Goal: Information Seeking & Learning: Learn about a topic

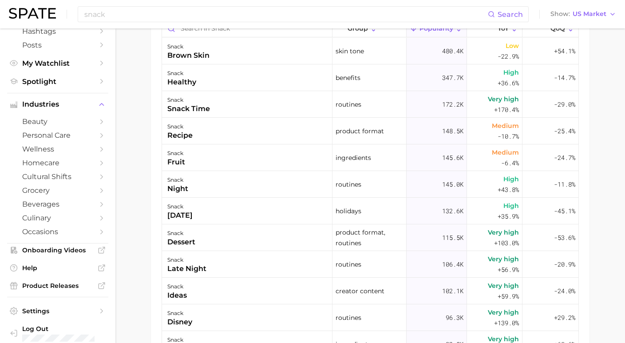
scroll to position [566, 0]
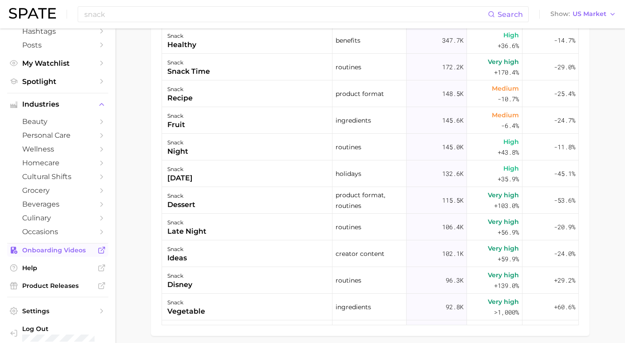
click at [52, 246] on span "Onboarding Videos" at bounding box center [57, 250] width 71 height 8
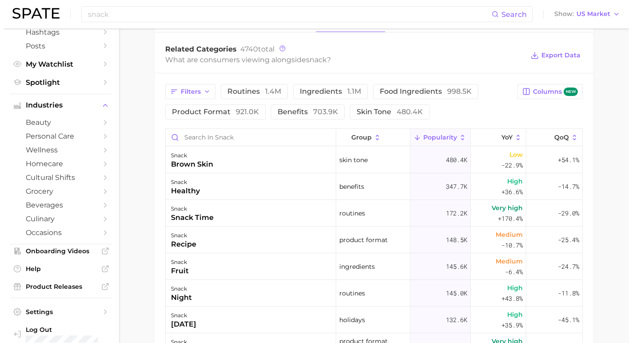
scroll to position [416, 0]
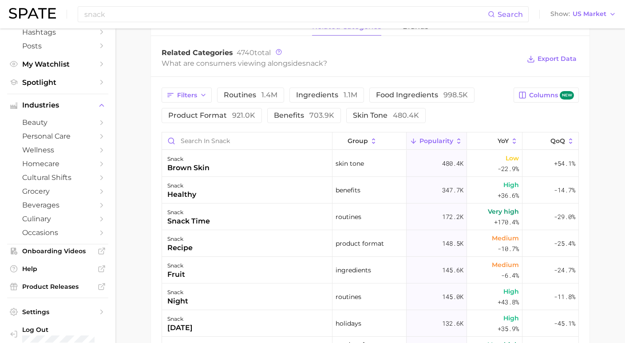
click at [599, 321] on main "snack Overview Google TikTok Instagram Beta snack Add to Watchlist Export Data …" at bounding box center [370, 71] width 510 height 918
click at [243, 195] on div "snack healthy" at bounding box center [247, 190] width 171 height 27
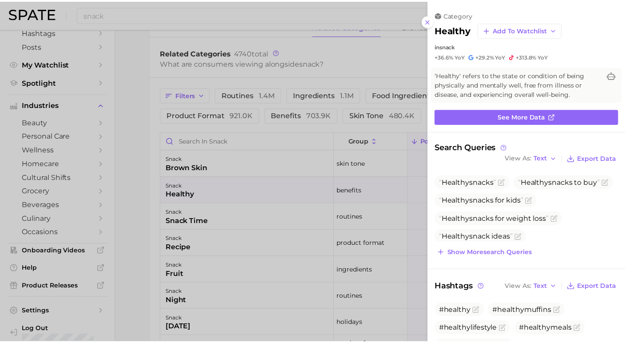
scroll to position [0, 0]
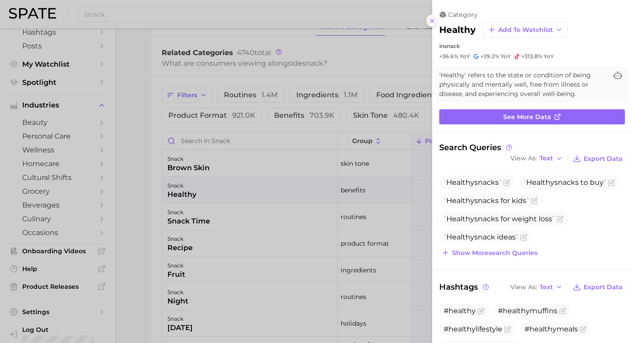
click at [434, 17] on icon at bounding box center [432, 20] width 7 height 7
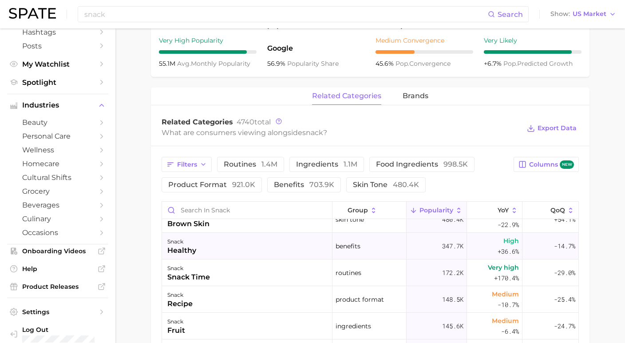
scroll to position [14, 0]
click at [203, 168] on icon "button" at bounding box center [203, 164] width 7 height 7
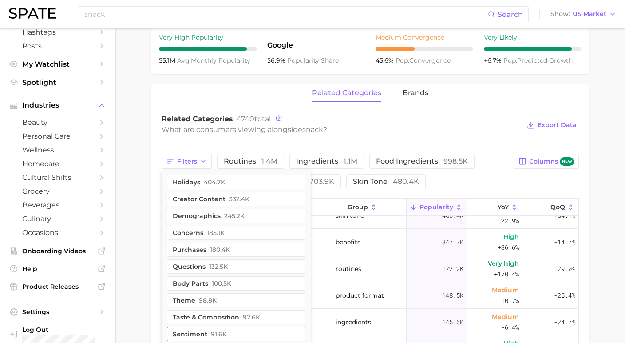
scroll to position [340, 0]
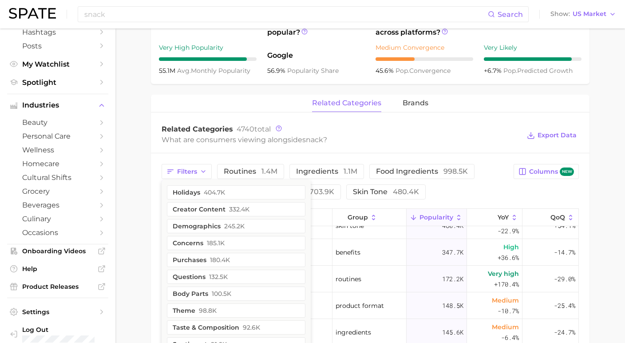
click at [149, 195] on main "snack Overview Google TikTok Instagram Beta snack Add to Watchlist Export Data …" at bounding box center [370, 148] width 510 height 918
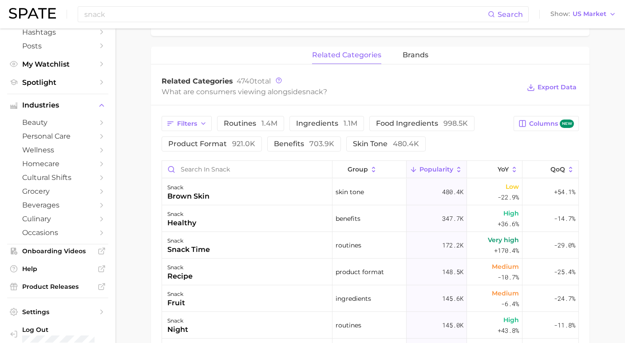
scroll to position [0, 0]
click at [202, 124] on polyline "button" at bounding box center [204, 124] width 4 height 2
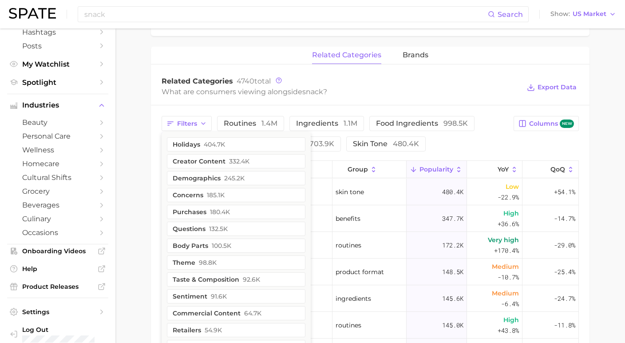
click at [133, 152] on main "snack Overview Google TikTok Instagram Beta snack Add to Watchlist Export Data …" at bounding box center [370, 100] width 510 height 918
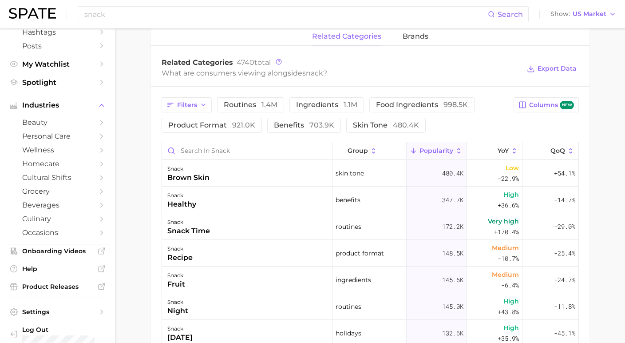
scroll to position [399, 0]
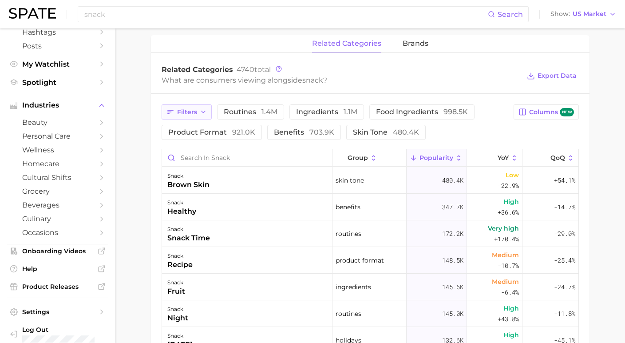
click at [201, 115] on icon "button" at bounding box center [203, 111] width 7 height 7
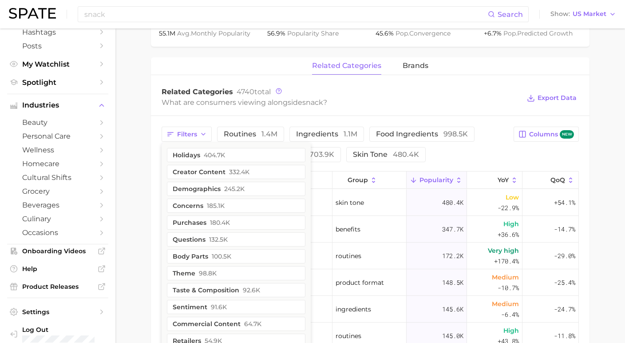
scroll to position [377, 0]
click at [197, 212] on button "concerns 185.1k" at bounding box center [236, 206] width 139 height 14
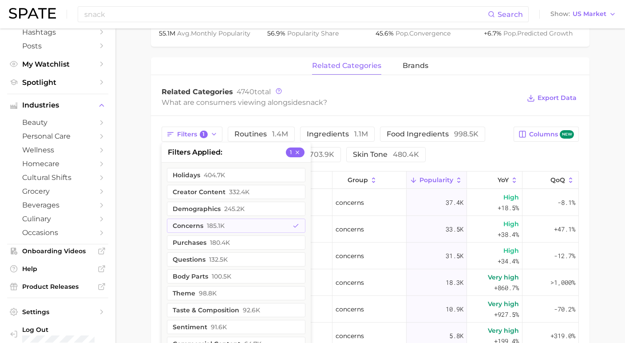
click at [127, 215] on main "snack Overview Google TikTok Instagram Beta snack Add to Watchlist Export Data …" at bounding box center [370, 110] width 510 height 918
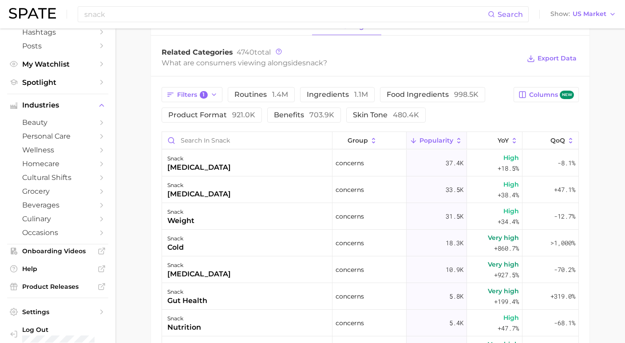
scroll to position [416, 0]
click at [232, 119] on span "921.0k" at bounding box center [243, 115] width 23 height 8
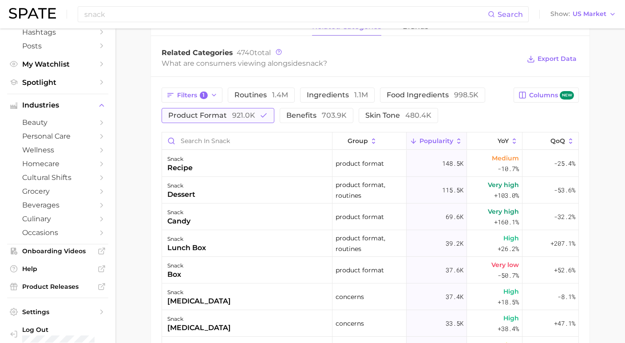
click at [244, 119] on span "921.0k" at bounding box center [243, 115] width 23 height 8
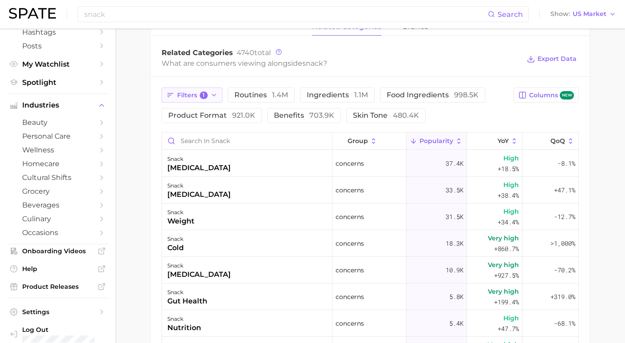
click at [203, 96] on span "1" at bounding box center [204, 96] width 8 height 8
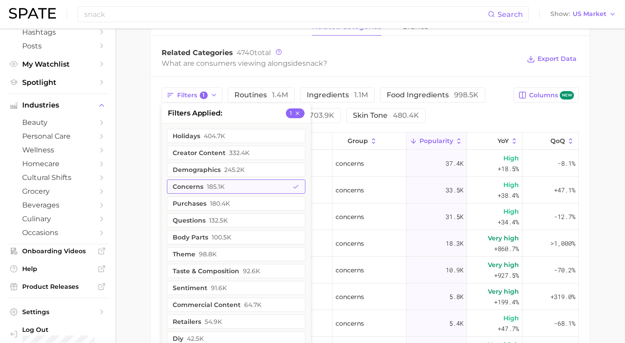
click at [195, 193] on button "concerns 185.1k" at bounding box center [236, 186] width 139 height 14
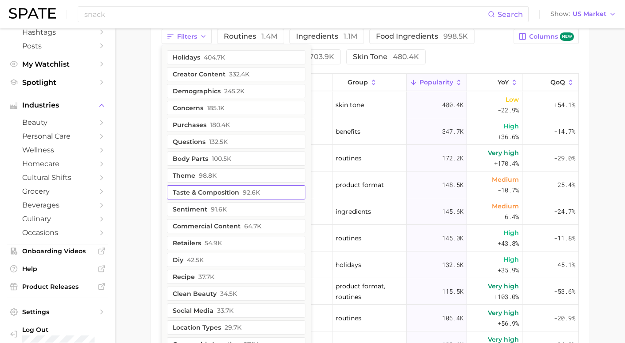
scroll to position [476, 0]
click at [202, 199] on button "taste & composition 92.6k" at bounding box center [236, 191] width 139 height 14
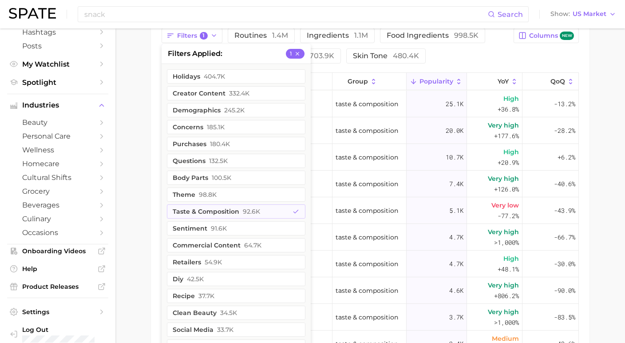
click at [145, 235] on main "snack Overview Google TikTok Instagram Beta snack Add to Watchlist Export Data …" at bounding box center [370, 12] width 510 height 918
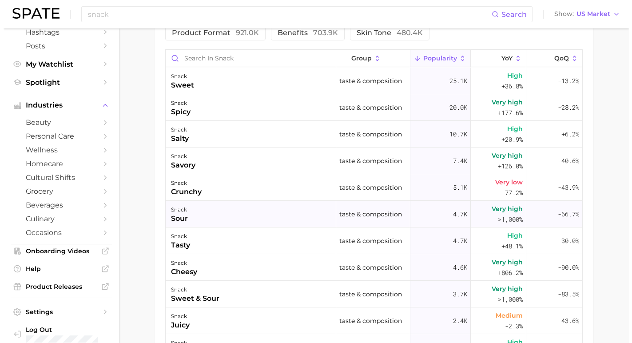
scroll to position [498, 0]
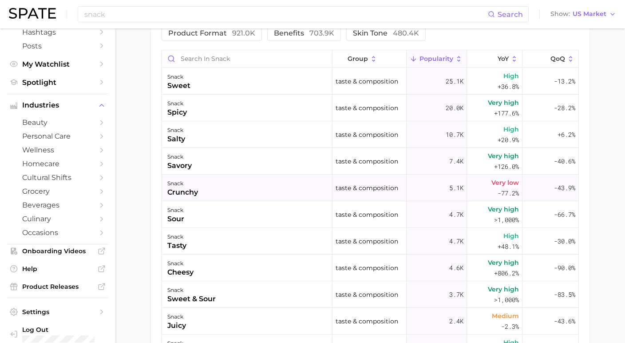
click at [498, 198] on span "-77.2%" at bounding box center [508, 193] width 21 height 11
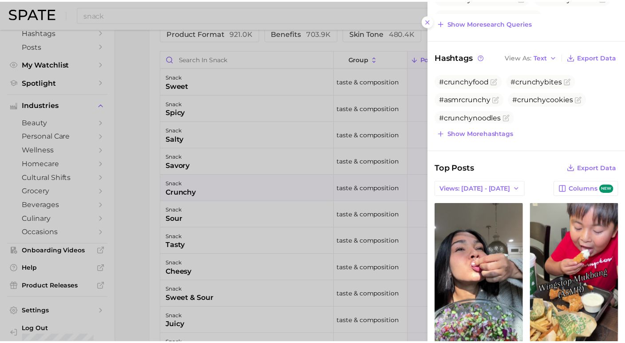
scroll to position [123, 0]
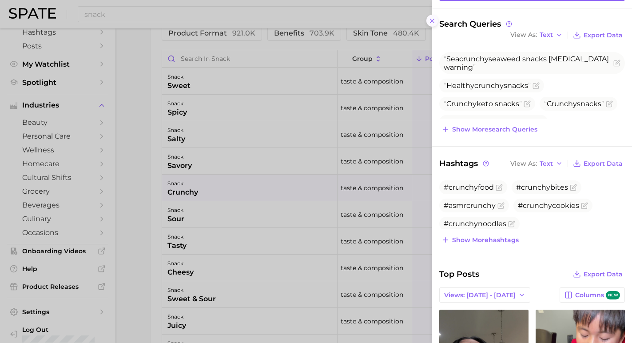
click at [435, 18] on icon at bounding box center [432, 20] width 7 height 7
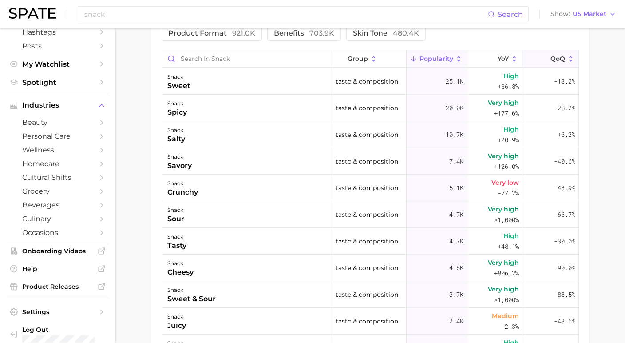
click at [551, 62] on span "QoQ" at bounding box center [558, 58] width 15 height 7
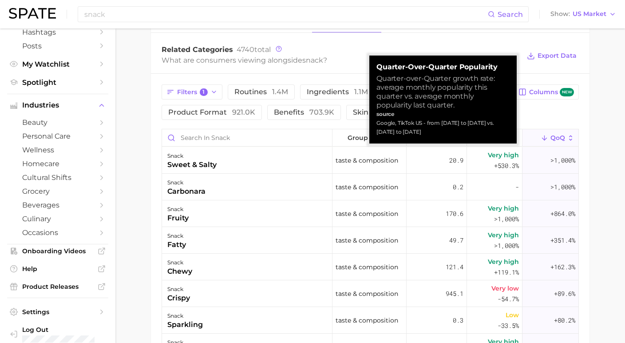
scroll to position [419, 0]
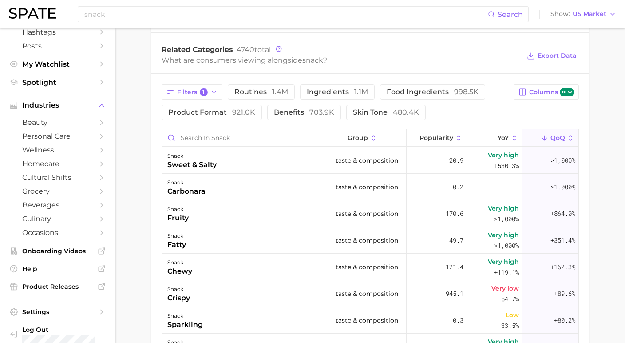
click at [551, 141] on span "QoQ" at bounding box center [558, 137] width 15 height 7
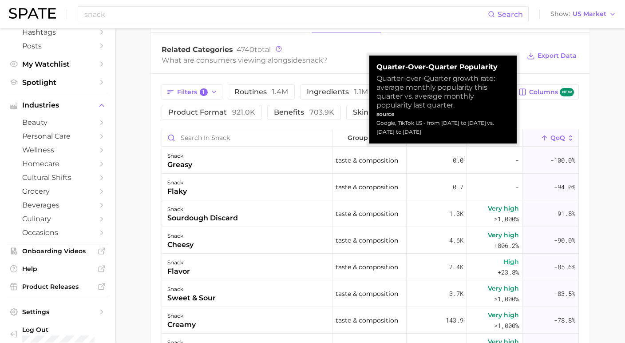
click at [551, 141] on span "QoQ" at bounding box center [558, 137] width 15 height 7
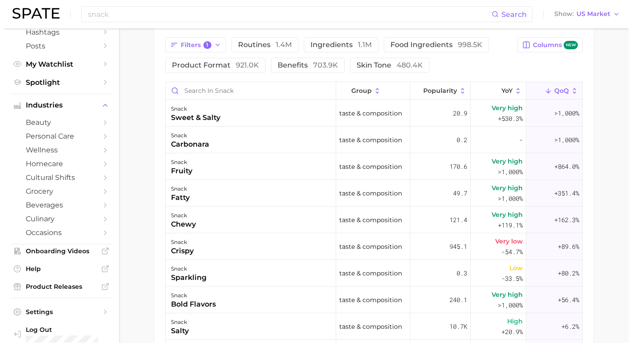
scroll to position [470, 0]
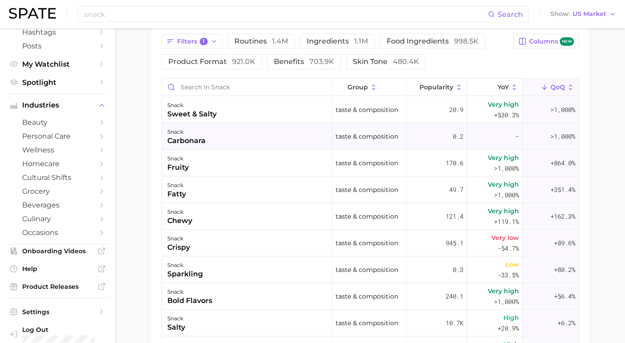
click at [181, 137] on div "snack" at bounding box center [186, 132] width 38 height 11
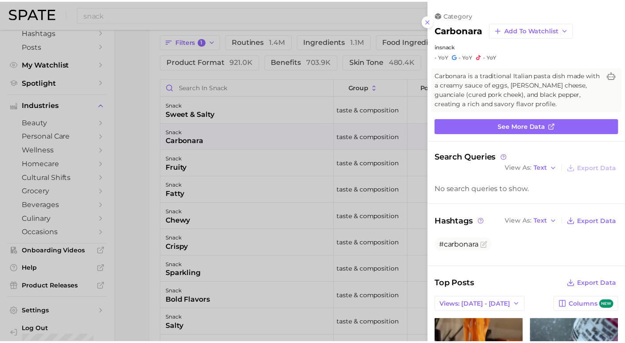
scroll to position [0, 0]
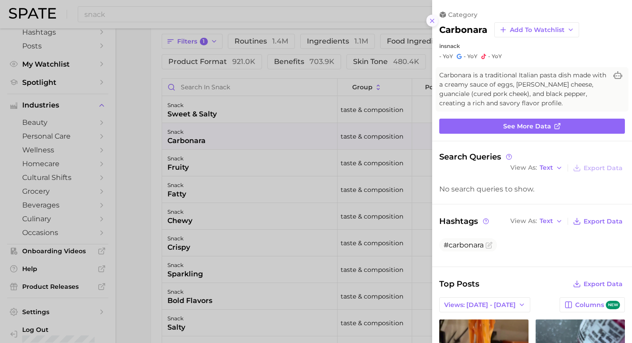
click at [430, 20] on icon at bounding box center [432, 20] width 7 height 7
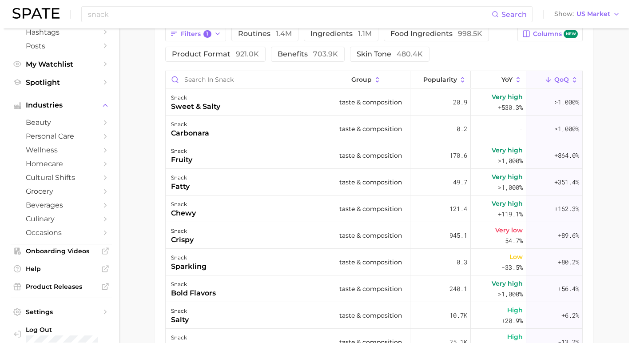
scroll to position [476, 0]
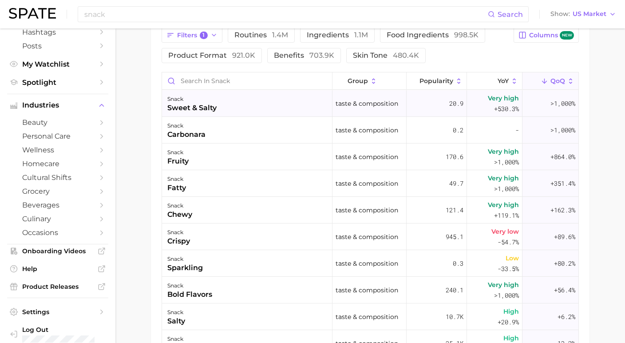
click at [237, 99] on div "snack sweet & salty" at bounding box center [247, 103] width 171 height 27
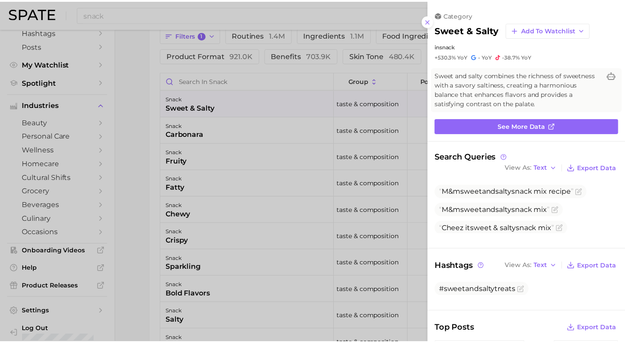
scroll to position [0, 0]
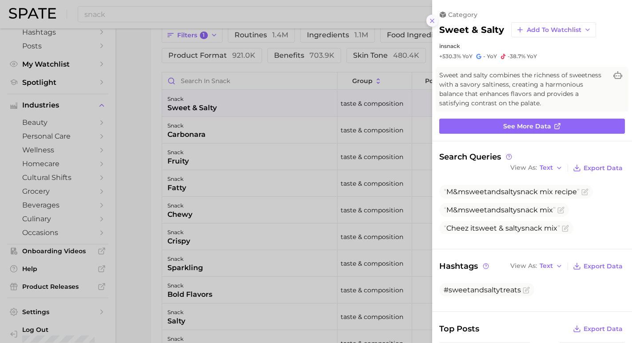
click at [430, 19] on icon at bounding box center [432, 20] width 7 height 7
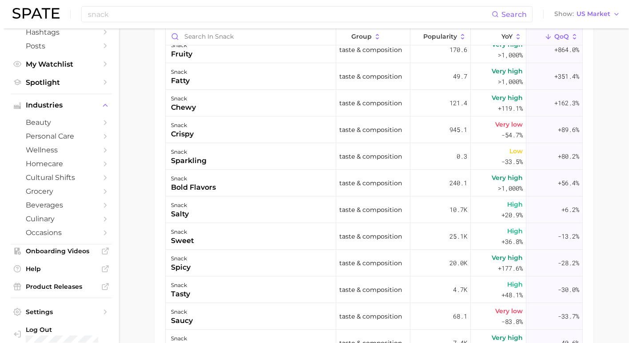
scroll to position [66, 0]
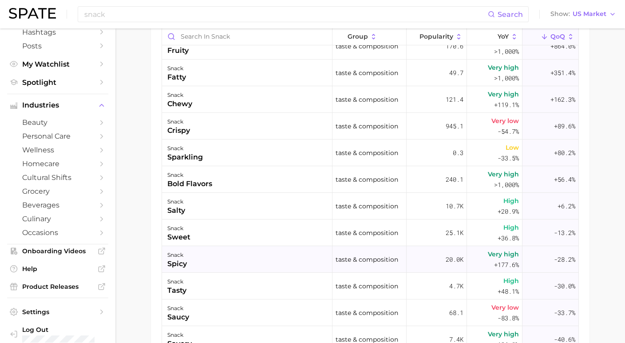
click at [557, 264] on span "-28.2%" at bounding box center [564, 259] width 21 height 11
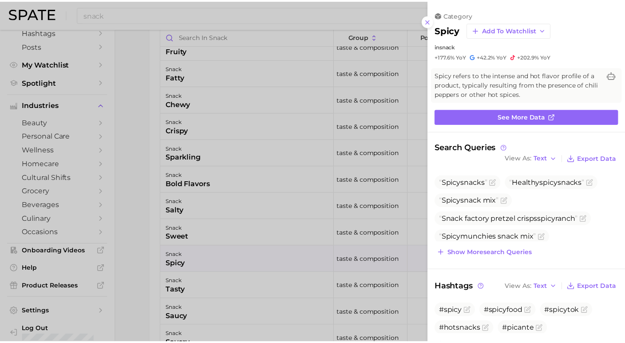
scroll to position [0, 0]
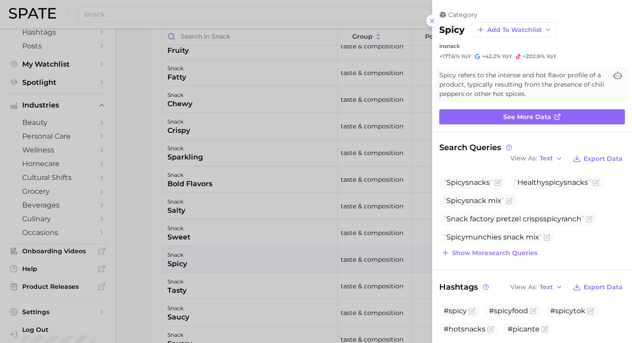
click at [433, 19] on icon at bounding box center [432, 20] width 7 height 7
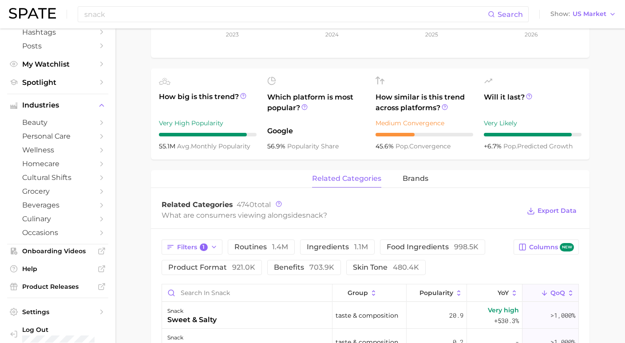
scroll to position [296, 0]
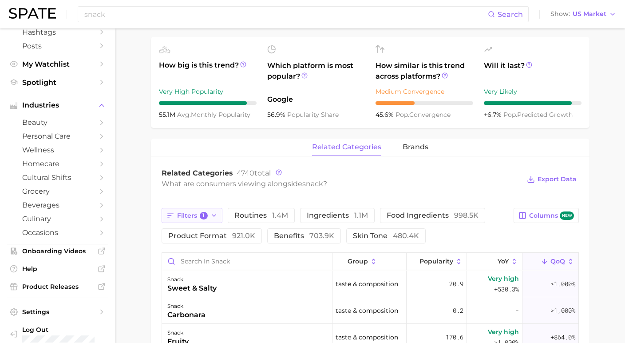
click at [212, 216] on icon "button" at bounding box center [214, 215] width 7 height 7
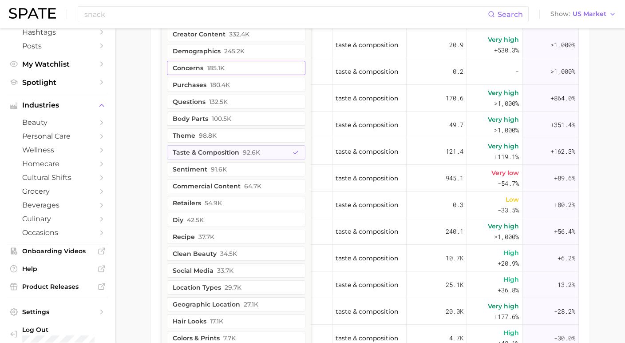
scroll to position [536, 0]
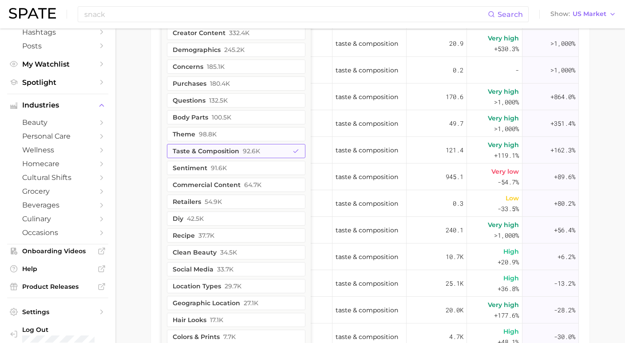
click at [236, 158] on button "taste & composition 92.6k" at bounding box center [236, 151] width 139 height 14
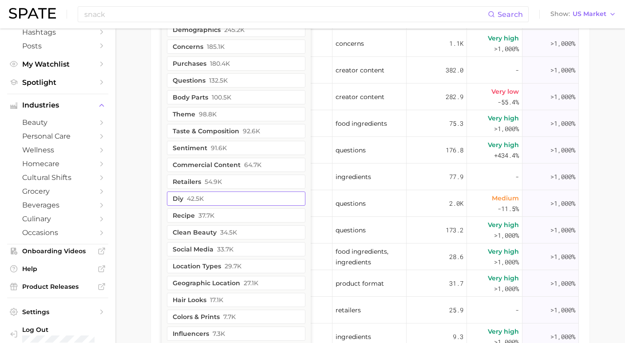
click at [215, 206] on button "diy 42.5k" at bounding box center [236, 198] width 139 height 14
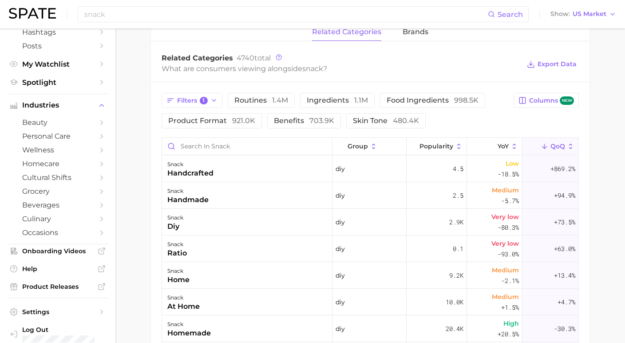
scroll to position [399, 0]
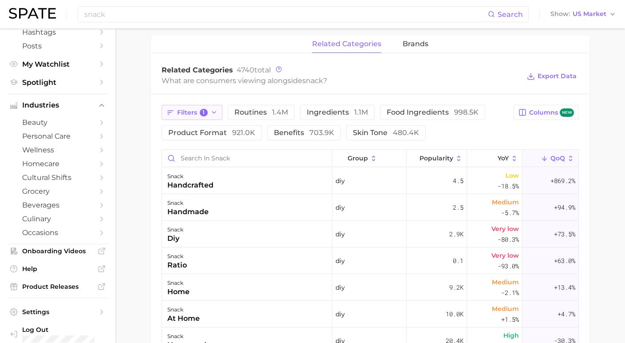
click at [201, 118] on button "Filters 1" at bounding box center [192, 112] width 61 height 15
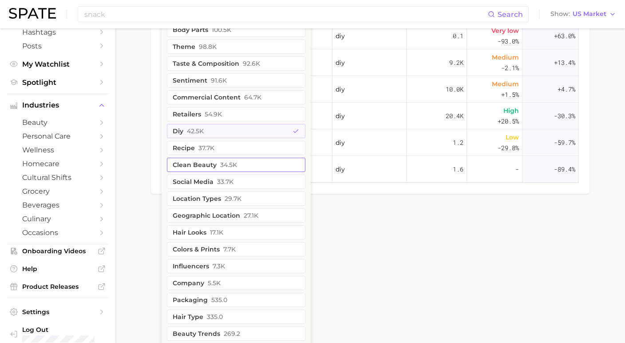
scroll to position [617, 0]
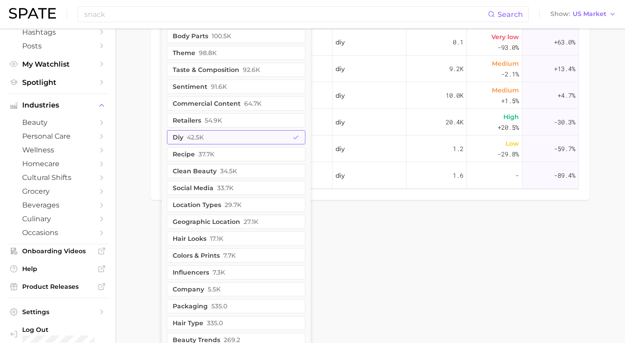
click at [206, 144] on button "diy 42.5k" at bounding box center [236, 137] width 139 height 14
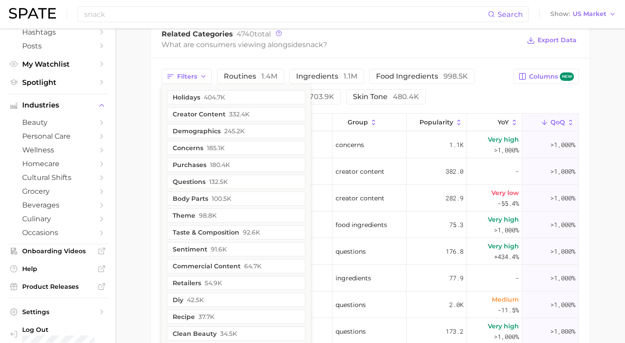
scroll to position [434, 0]
click at [232, 115] on span "332.4k" at bounding box center [239, 114] width 20 height 7
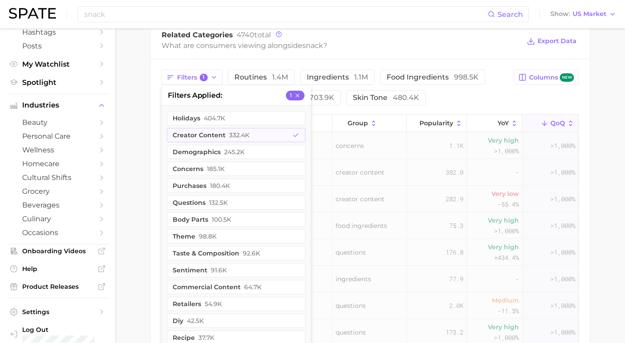
click at [141, 139] on main "snack Overview Google TikTok Instagram Beta snack Add to Watchlist Export Data …" at bounding box center [370, 53] width 510 height 918
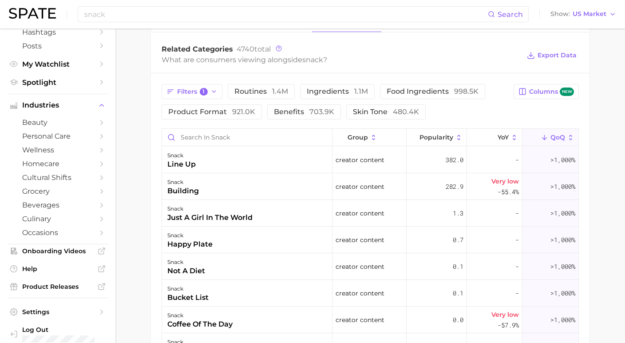
scroll to position [399, 0]
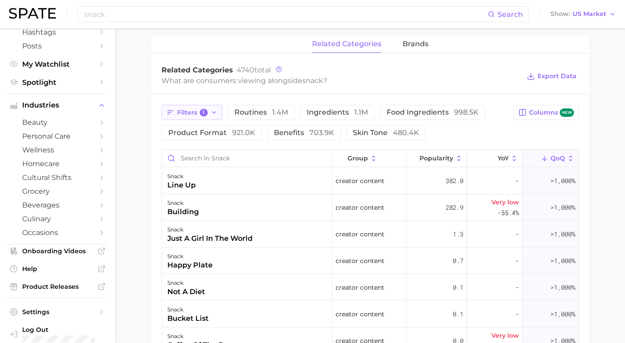
click at [208, 116] on button "Filters 1" at bounding box center [192, 112] width 61 height 15
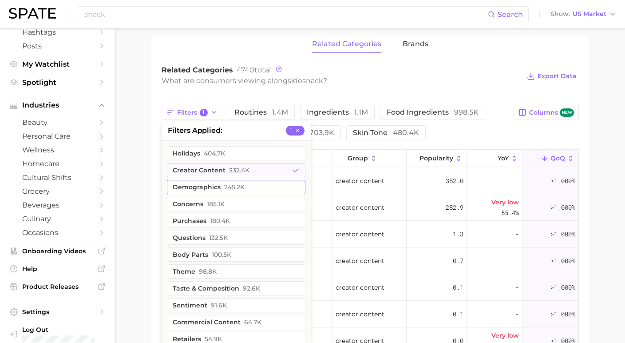
click at [207, 194] on button "demographics 245.2k" at bounding box center [236, 187] width 139 height 14
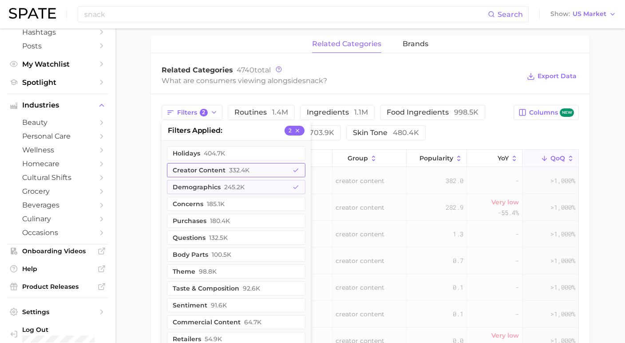
click at [208, 177] on button "creator content 332.4k" at bounding box center [236, 170] width 139 height 14
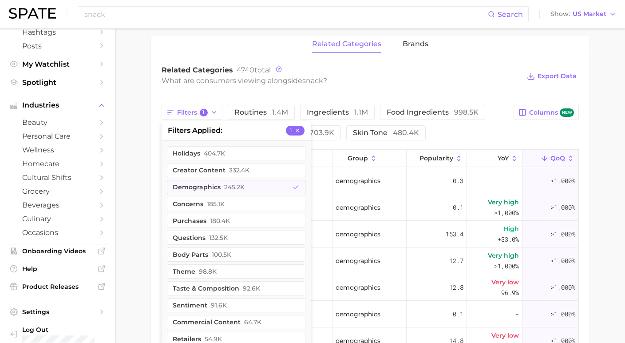
click at [149, 193] on main "snack Overview Google TikTok Instagram Beta snack Add to Watchlist Export Data …" at bounding box center [370, 89] width 510 height 918
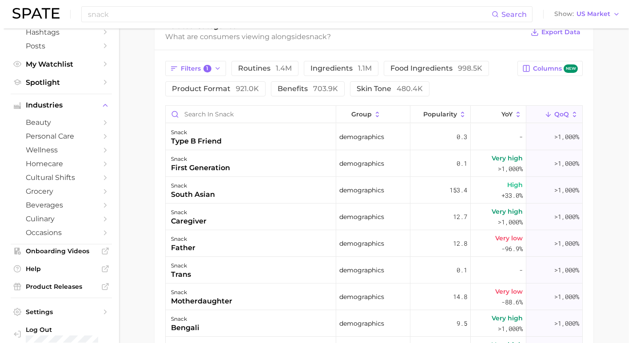
scroll to position [442, 0]
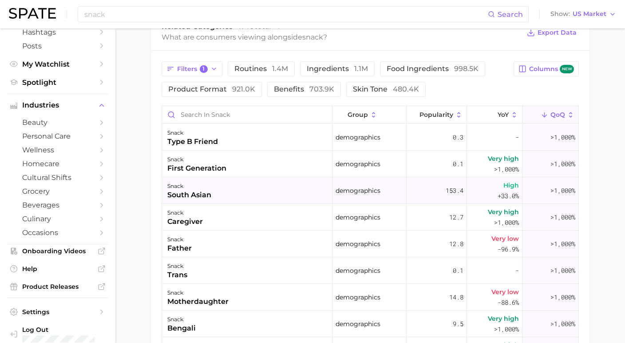
click at [230, 204] on div "snack south asian" at bounding box center [247, 190] width 171 height 27
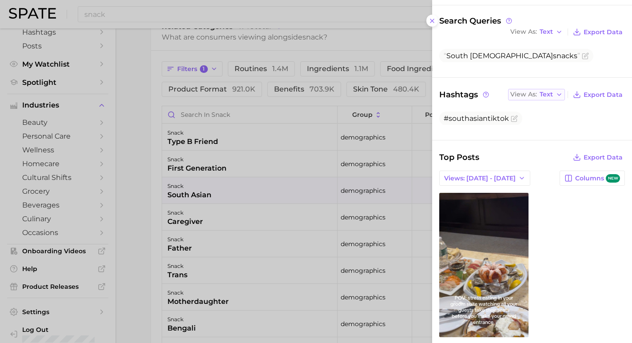
scroll to position [152, 0]
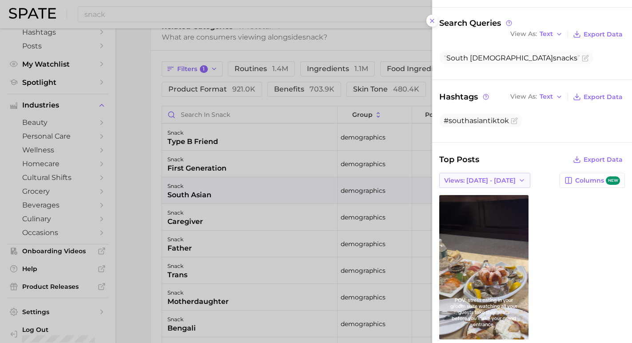
click at [518, 177] on icon "button" at bounding box center [521, 180] width 7 height 7
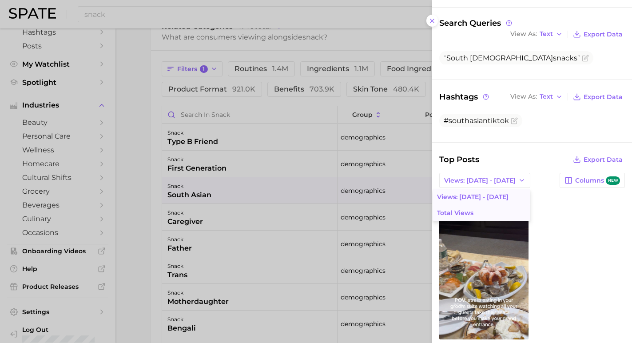
click at [482, 205] on button "Total Views" at bounding box center [482, 213] width 98 height 16
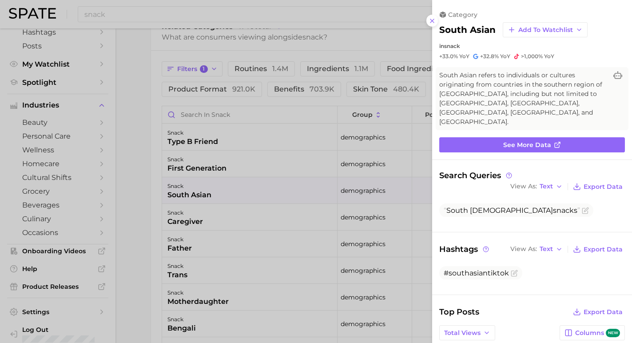
scroll to position [0, 0]
click at [434, 17] on icon at bounding box center [432, 20] width 7 height 7
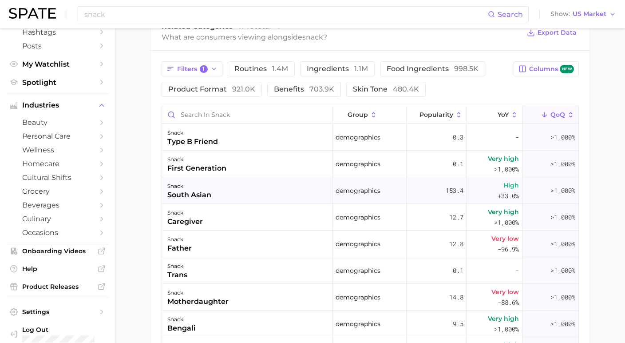
click at [451, 194] on span "153.4" at bounding box center [455, 190] width 18 height 11
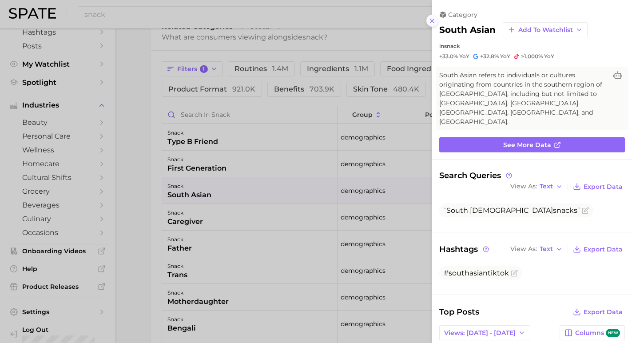
click at [433, 17] on icon at bounding box center [432, 20] width 7 height 7
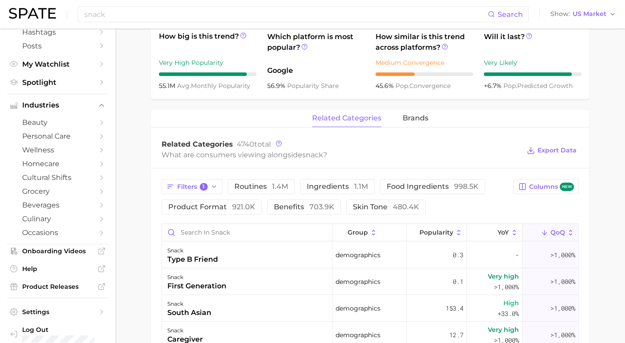
scroll to position [360, 0]
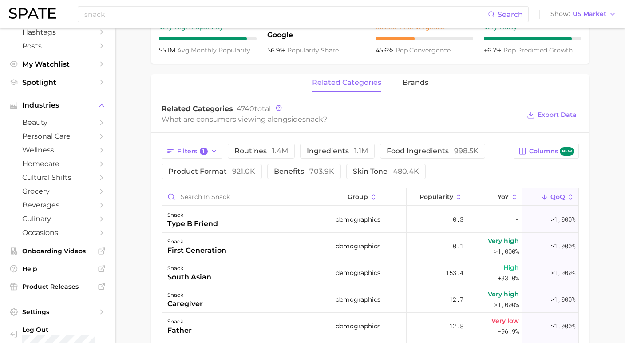
click at [552, 200] on span "QoQ" at bounding box center [558, 196] width 15 height 7
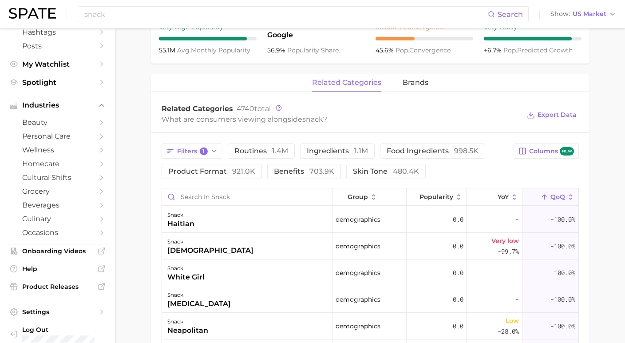
click at [551, 200] on span "QoQ" at bounding box center [558, 196] width 15 height 7
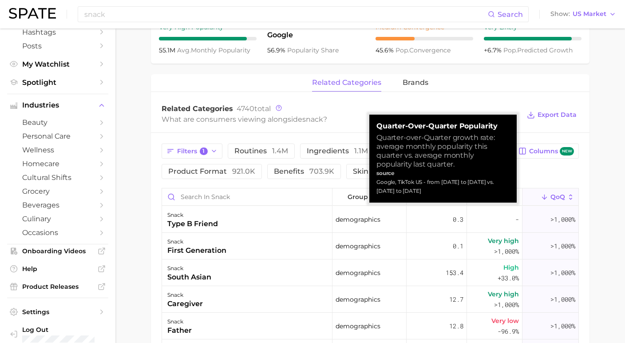
click at [545, 202] on button "QoQ" at bounding box center [551, 196] width 56 height 17
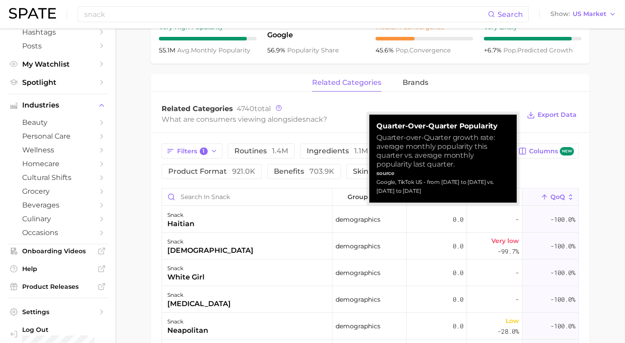
click at [545, 202] on button "QoQ" at bounding box center [551, 196] width 56 height 17
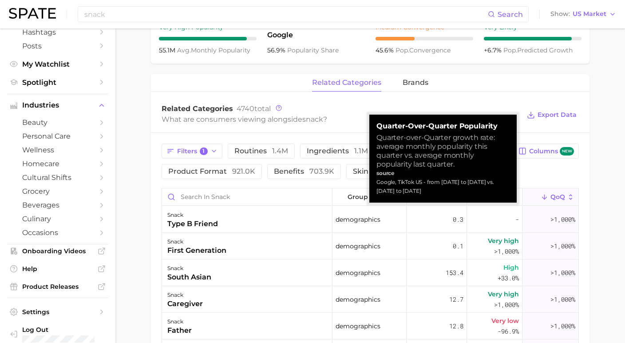
click at [567, 201] on icon at bounding box center [571, 197] width 8 height 8
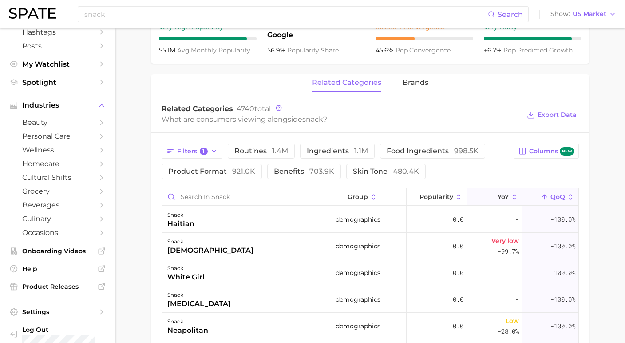
click at [511, 201] on icon at bounding box center [515, 197] width 8 height 8
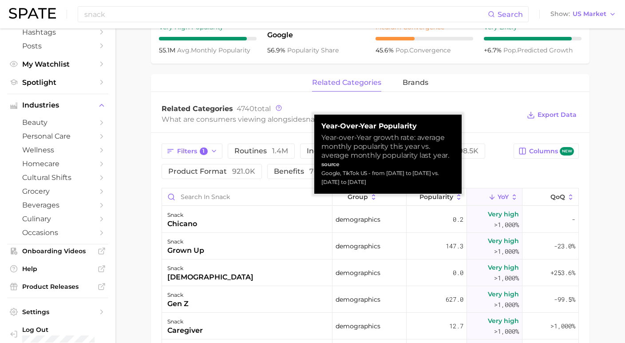
click at [500, 200] on span "YoY" at bounding box center [503, 196] width 11 height 7
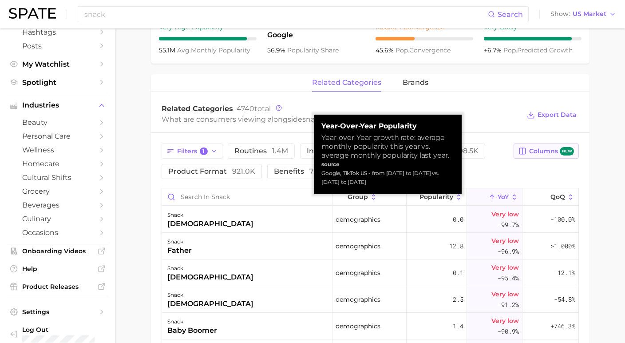
click at [517, 155] on button "Columns new" at bounding box center [546, 150] width 65 height 15
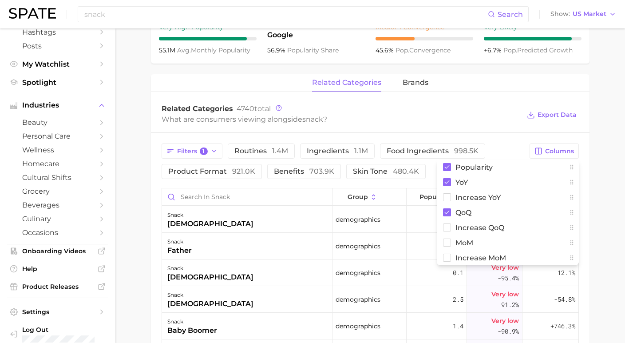
click at [515, 140] on div "Filters 1 routines 1.4m ingredients 1.1m food ingredients 998.5k product format…" at bounding box center [370, 337] width 439 height 409
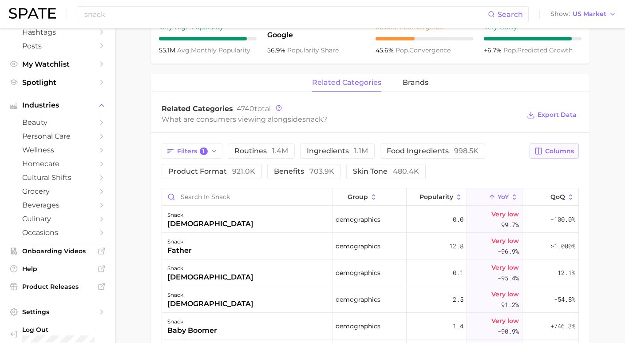
click at [563, 151] on span "Columns" at bounding box center [559, 151] width 29 height 8
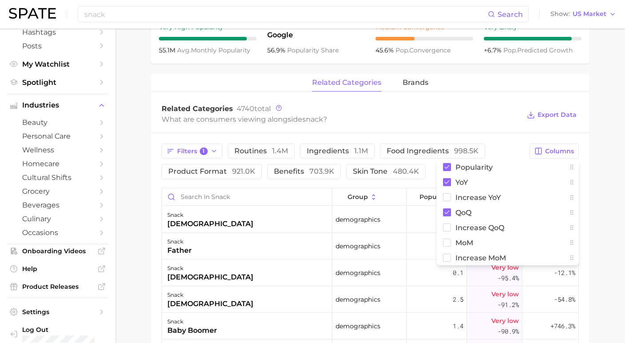
click at [501, 147] on div "Filters 1 routines 1.4m ingredients 1.1m food ingredients 998.5k product format…" at bounding box center [343, 161] width 363 height 36
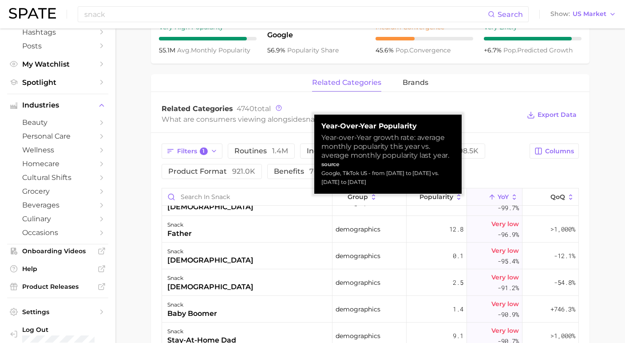
scroll to position [0, 0]
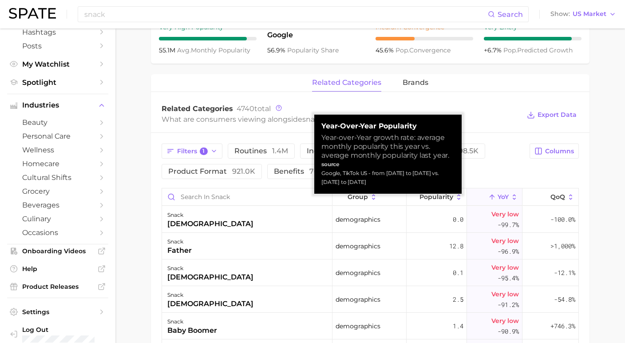
click at [498, 199] on span "YoY" at bounding box center [503, 196] width 11 height 7
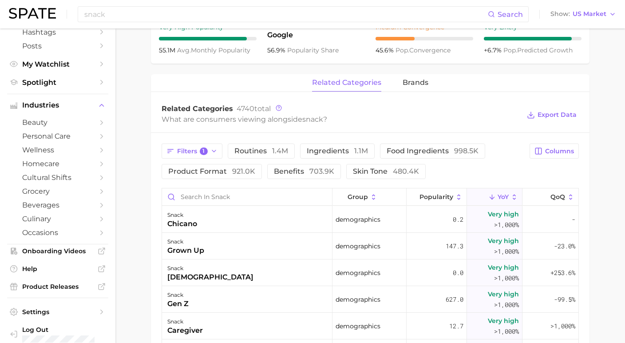
click at [595, 205] on main "snack Overview Google TikTok Instagram Beta snack Add to Watchlist Export Data …" at bounding box center [370, 127] width 510 height 918
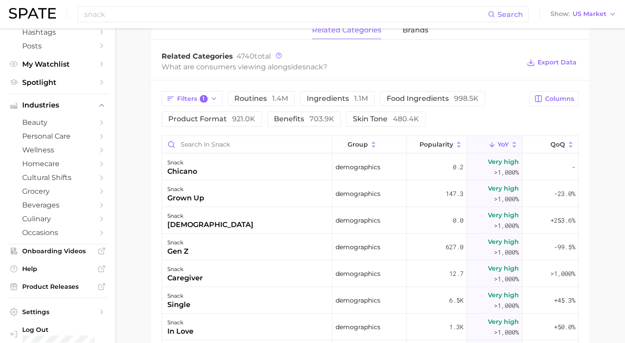
scroll to position [410, 0]
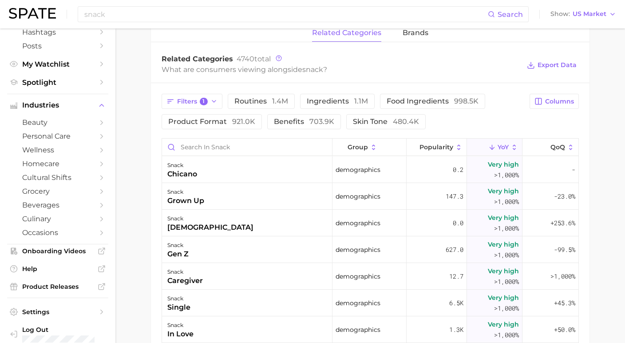
click at [498, 151] on span "YoY" at bounding box center [503, 146] width 11 height 7
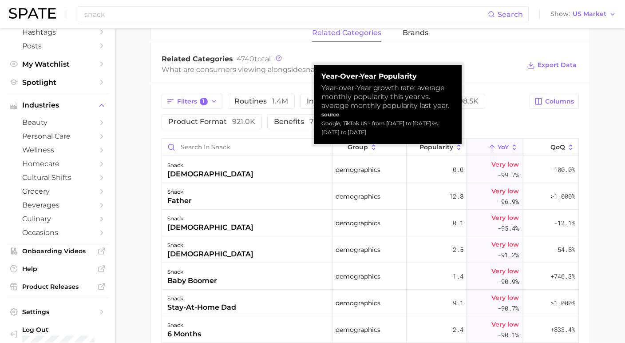
click at [498, 151] on span "YoY" at bounding box center [503, 146] width 11 height 7
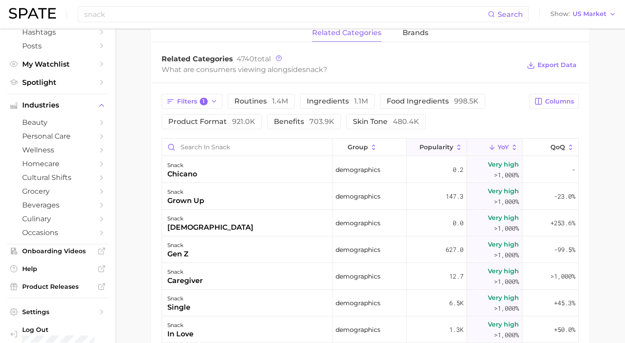
click at [441, 151] on span "Popularity" at bounding box center [437, 146] width 34 height 7
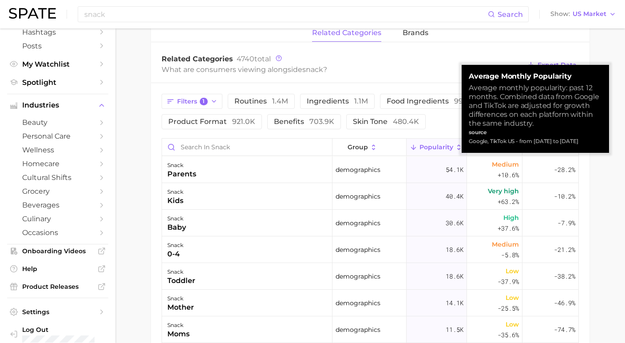
click at [441, 151] on span "Popularity" at bounding box center [437, 146] width 34 height 7
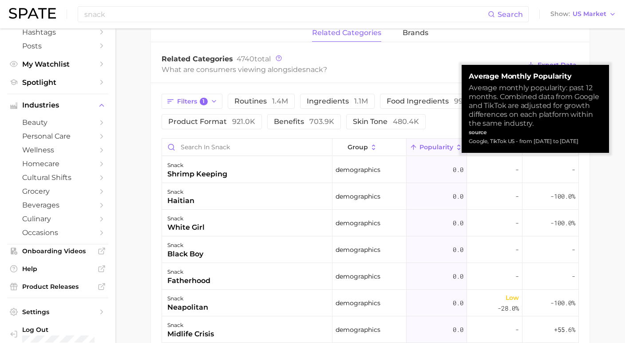
click at [441, 151] on span "Popularity" at bounding box center [437, 146] width 34 height 7
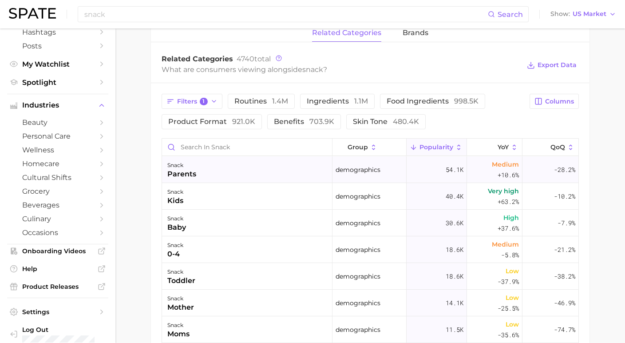
scroll to position [0, 0]
click at [441, 151] on span "Popularity" at bounding box center [437, 146] width 34 height 7
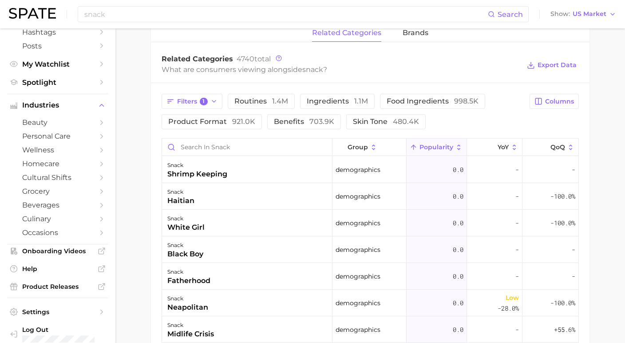
click at [445, 151] on span "Popularity" at bounding box center [437, 146] width 34 height 7
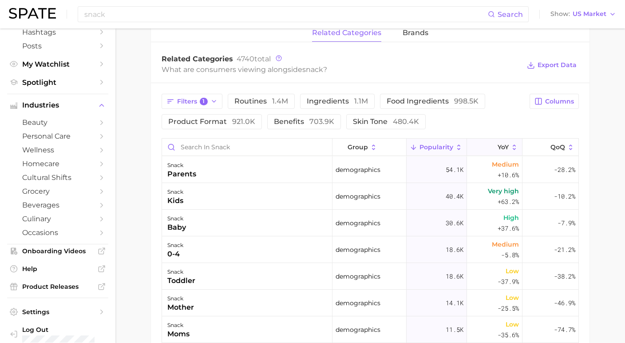
click at [498, 151] on span "YoY" at bounding box center [503, 146] width 11 height 7
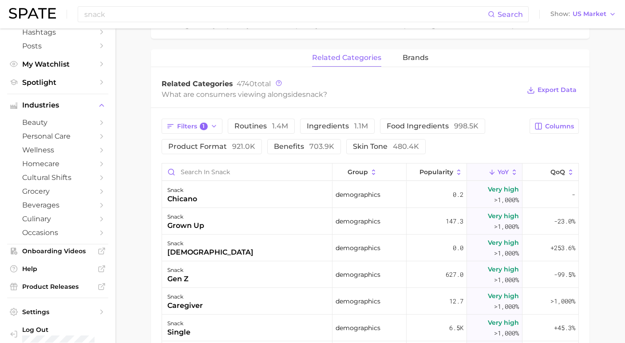
scroll to position [384, 0]
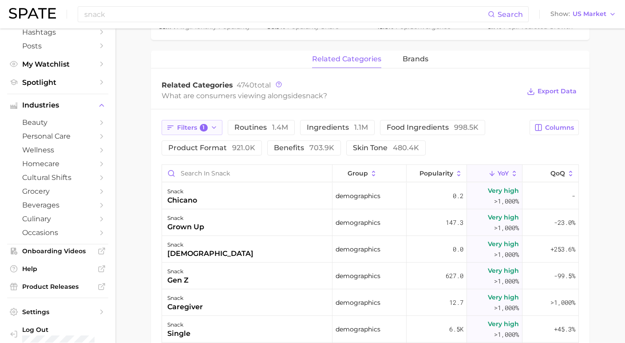
click at [197, 132] on span "Filters 1" at bounding box center [192, 128] width 31 height 8
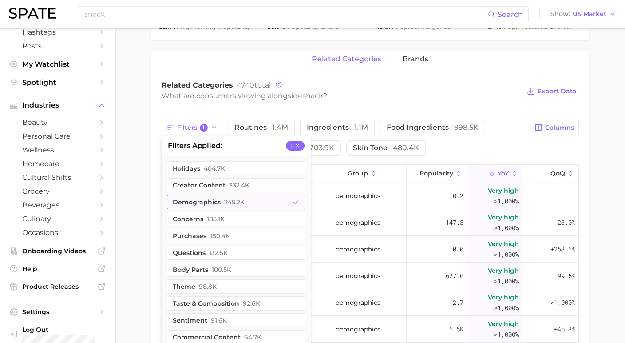
click at [206, 208] on button "demographics 245.2k" at bounding box center [236, 202] width 139 height 14
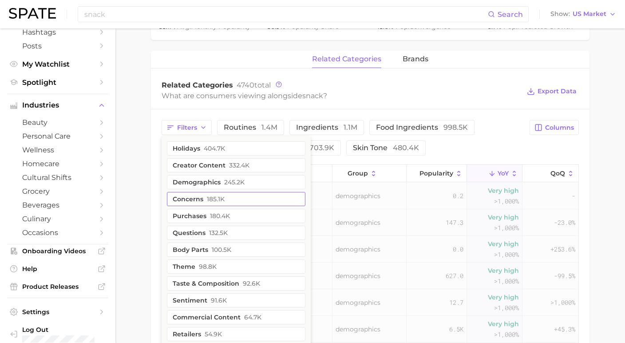
click at [207, 203] on span "185.1k" at bounding box center [216, 198] width 18 height 7
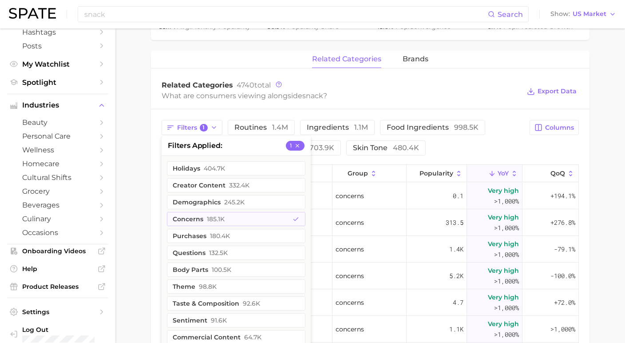
click at [613, 200] on main "snack Overview Google TikTok Instagram Beta snack Add to Watchlist Export Data …" at bounding box center [370, 104] width 510 height 918
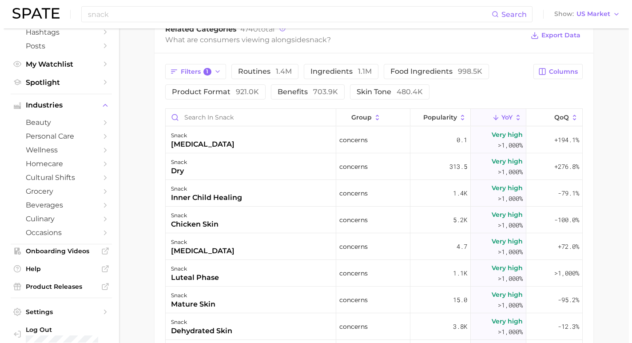
scroll to position [440, 0]
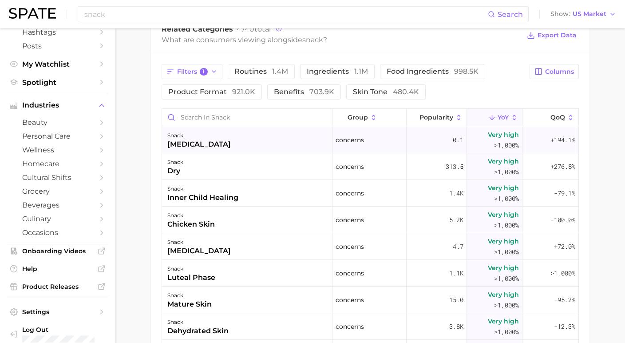
click at [227, 149] on div "snack lead poisoning" at bounding box center [247, 140] width 171 height 27
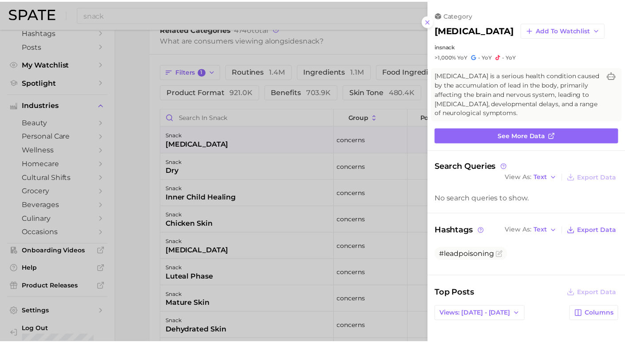
scroll to position [0, 0]
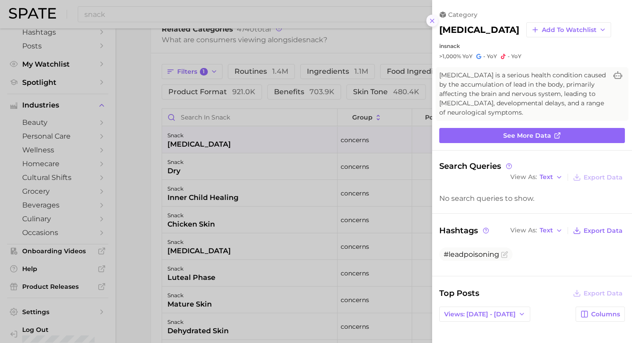
click at [430, 18] on icon at bounding box center [432, 20] width 7 height 7
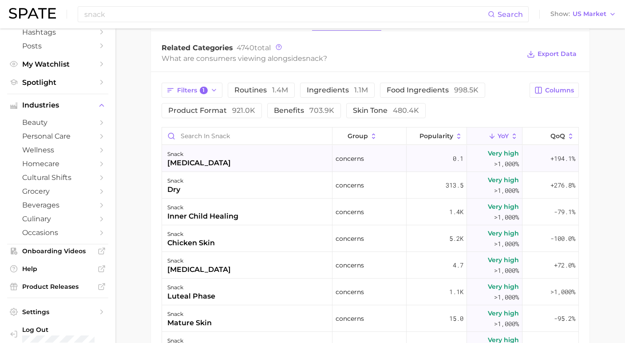
scroll to position [417, 0]
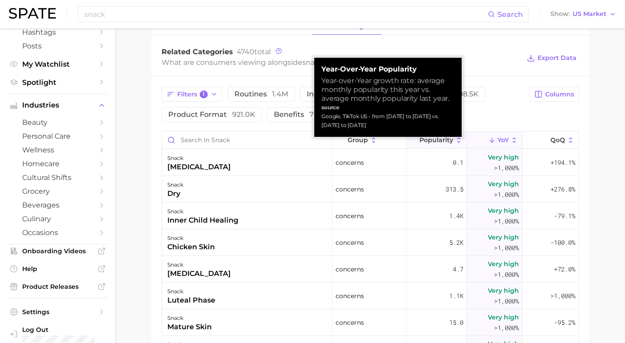
click at [449, 147] on button "Popularity" at bounding box center [437, 139] width 60 height 17
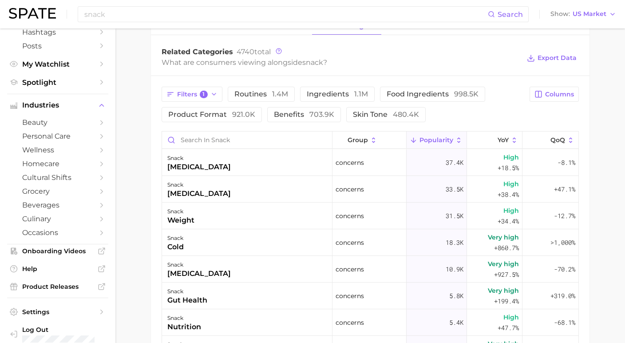
click at [604, 189] on main "snack Overview Google TikTok Instagram Beta snack Add to Watchlist Export Data …" at bounding box center [370, 70] width 510 height 918
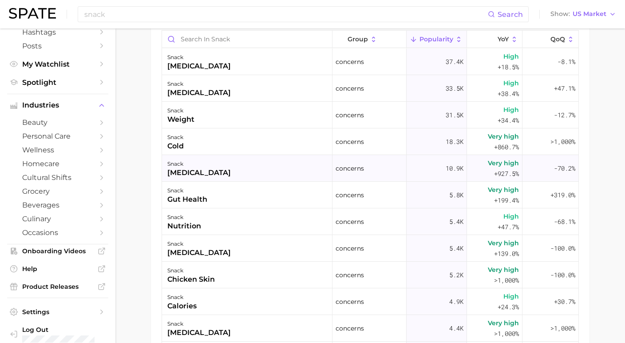
scroll to position [453, 0]
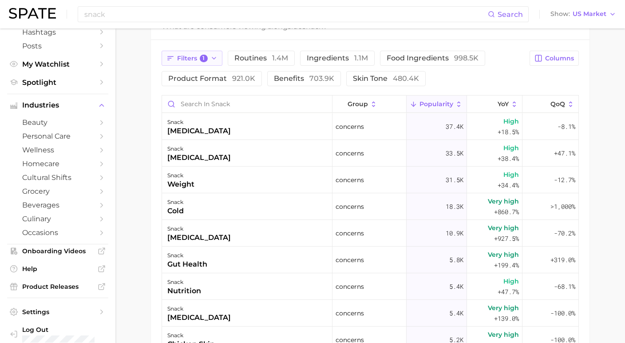
click at [211, 58] on icon "button" at bounding box center [214, 58] width 7 height 7
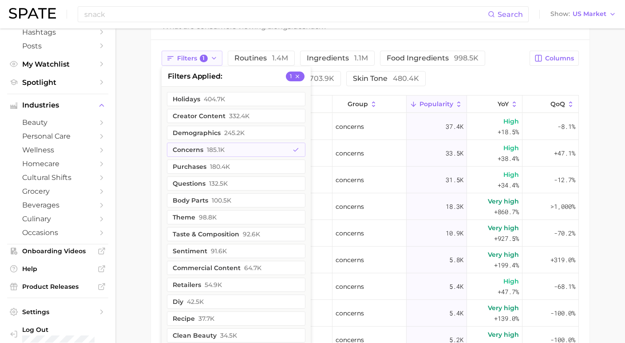
click at [211, 58] on icon "button" at bounding box center [214, 58] width 7 height 7
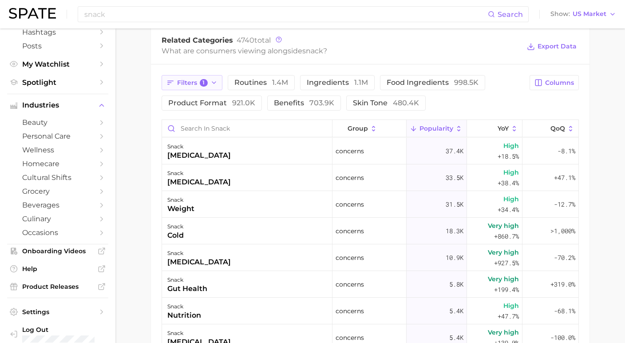
scroll to position [421, 0]
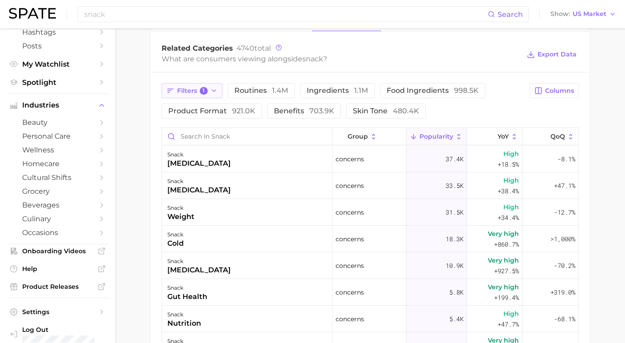
click at [211, 93] on icon "button" at bounding box center [214, 90] width 7 height 7
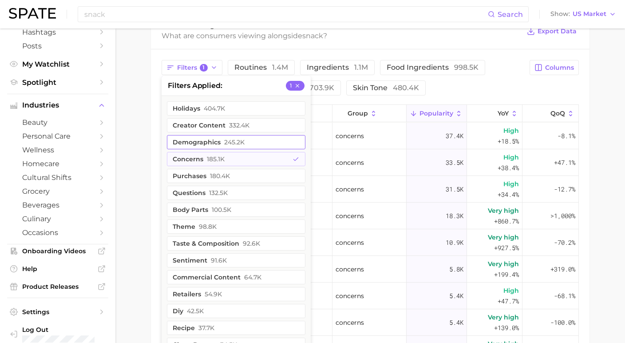
scroll to position [446, 0]
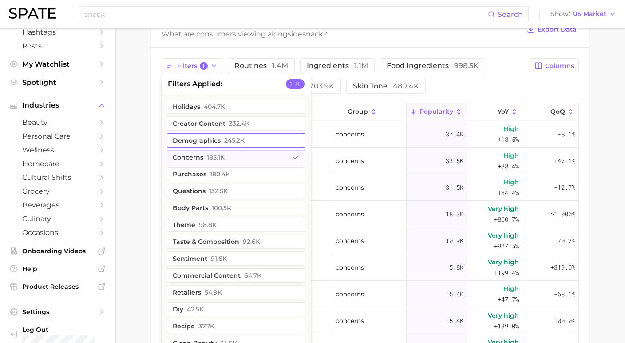
click at [224, 147] on button "demographics 245.2k" at bounding box center [236, 140] width 139 height 14
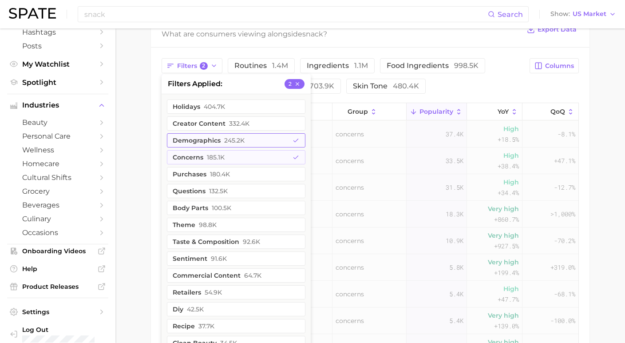
click at [224, 147] on button "demographics 245.2k" at bounding box center [236, 140] width 139 height 14
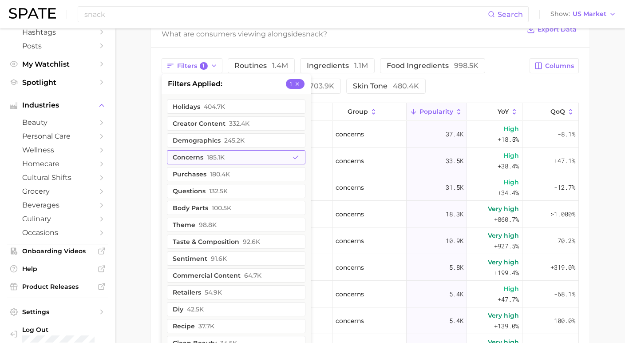
click at [215, 161] on span "185.1k" at bounding box center [216, 157] width 18 height 7
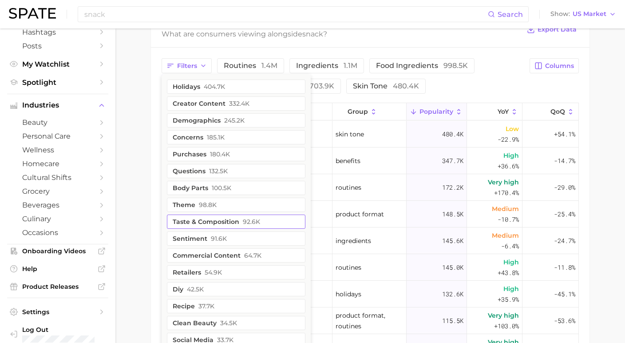
click at [206, 229] on button "taste & composition 92.6k" at bounding box center [236, 222] width 139 height 14
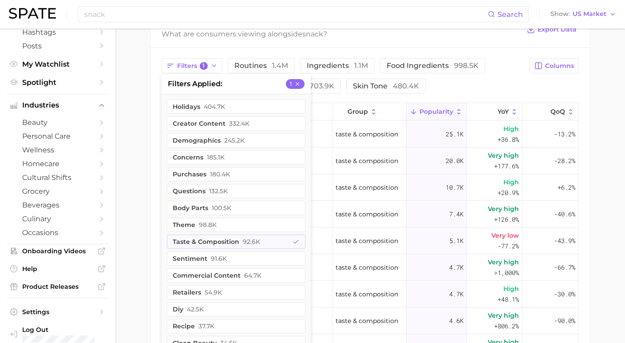
click at [137, 225] on main "snack Overview Google TikTok Instagram Beta snack Add to Watchlist Export Data …" at bounding box center [370, 42] width 510 height 918
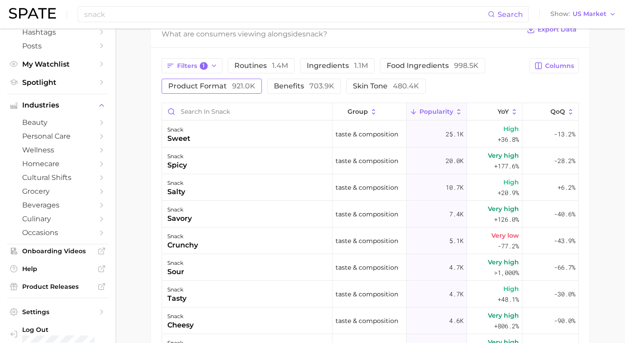
click at [232, 90] on span "921.0k" at bounding box center [243, 86] width 23 height 8
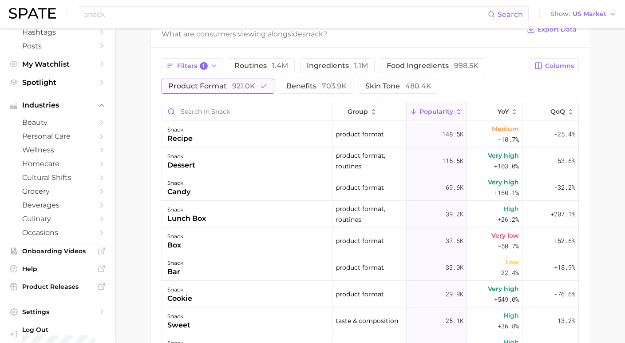
click at [241, 90] on span "921.0k" at bounding box center [243, 86] width 23 height 8
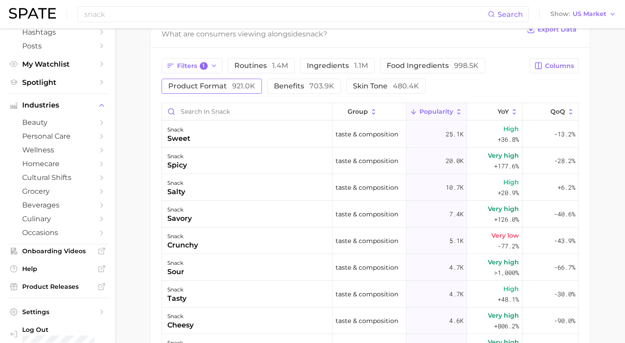
click at [232, 90] on span "921.0k" at bounding box center [243, 86] width 23 height 8
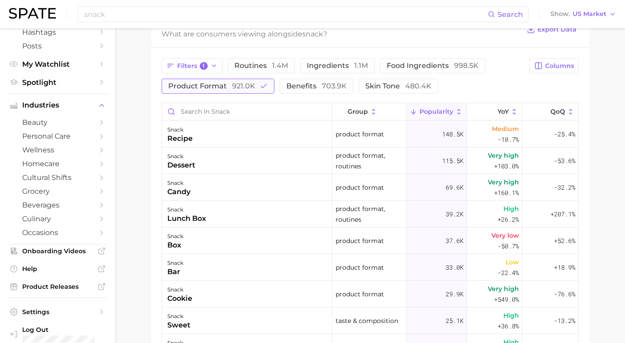
click at [232, 90] on span "921.0k" at bounding box center [243, 86] width 23 height 8
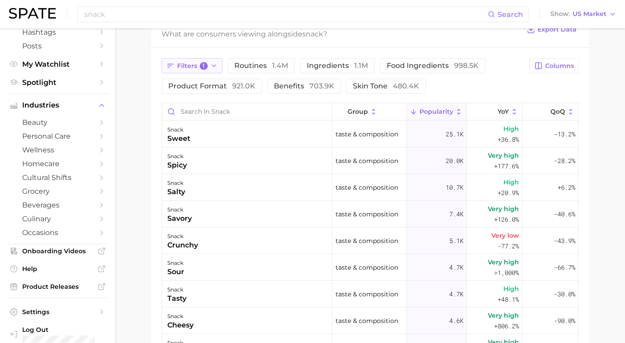
click at [208, 71] on button "Filters 1" at bounding box center [192, 65] width 61 height 15
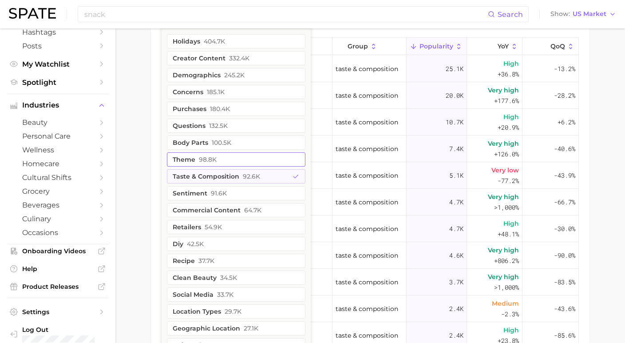
scroll to position [511, 0]
click at [157, 204] on div "Filters 1 filters applied 1 holidays 404.7k creator content 332.4k demographics…" at bounding box center [370, 186] width 439 height 409
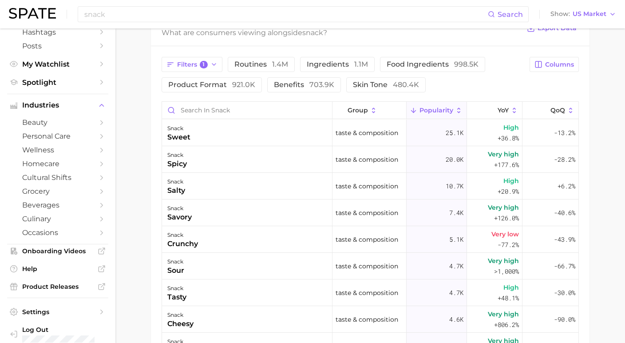
scroll to position [442, 0]
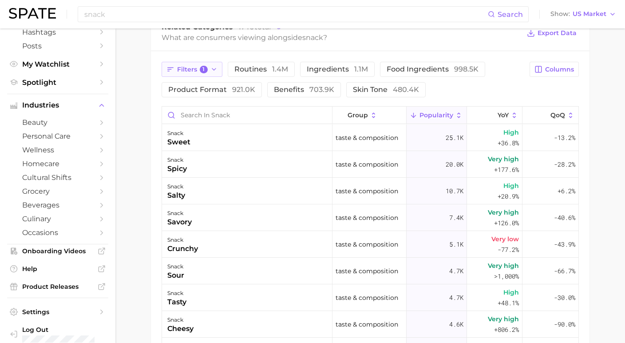
click at [206, 71] on span "1" at bounding box center [204, 70] width 8 height 8
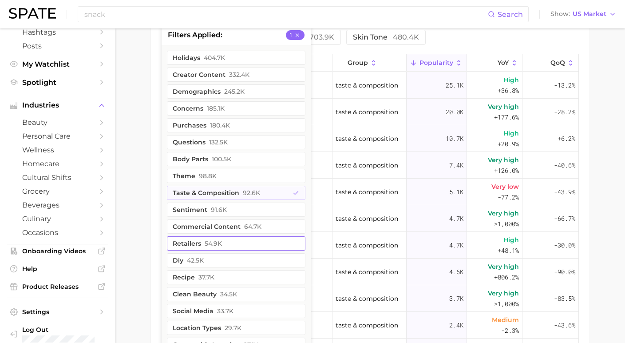
scroll to position [494, 0]
click at [224, 200] on button "taste & composition 92.6k" at bounding box center [236, 193] width 139 height 14
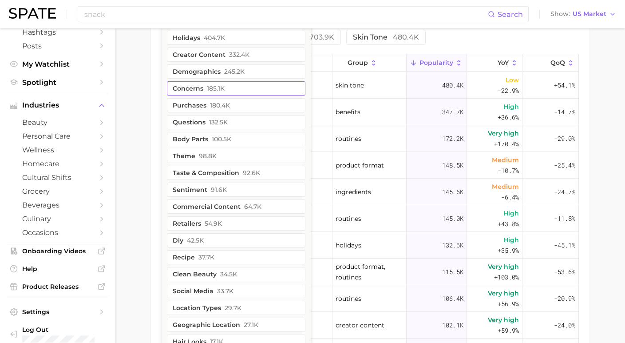
click at [229, 96] on button "concerns 185.1k" at bounding box center [236, 88] width 139 height 14
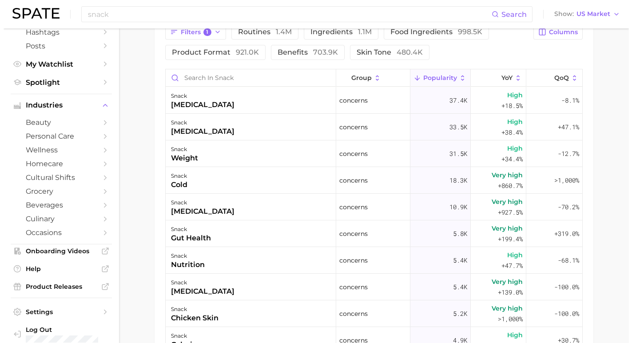
scroll to position [478, 0]
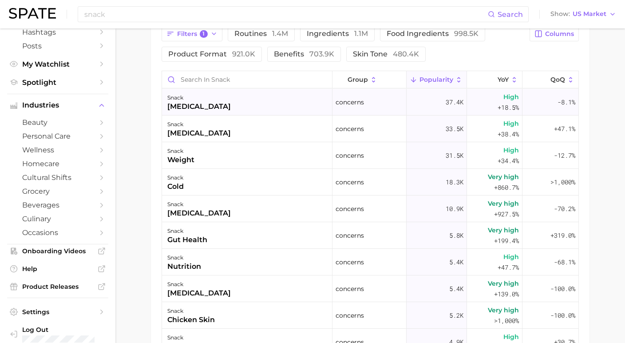
click at [227, 110] on div "snack diabetes" at bounding box center [247, 102] width 171 height 27
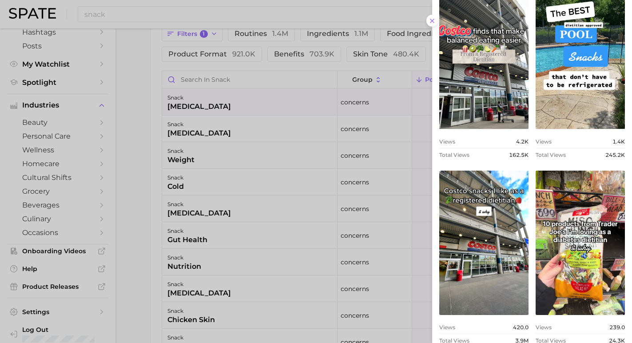
scroll to position [522, 0]
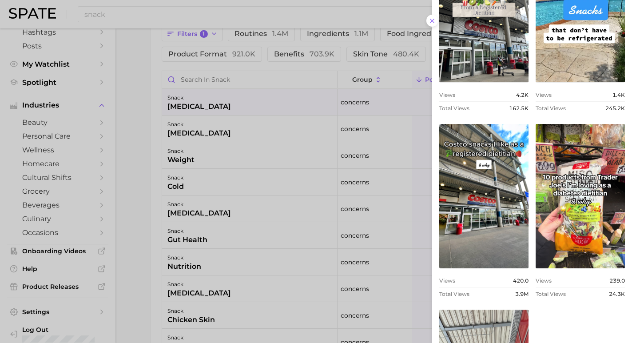
click at [128, 244] on div at bounding box center [316, 171] width 632 height 343
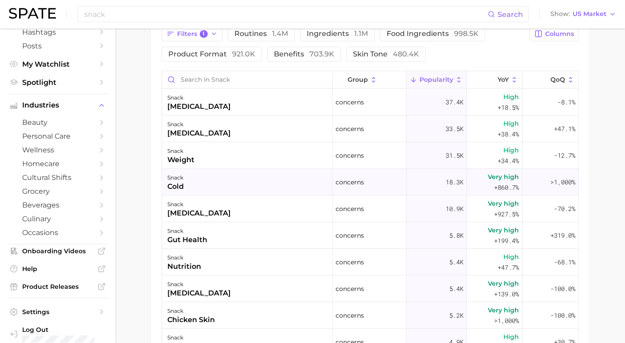
click at [229, 185] on div "snack cold" at bounding box center [247, 182] width 171 height 27
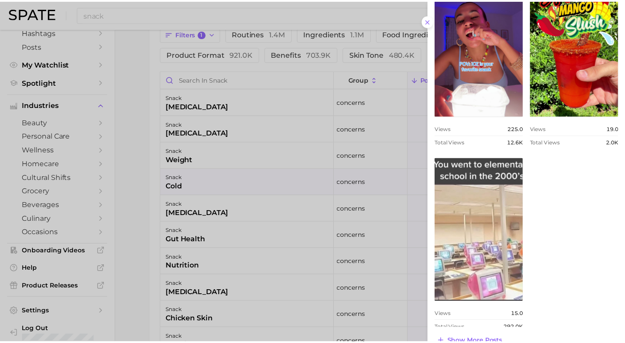
scroll to position [533, 0]
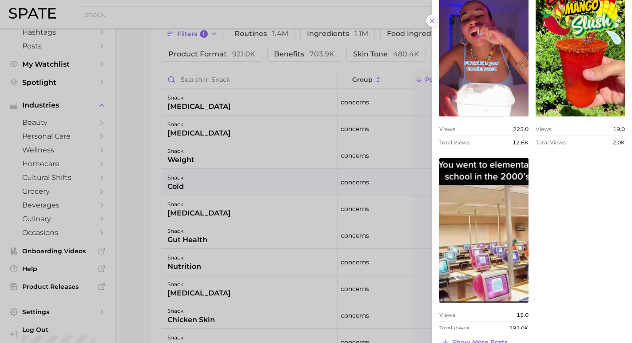
click at [432, 17] on icon at bounding box center [432, 20] width 7 height 7
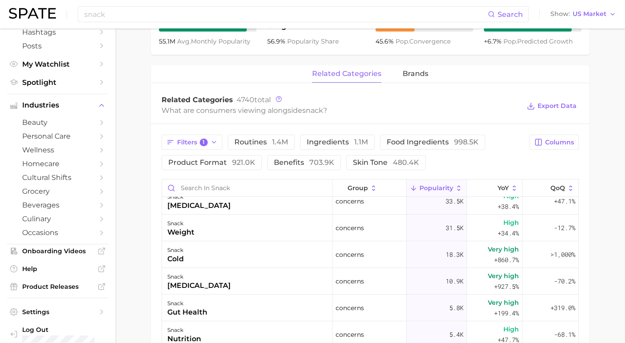
scroll to position [372, 0]
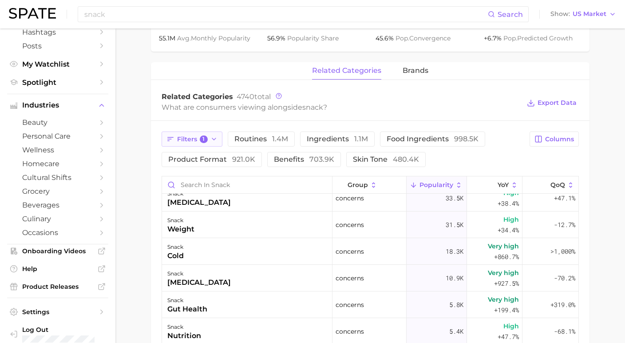
click at [204, 141] on span "1" at bounding box center [204, 139] width 8 height 8
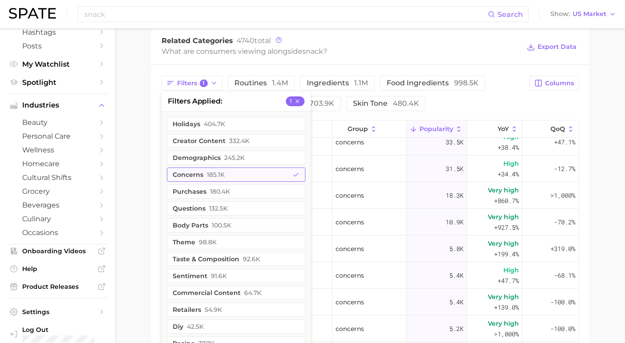
scroll to position [429, 0]
click at [256, 181] on button "concerns 185.1k" at bounding box center [236, 174] width 139 height 14
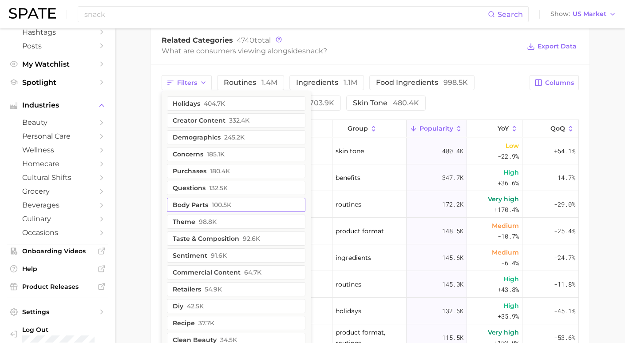
scroll to position [462, 0]
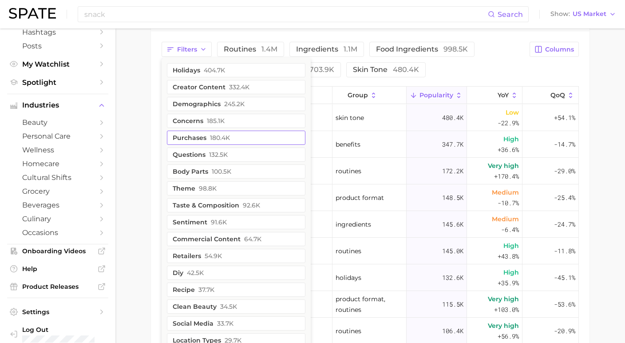
click at [227, 143] on button "purchases 180.4k" at bounding box center [236, 138] width 139 height 14
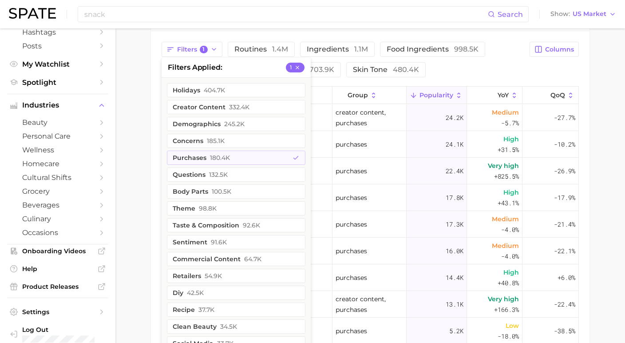
click at [137, 197] on main "snack Overview Google TikTok Instagram Beta snack Add to Watchlist Export Data …" at bounding box center [370, 25] width 510 height 918
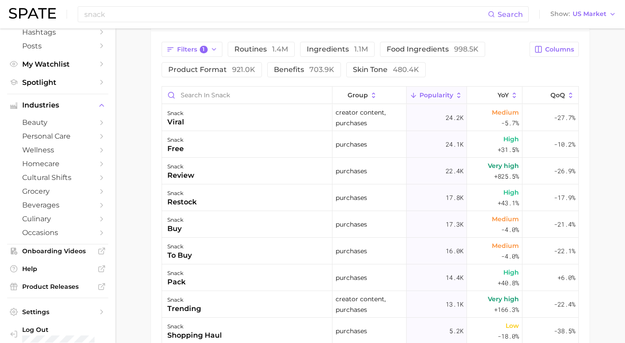
scroll to position [447, 0]
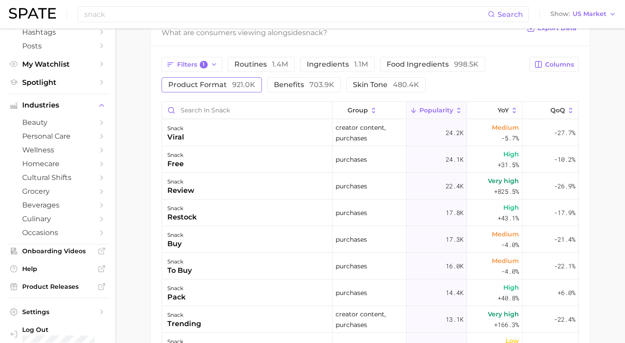
click at [232, 89] on span "921.0k" at bounding box center [243, 84] width 23 height 8
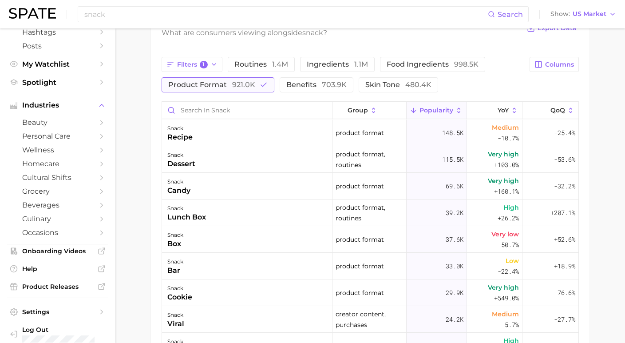
click at [232, 88] on span "921.0k" at bounding box center [243, 84] width 23 height 8
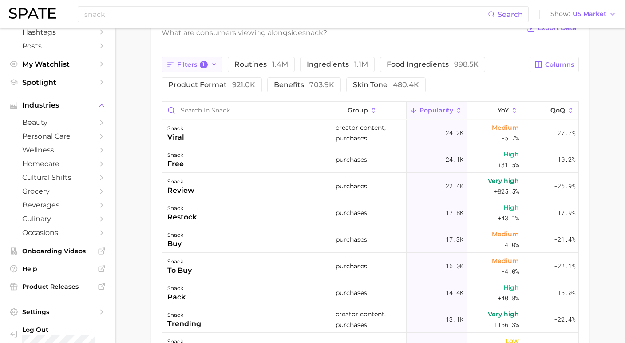
click at [199, 69] on span "Filters 1" at bounding box center [192, 65] width 31 height 8
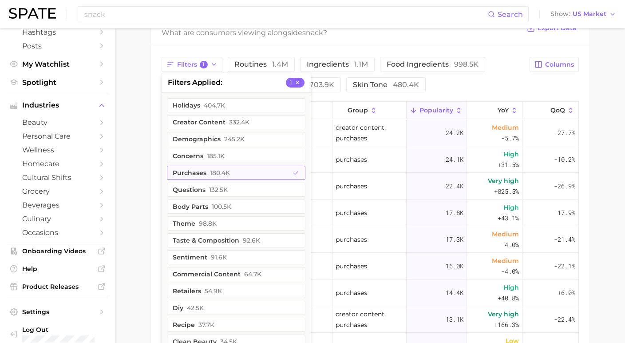
click at [204, 180] on button "purchases 180.4k" at bounding box center [236, 173] width 139 height 14
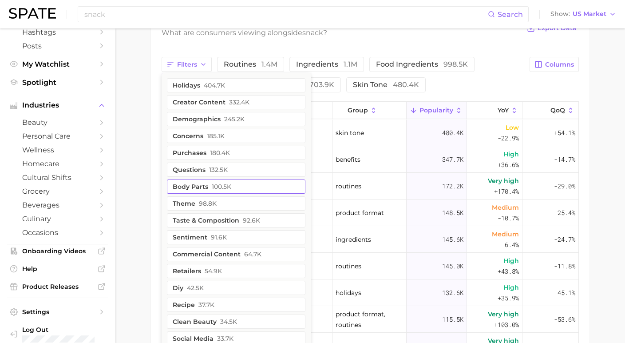
click at [207, 194] on button "body parts 100.5k" at bounding box center [236, 186] width 139 height 14
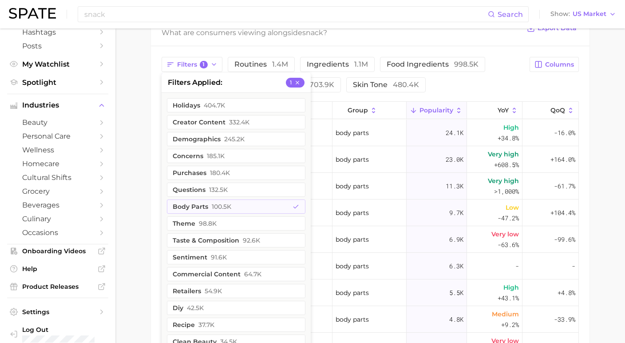
click at [136, 176] on main "snack Overview Google TikTok Instagram Beta snack Add to Watchlist Export Data …" at bounding box center [370, 41] width 510 height 918
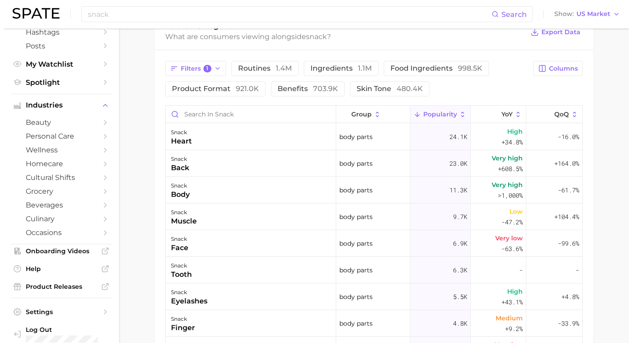
scroll to position [443, 0]
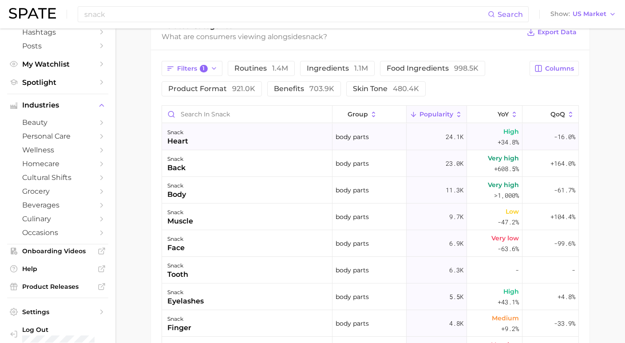
click at [221, 144] on div "snack heart" at bounding box center [247, 136] width 171 height 27
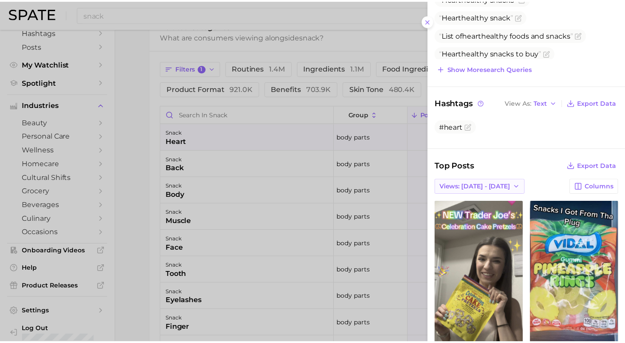
scroll to position [184, 0]
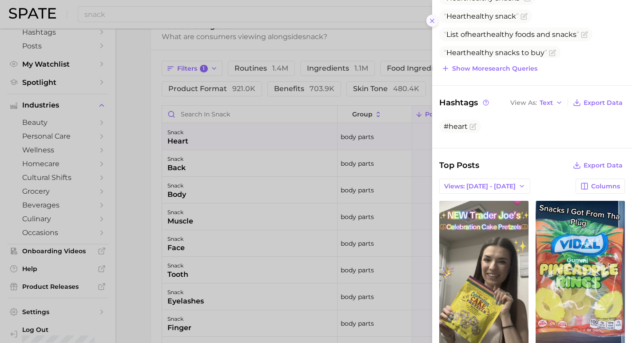
click at [428, 19] on button at bounding box center [432, 21] width 12 height 12
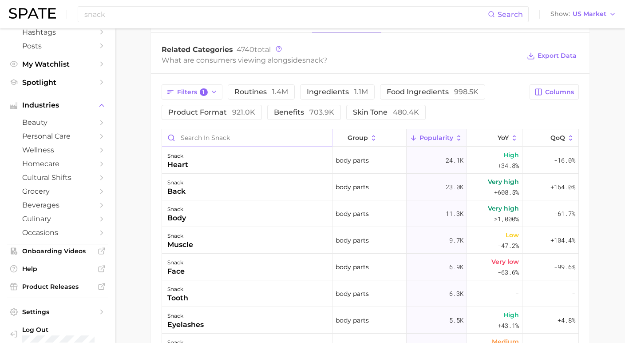
scroll to position [414, 0]
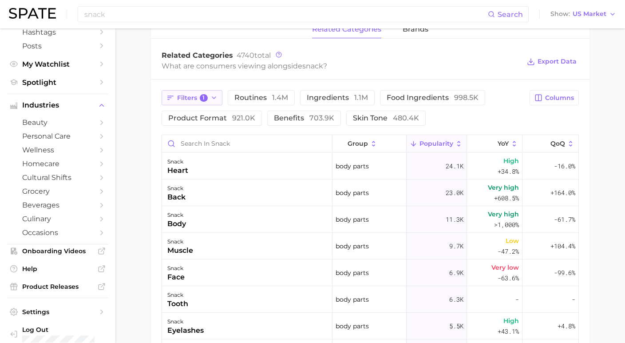
click at [213, 103] on button "Filters 1" at bounding box center [192, 97] width 61 height 15
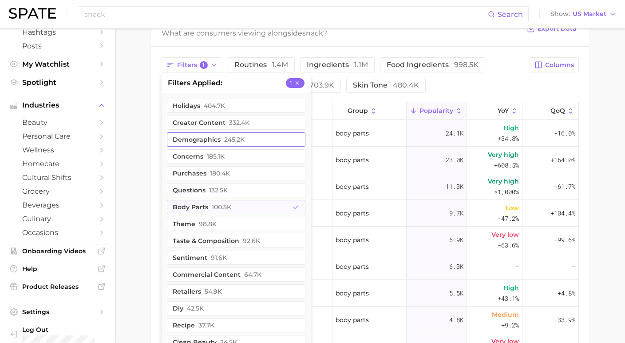
scroll to position [455, 0]
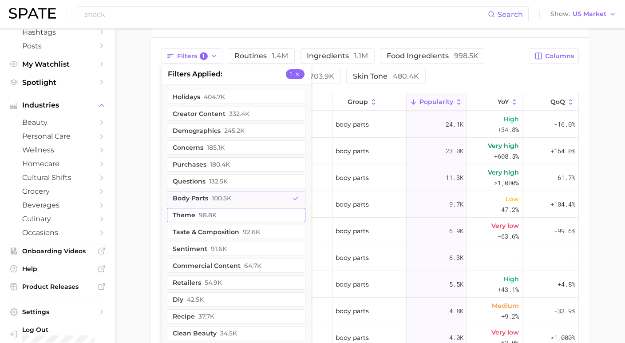
click at [222, 222] on button "theme 98.8k" at bounding box center [236, 215] width 139 height 14
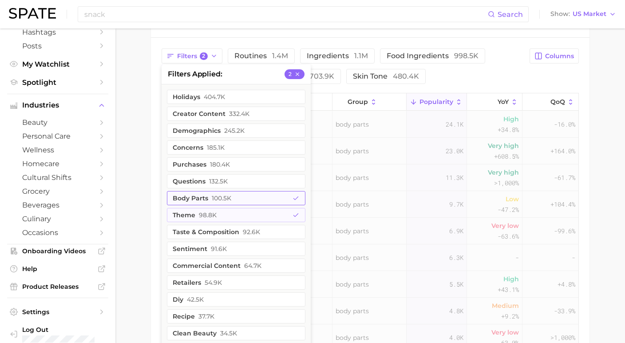
click at [223, 205] on button "body parts 100.5k" at bounding box center [236, 198] width 139 height 14
click at [118, 217] on main "snack Overview Google TikTok Instagram Beta snack Add to Watchlist Export Data …" at bounding box center [370, 32] width 510 height 918
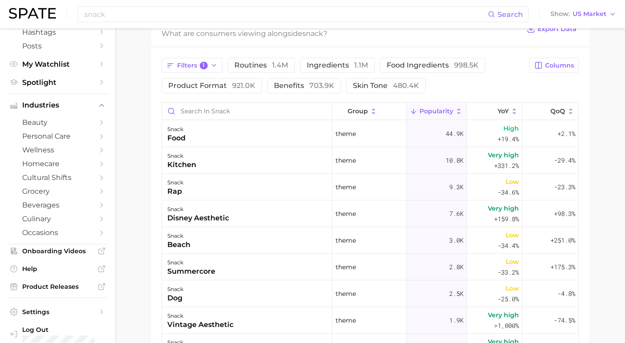
scroll to position [446, 0]
click at [207, 67] on button "Filters 1" at bounding box center [192, 65] width 61 height 15
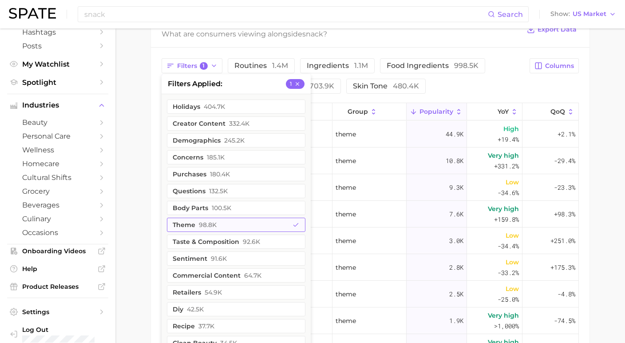
click at [201, 228] on span "98.8k" at bounding box center [208, 224] width 18 height 7
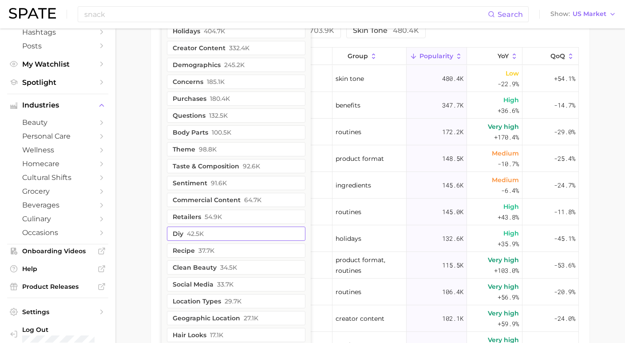
scroll to position [501, 0]
click at [222, 186] on span "91.6k" at bounding box center [219, 182] width 16 height 7
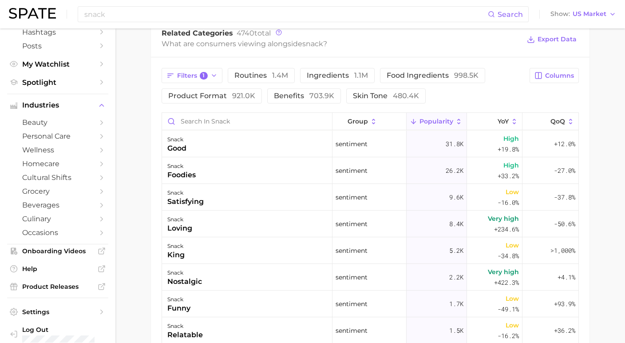
scroll to position [436, 0]
click at [214, 79] on icon "button" at bounding box center [214, 75] width 7 height 7
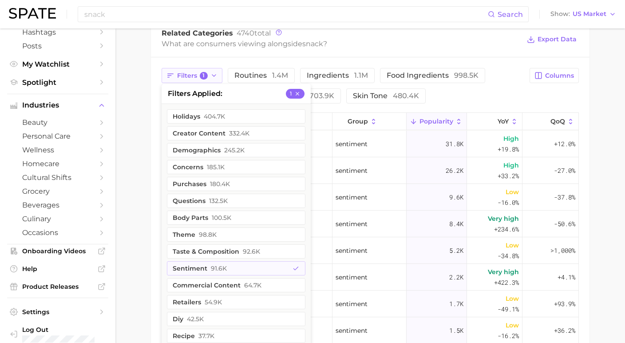
click at [214, 79] on icon "button" at bounding box center [214, 75] width 7 height 7
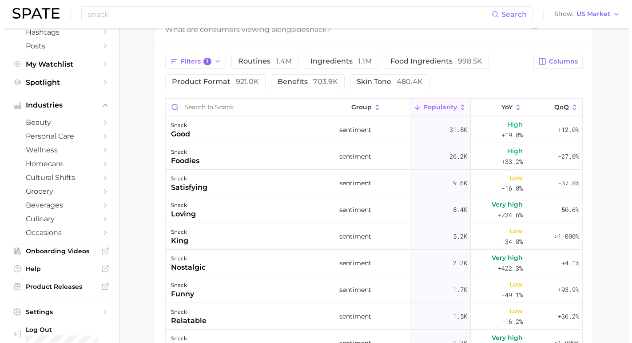
scroll to position [458, 0]
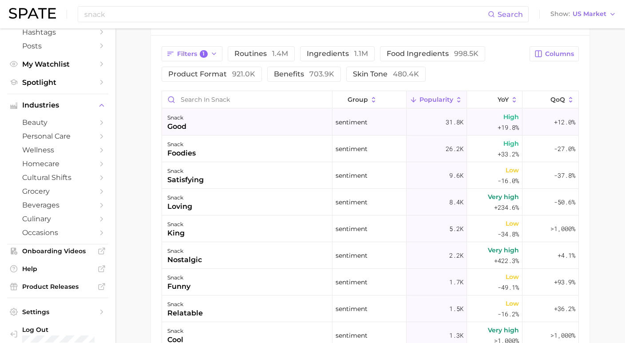
click at [231, 127] on div "snack good" at bounding box center [247, 122] width 171 height 27
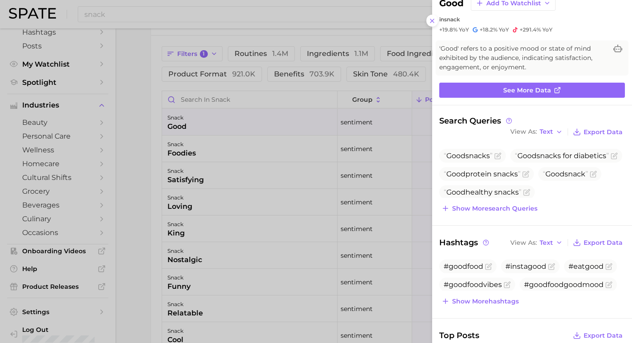
scroll to position [25, 0]
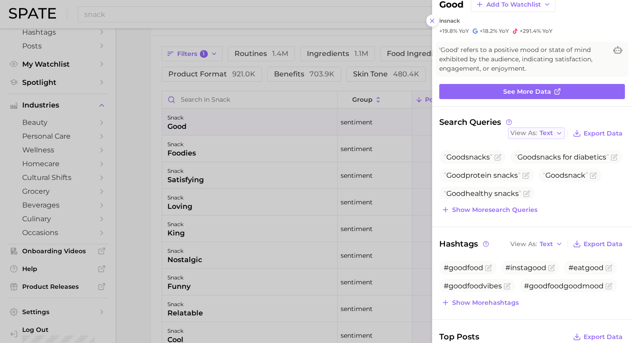
click at [557, 130] on icon "button" at bounding box center [559, 133] width 7 height 7
click at [549, 160] on button "Table" at bounding box center [557, 164] width 98 height 16
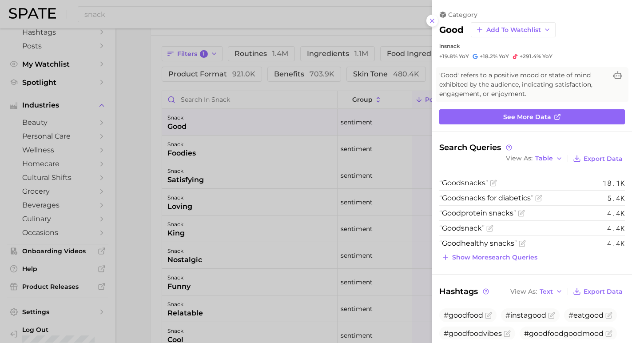
scroll to position [0, 0]
click at [506, 147] on icon at bounding box center [509, 147] width 6 height 6
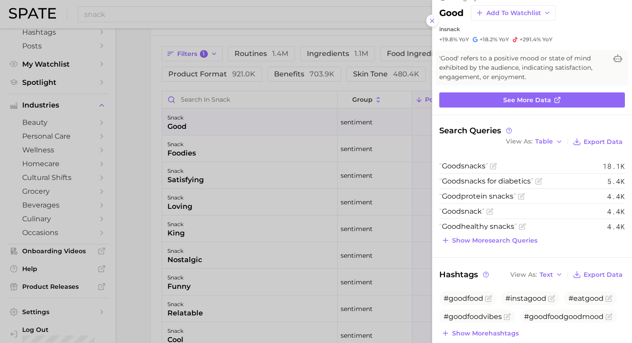
scroll to position [16, 0]
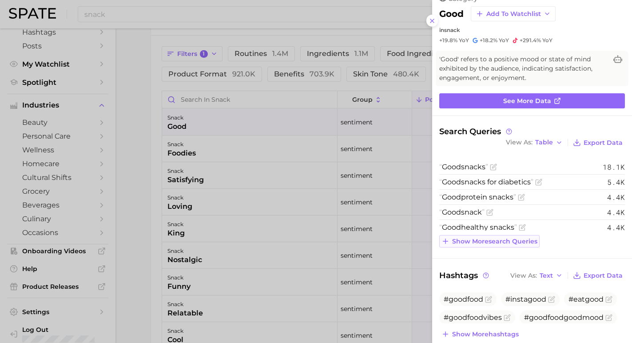
click at [450, 243] on icon at bounding box center [446, 241] width 8 height 8
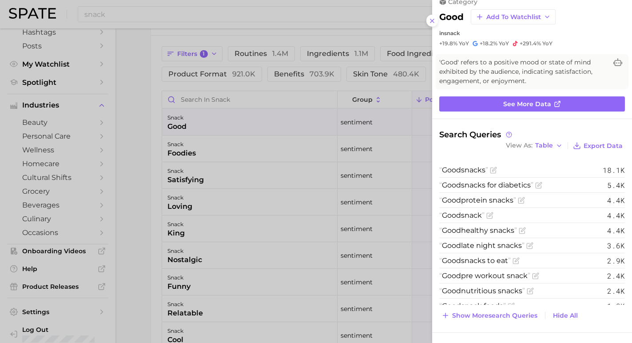
scroll to position [4, 0]
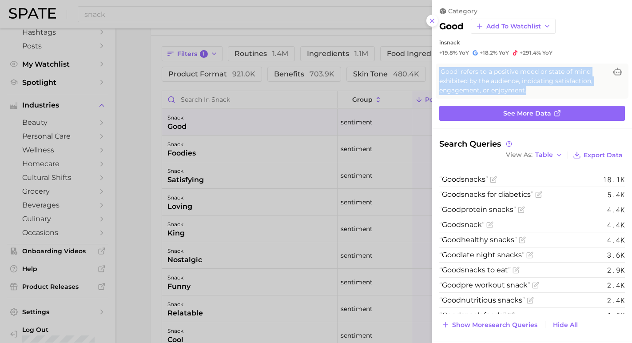
copy span "'Good' refers to a positive mood or state of mind exhibited by the audience, in…"
drag, startPoint x: 478, startPoint y: 93, endPoint x: 436, endPoint y: 68, distance: 48.2
click at [436, 68] on div "'Good' refers to a positive mood or state of mind exhibited by the audience, in…" at bounding box center [532, 81] width 193 height 35
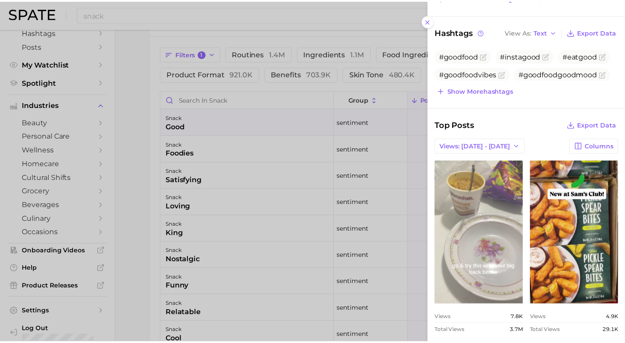
scroll to position [272, 0]
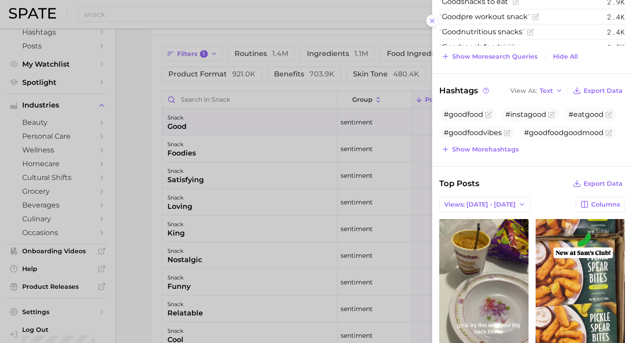
click at [433, 17] on icon at bounding box center [432, 20] width 7 height 7
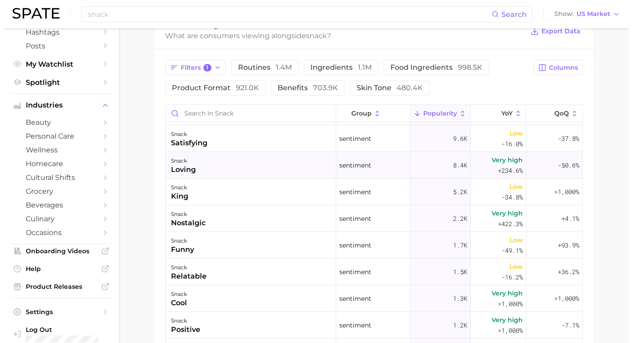
scroll to position [52, 0]
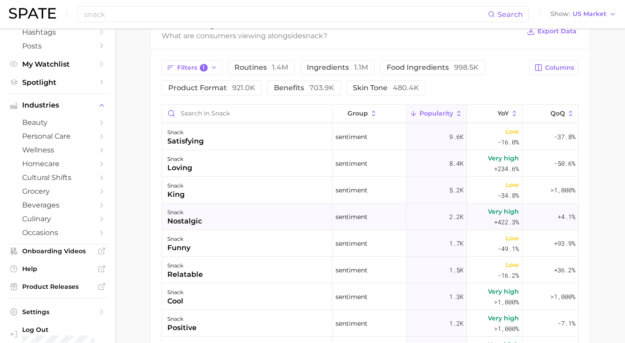
click at [232, 229] on div "snack nostalgic" at bounding box center [247, 216] width 171 height 27
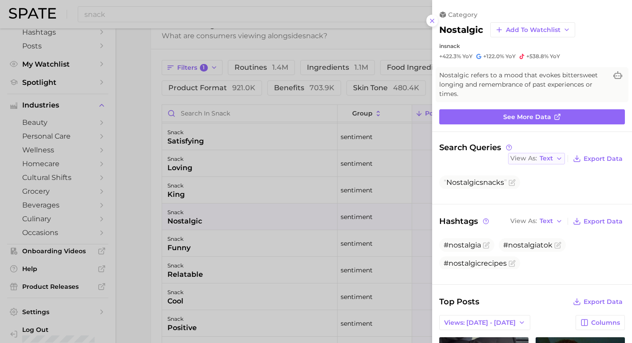
scroll to position [0, 0]
click at [546, 156] on span "Text" at bounding box center [546, 158] width 13 height 5
click at [541, 181] on button "Table" at bounding box center [557, 189] width 98 height 16
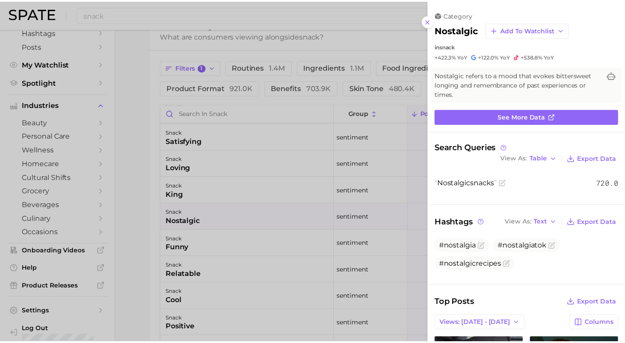
scroll to position [7, 0]
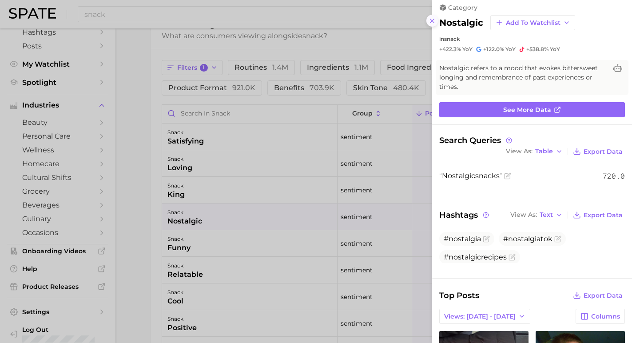
click at [434, 17] on icon at bounding box center [432, 20] width 7 height 7
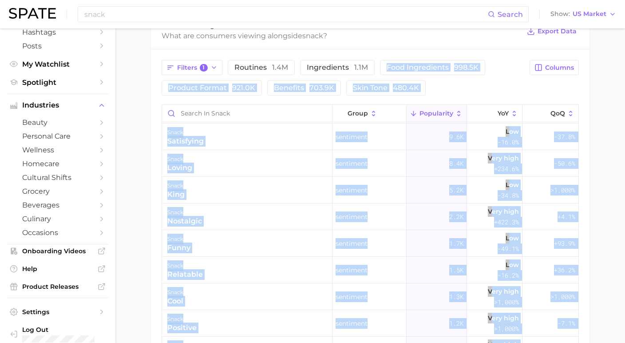
drag, startPoint x: 601, startPoint y: 82, endPoint x: 472, endPoint y: 56, distance: 131.5
click at [472, 56] on div "Filters 1 routines 1.4m ingredients 1.1m food ingredients 998.5k product format…" at bounding box center [370, 253] width 439 height 409
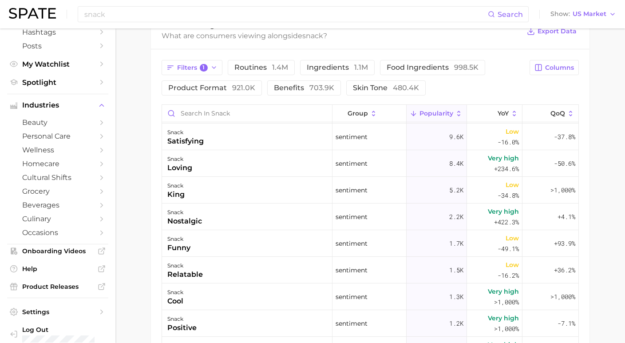
click at [435, 117] on span "Popularity" at bounding box center [437, 113] width 34 height 7
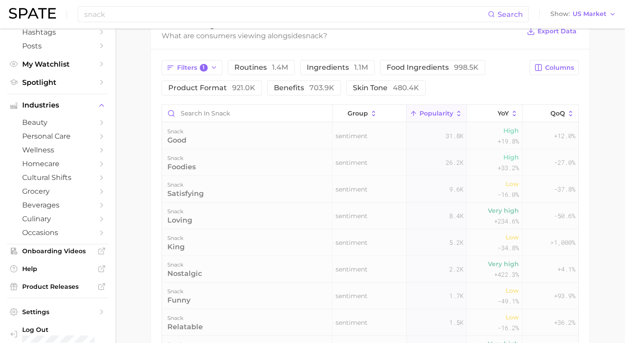
click at [435, 117] on span "Popularity" at bounding box center [437, 113] width 34 height 7
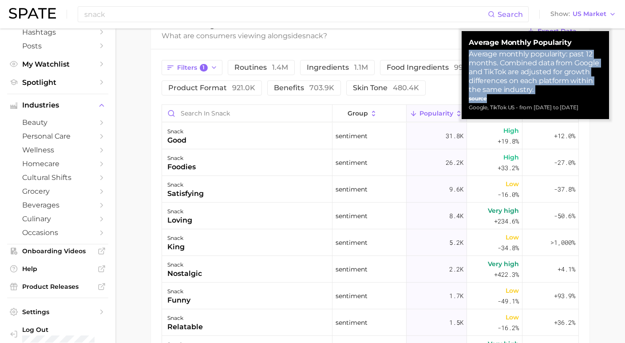
drag, startPoint x: 469, startPoint y: 54, endPoint x: 507, endPoint y: 89, distance: 51.9
click at [508, 89] on div "Average Monthly Popularity Average monthly popularity: past 12 months. Combined…" at bounding box center [535, 75] width 133 height 74
copy div "Average monthly popularity: past 12 months. Combined data from Google and TikTo…"
click at [611, 221] on main "snack Overview Google TikTok Instagram Beta snack Add to Watchlist Export Data …" at bounding box center [370, 44] width 510 height 918
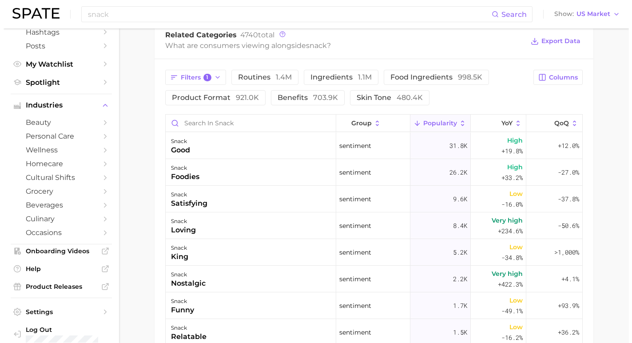
scroll to position [406, 0]
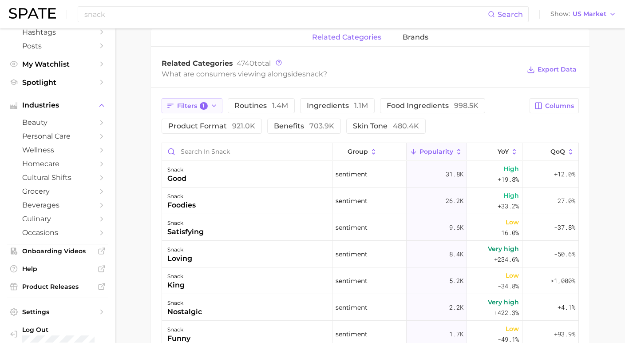
click at [195, 106] on span "Filters 1" at bounding box center [192, 106] width 31 height 8
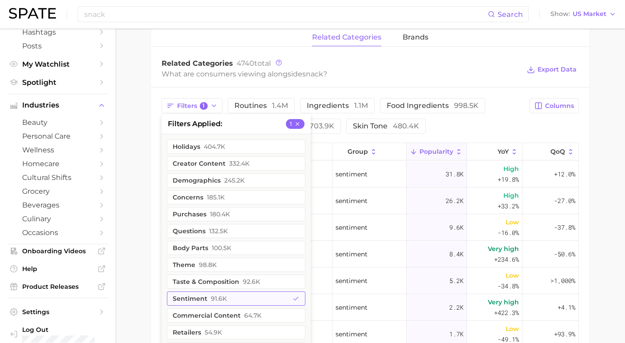
click at [219, 302] on span "91.6k" at bounding box center [219, 298] width 16 height 7
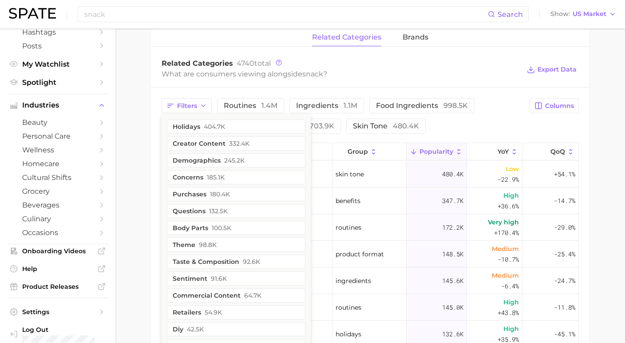
click at [129, 212] on main "snack Overview Google TikTok Instagram Beta snack Add to Watchlist Export Data …" at bounding box center [370, 82] width 510 height 918
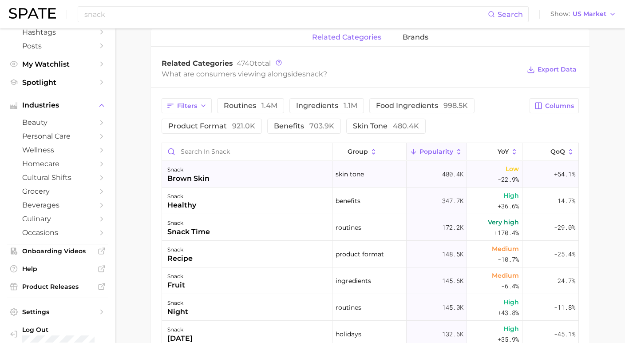
click at [224, 180] on div "snack brown skin" at bounding box center [247, 174] width 171 height 27
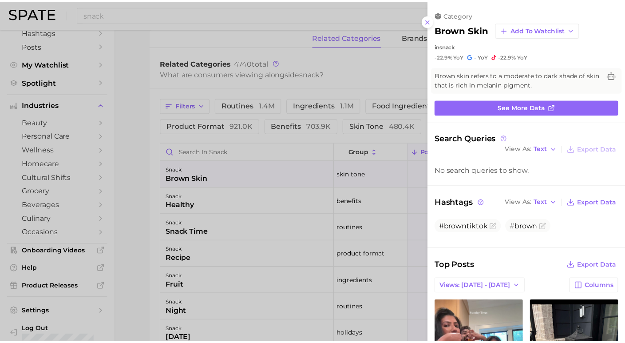
scroll to position [0, 0]
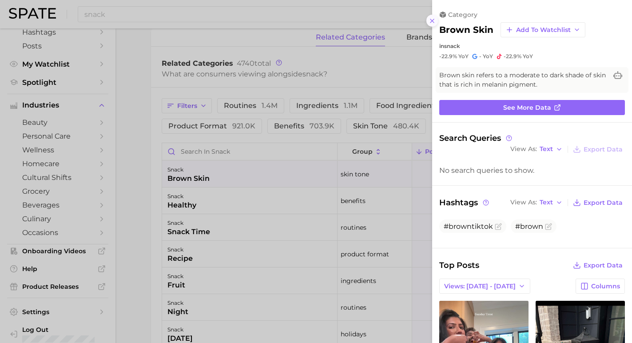
click at [431, 19] on icon at bounding box center [432, 20] width 7 height 7
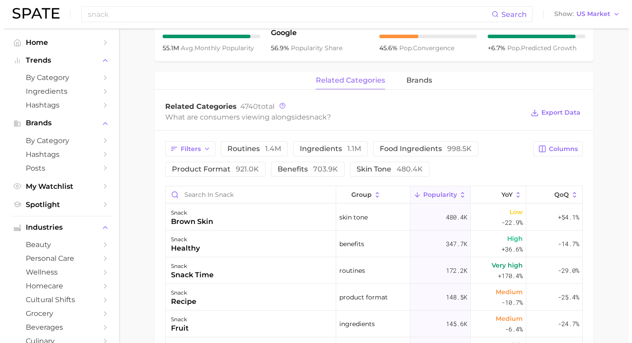
scroll to position [362, 0]
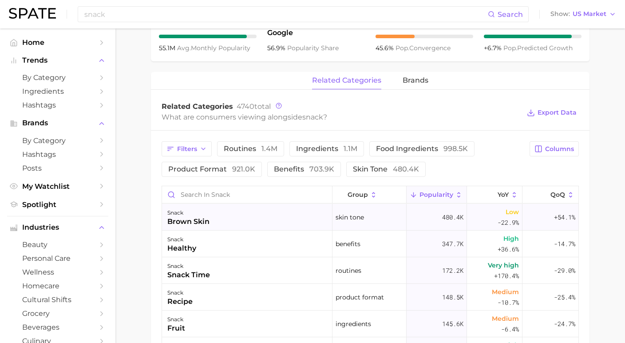
click at [211, 227] on div "snack brown skin" at bounding box center [247, 217] width 171 height 27
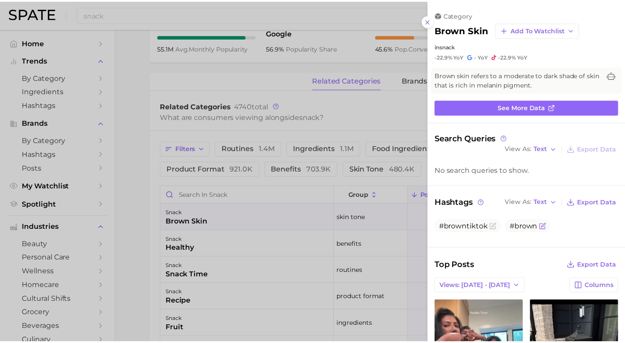
scroll to position [200, 0]
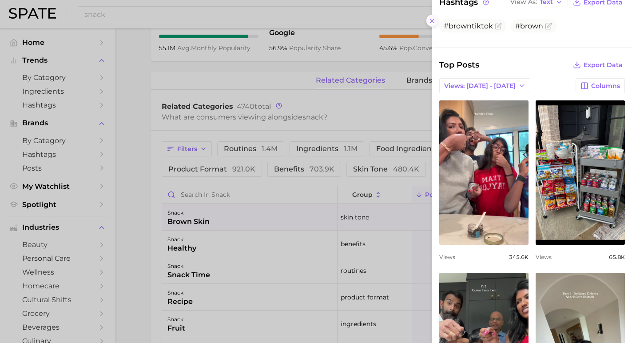
click at [431, 19] on line at bounding box center [432, 21] width 4 height 4
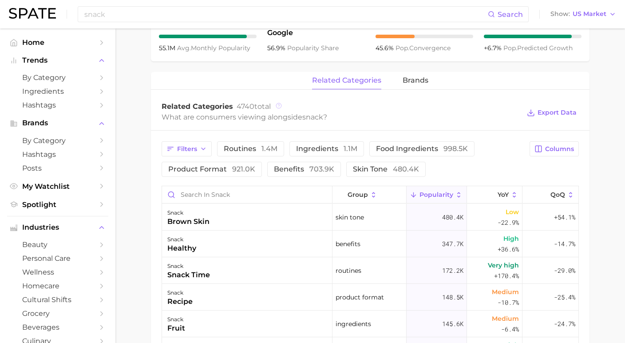
click at [276, 106] on icon at bounding box center [279, 106] width 6 height 6
click at [181, 152] on span "Filters" at bounding box center [187, 149] width 20 height 8
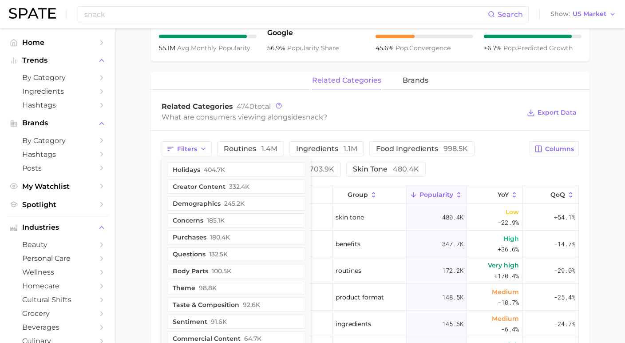
click at [145, 225] on main "snack Overview Google TikTok Instagram Beta snack Add to Watchlist Export Data …" at bounding box center [370, 125] width 510 height 918
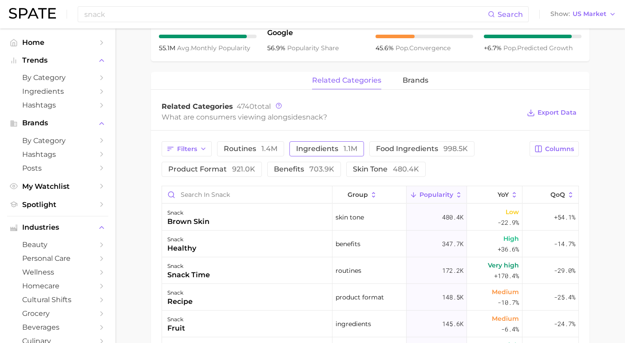
click at [305, 152] on span "ingredients 1.1m" at bounding box center [326, 148] width 61 height 7
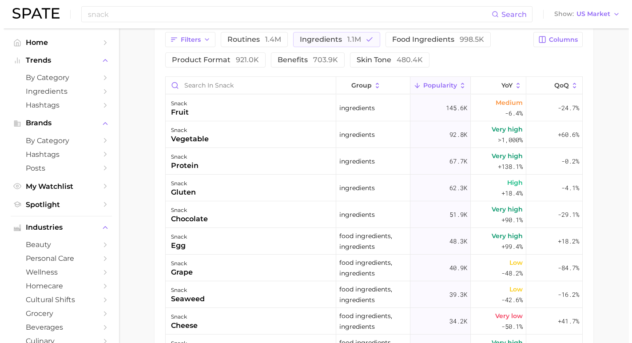
scroll to position [472, 0]
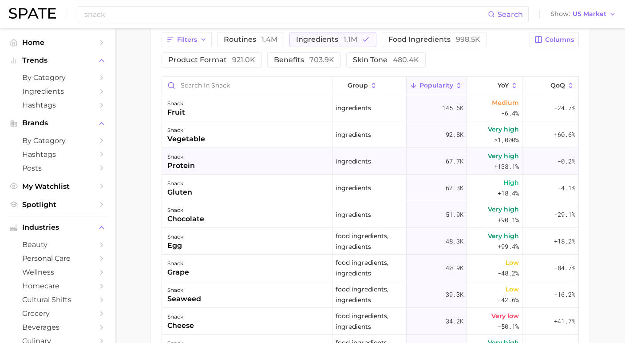
click at [228, 171] on div "snack protein" at bounding box center [247, 161] width 171 height 27
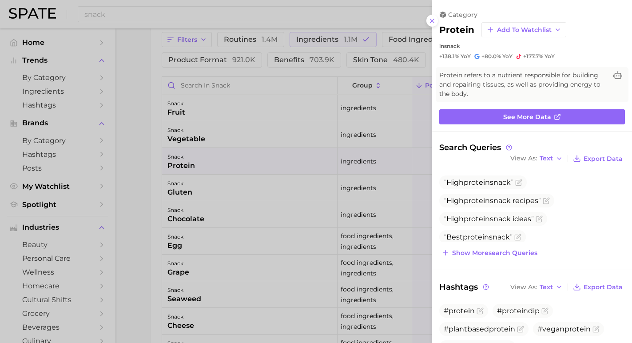
scroll to position [0, 0]
click at [547, 156] on span "Text" at bounding box center [546, 158] width 13 height 5
click at [545, 181] on button "Table" at bounding box center [557, 189] width 98 height 16
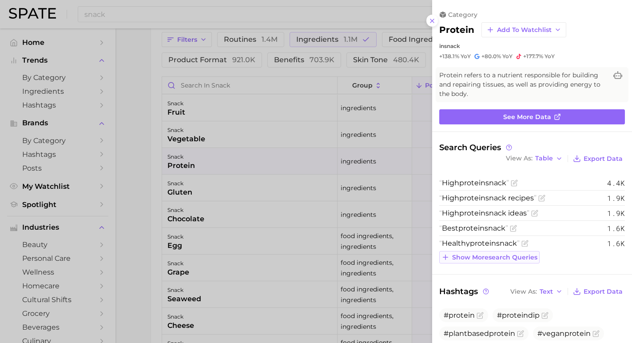
click at [506, 254] on span "Show more search queries" at bounding box center [494, 258] width 85 height 8
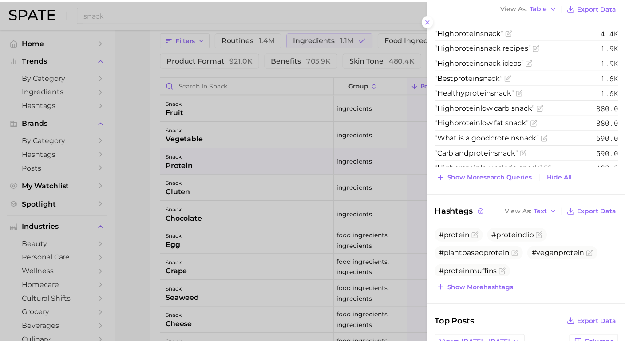
scroll to position [342, 0]
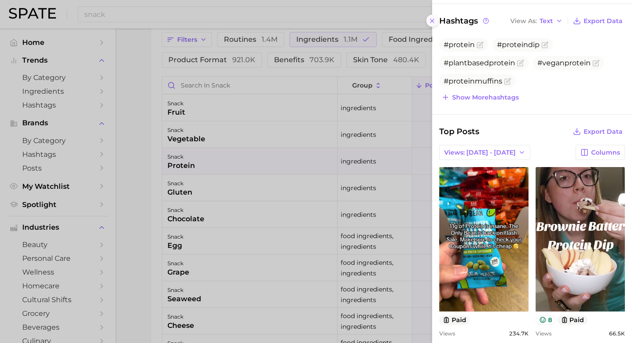
click at [435, 18] on icon at bounding box center [432, 20] width 7 height 7
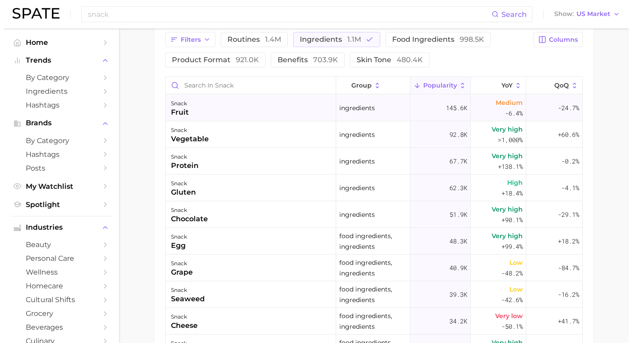
scroll to position [0, 0]
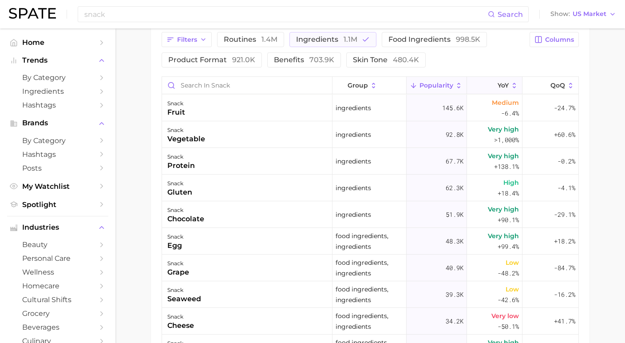
click at [511, 90] on icon at bounding box center [515, 86] width 8 height 8
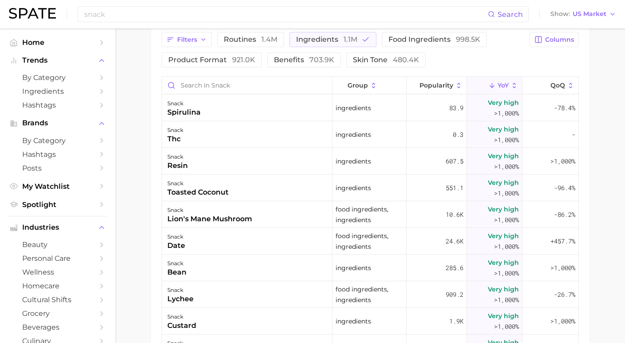
click at [502, 89] on span "YoY" at bounding box center [503, 85] width 11 height 7
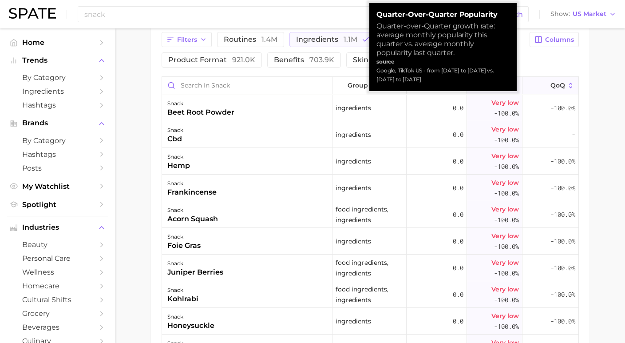
click at [551, 89] on span "QoQ" at bounding box center [558, 85] width 15 height 7
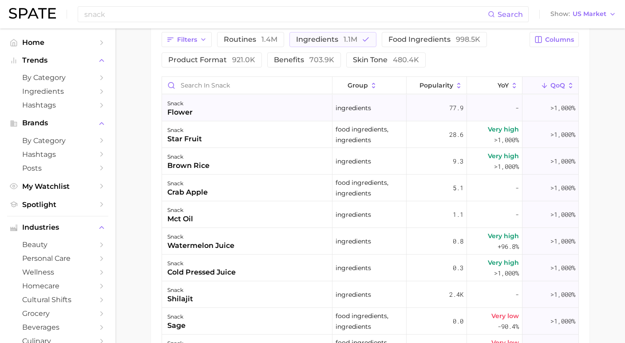
click at [210, 110] on div "snack flower" at bounding box center [247, 108] width 171 height 27
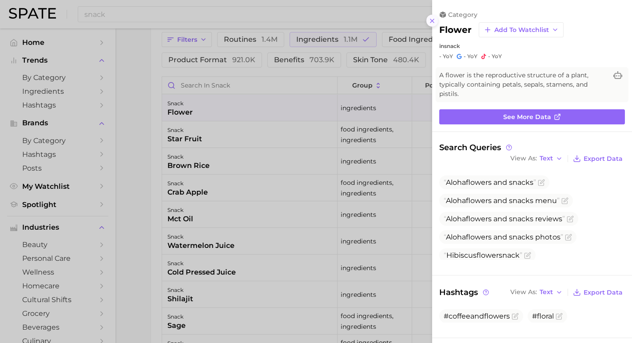
click at [431, 20] on icon at bounding box center [432, 20] width 7 height 7
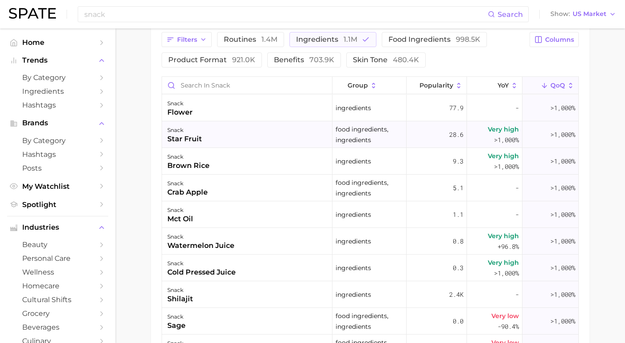
click at [270, 143] on div "snack star fruit" at bounding box center [247, 134] width 171 height 27
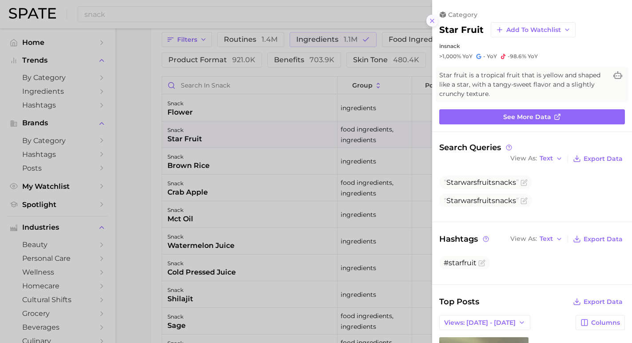
click at [432, 17] on icon at bounding box center [432, 20] width 7 height 7
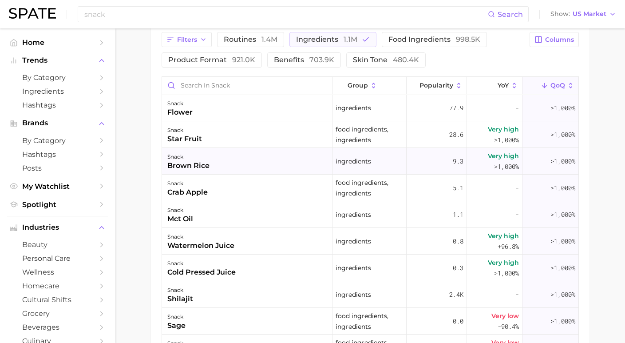
click at [272, 169] on div "snack brown rice" at bounding box center [247, 161] width 171 height 27
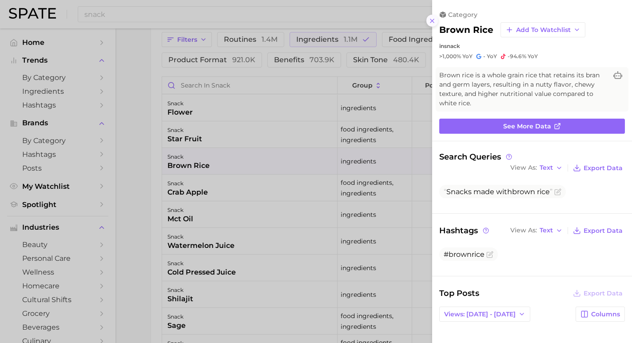
click at [433, 20] on icon at bounding box center [432, 20] width 7 height 7
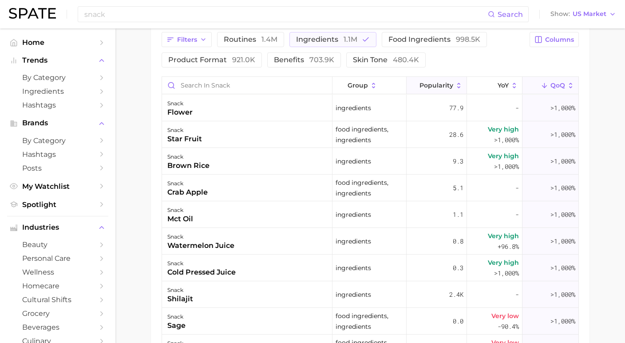
click at [446, 94] on button "Popularity" at bounding box center [437, 85] width 60 height 17
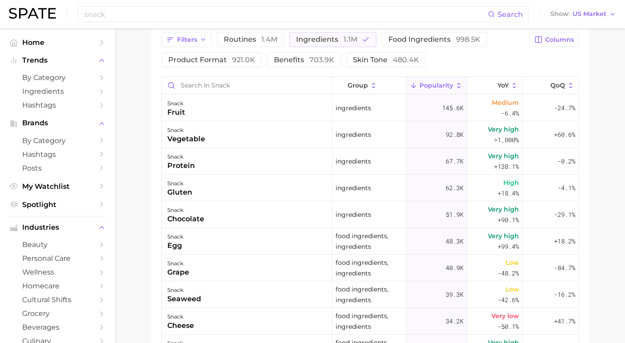
click at [606, 225] on main "snack Overview Google TikTok Instagram Beta snack Add to Watchlist Export Data …" at bounding box center [370, 16] width 510 height 918
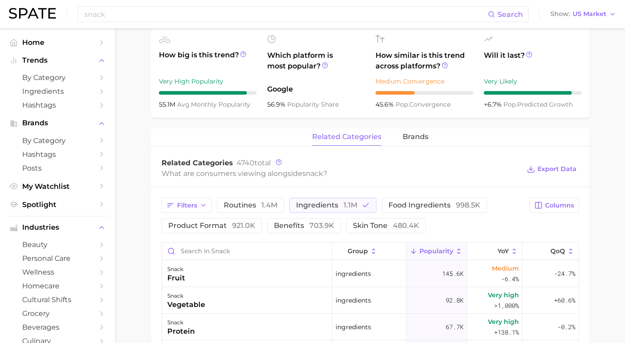
scroll to position [304, 0]
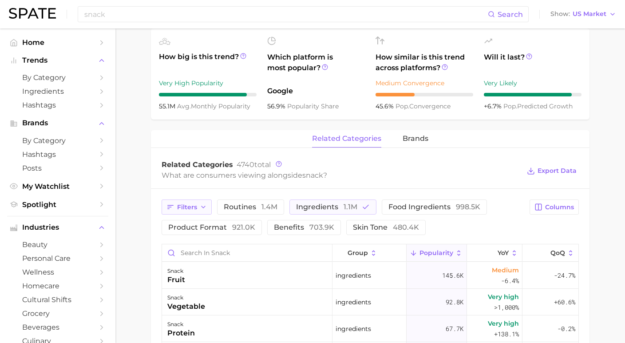
click at [189, 210] on span "Filters" at bounding box center [187, 207] width 20 height 8
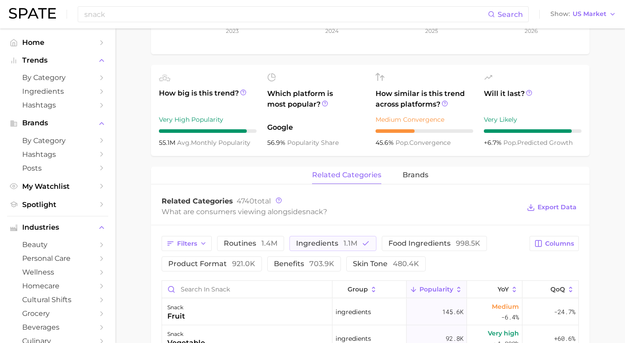
scroll to position [265, 0]
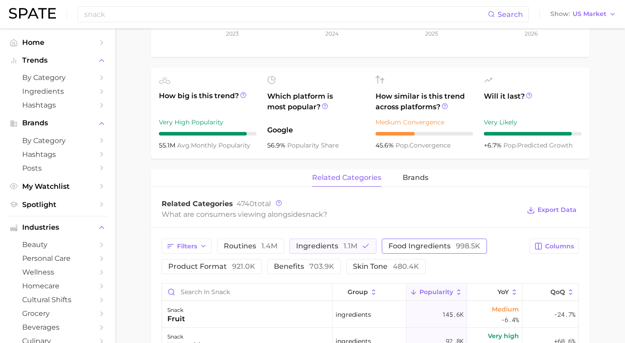
click at [423, 249] on span "food ingredients 998.5k" at bounding box center [435, 246] width 92 height 7
click at [346, 254] on button "ingredients 1.1m" at bounding box center [333, 246] width 87 height 15
click at [613, 267] on main "snack Overview Google TikTok Instagram Beta snack Add to Watchlist Export Data …" at bounding box center [370, 222] width 510 height 918
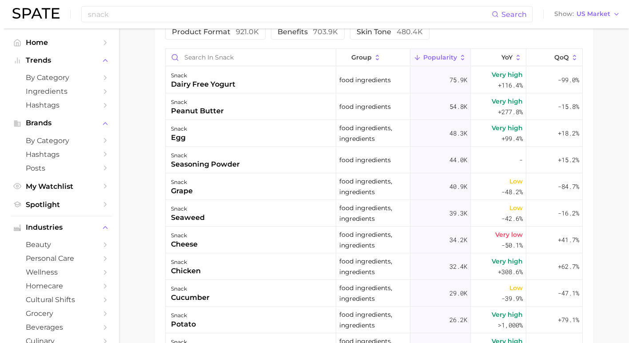
scroll to position [490, 0]
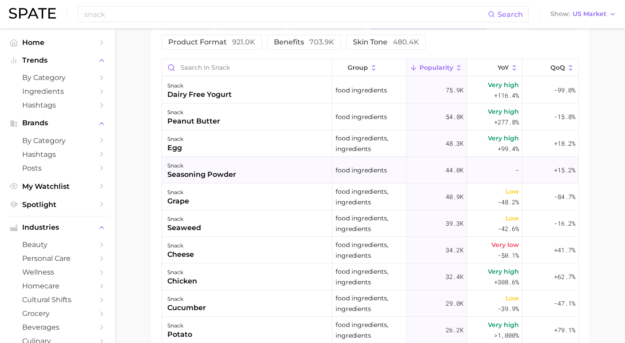
click at [286, 176] on div "snack seasoning powder" at bounding box center [247, 170] width 171 height 27
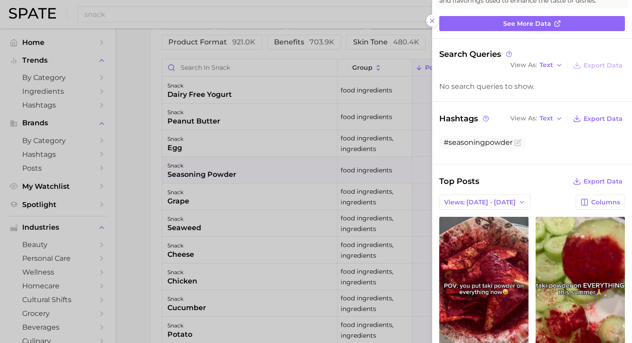
scroll to position [74, 0]
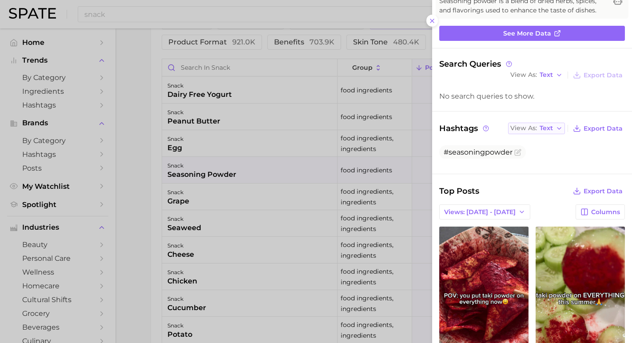
click at [548, 129] on span "Text" at bounding box center [546, 128] width 13 height 5
click at [542, 158] on button "Table" at bounding box center [557, 159] width 98 height 16
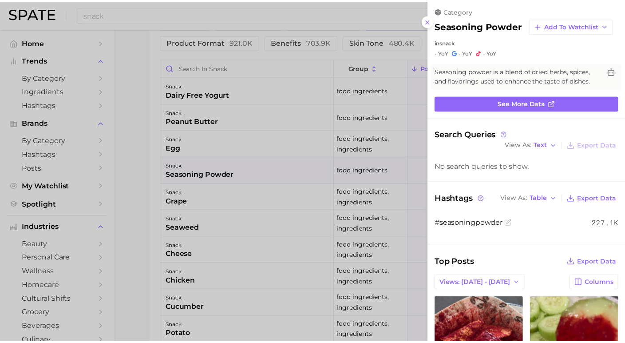
scroll to position [0, 0]
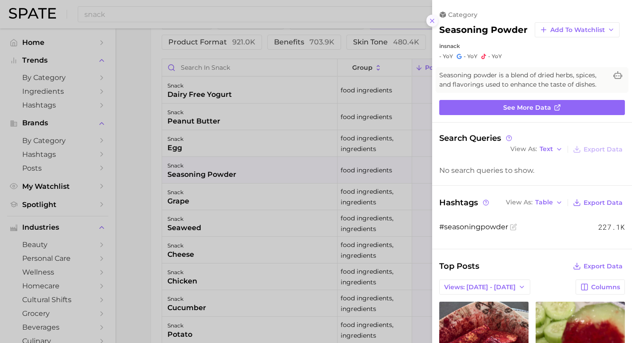
click at [432, 20] on icon at bounding box center [432, 20] width 7 height 7
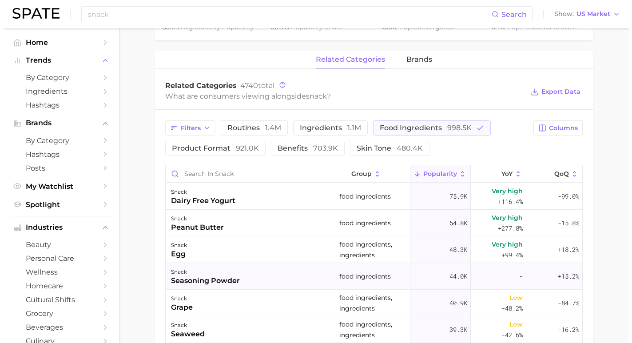
scroll to position [375, 0]
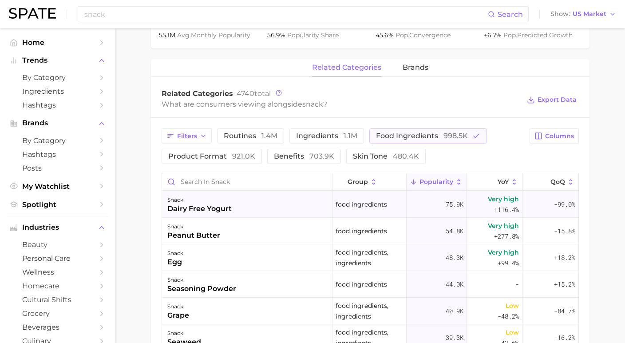
click at [277, 208] on div "snack dairy free yogurt" at bounding box center [247, 204] width 171 height 27
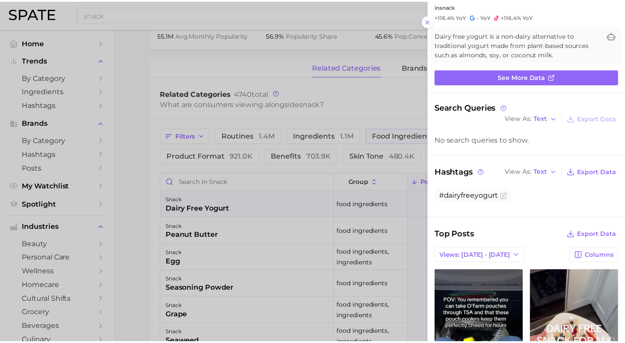
scroll to position [99, 0]
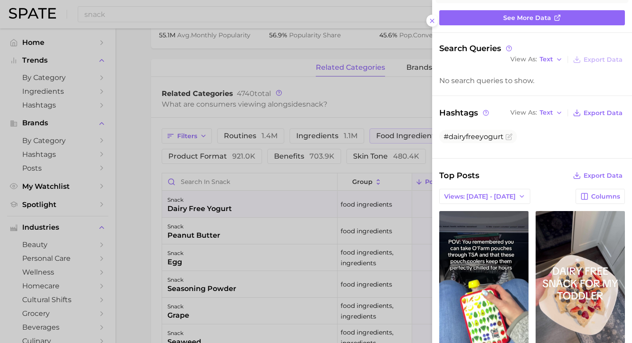
click at [426, 17] on div at bounding box center [316, 171] width 632 height 343
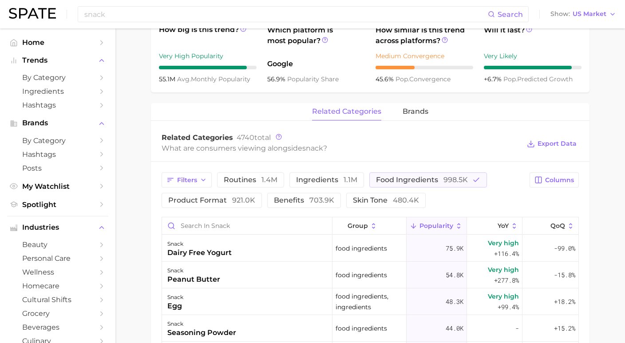
scroll to position [352, 0]
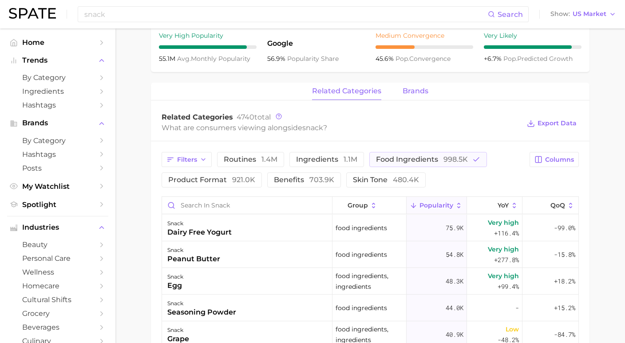
click at [409, 88] on span "brands" at bounding box center [416, 91] width 26 height 8
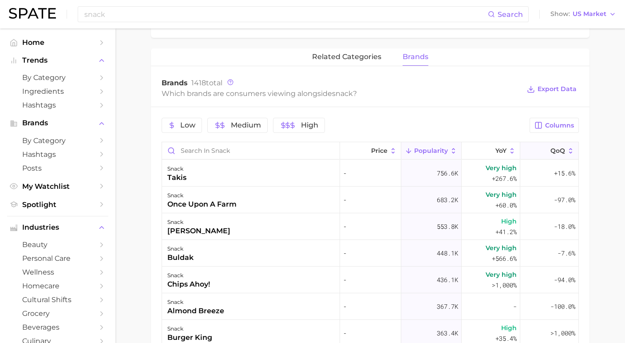
scroll to position [386, 0]
click at [551, 151] on span "QoQ" at bounding box center [558, 150] width 15 height 7
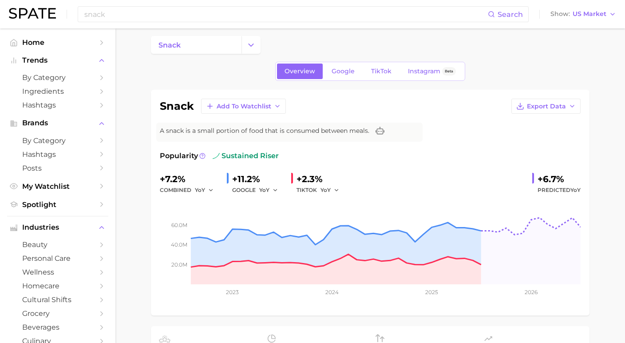
scroll to position [4, 0]
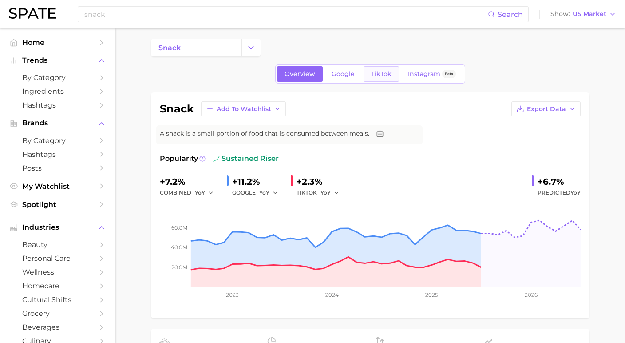
click at [384, 76] on span "TikTok" at bounding box center [381, 74] width 20 height 8
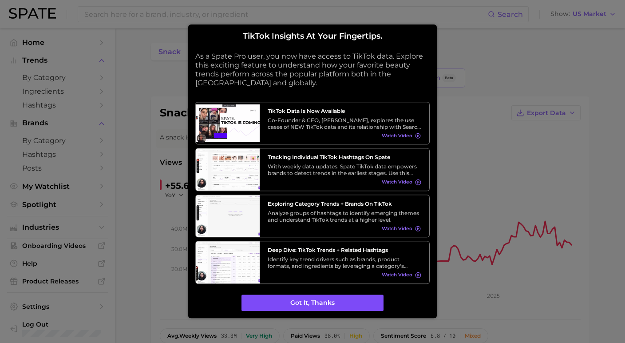
click at [308, 295] on button "Got it, thanks" at bounding box center [313, 303] width 142 height 17
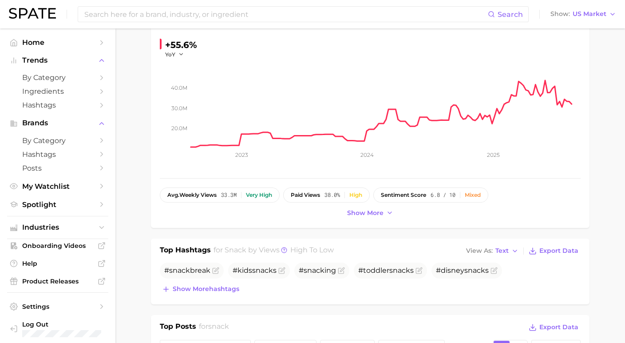
scroll to position [284, 0]
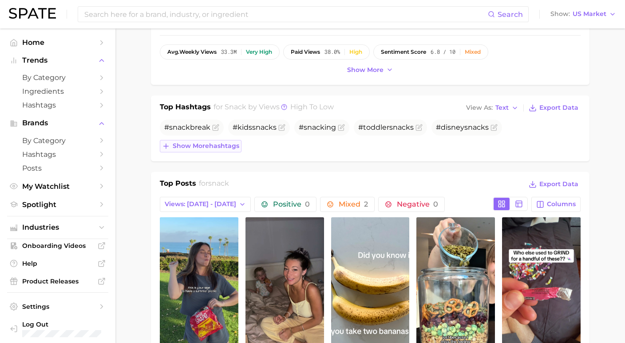
click at [214, 150] on span "Show more hashtags" at bounding box center [206, 146] width 67 height 8
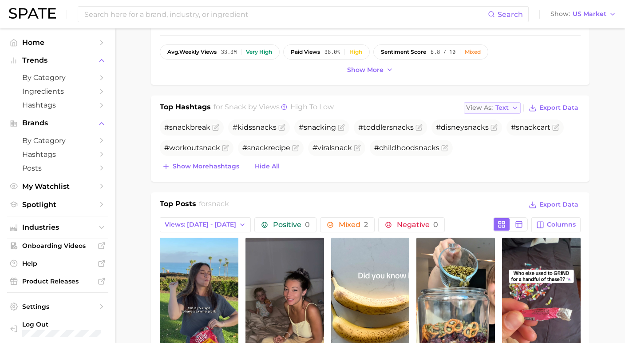
click at [509, 109] on span "Text" at bounding box center [502, 107] width 13 height 5
click at [504, 135] on button "Table" at bounding box center [513, 139] width 98 height 16
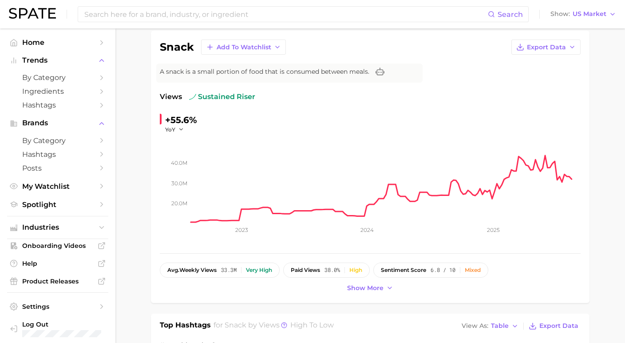
scroll to position [65, 0]
click at [374, 296] on div "snack Add to Watchlist Export Data A snack is a small portion of food that is c…" at bounding box center [370, 167] width 439 height 272
click at [373, 291] on span "Show more" at bounding box center [365, 289] width 36 height 8
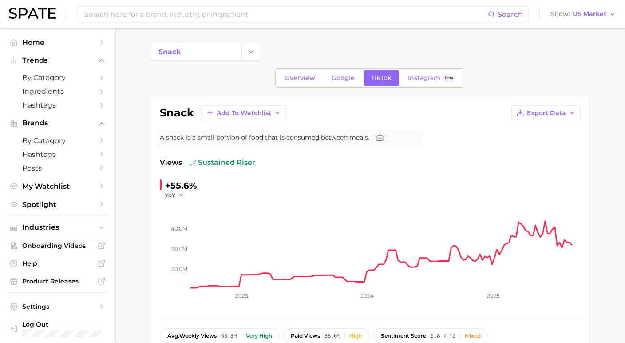
scroll to position [0, 0]
click at [180, 196] on polyline "button" at bounding box center [180, 195] width 3 height 1
click at [216, 203] on rect at bounding box center [386, 243] width 390 height 89
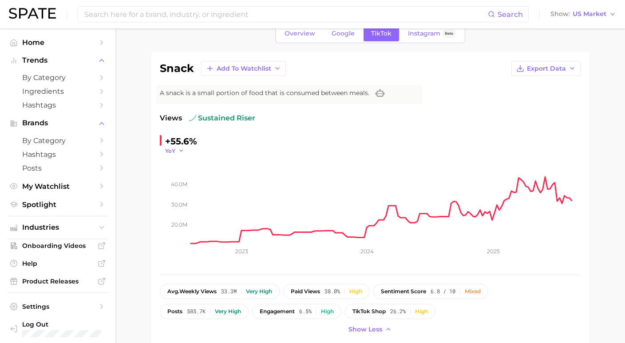
click at [182, 150] on icon "button" at bounding box center [181, 150] width 6 height 6
click at [157, 173] on button "QoQ" at bounding box center [141, 179] width 98 height 16
click at [183, 151] on icon "button" at bounding box center [183, 150] width 6 height 6
click at [166, 161] on button "YoY" at bounding box center [141, 163] width 98 height 16
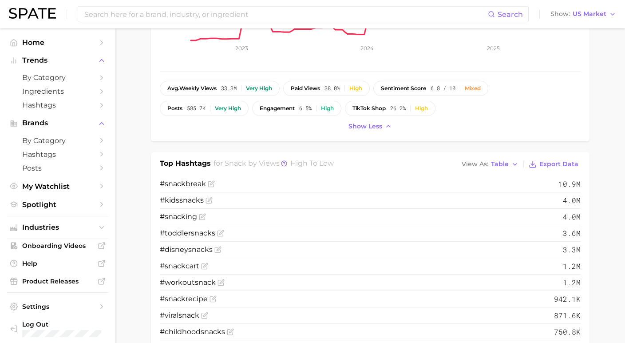
scroll to position [247, 0]
click at [239, 89] on div "avg. weekly views 33.3m Very high" at bounding box center [219, 88] width 105 height 6
click at [447, 94] on button "sentiment score 6.8 / 10 Mixed" at bounding box center [431, 88] width 115 height 15
click at [259, 220] on li "# snack ing 4.0m" at bounding box center [370, 217] width 421 height 16
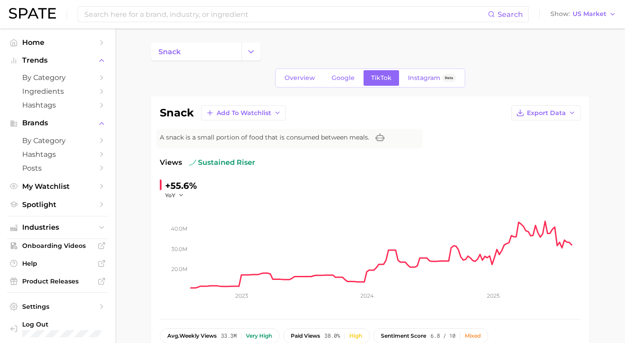
scroll to position [0, 0]
click at [251, 54] on icon "Change Category" at bounding box center [251, 51] width 9 height 9
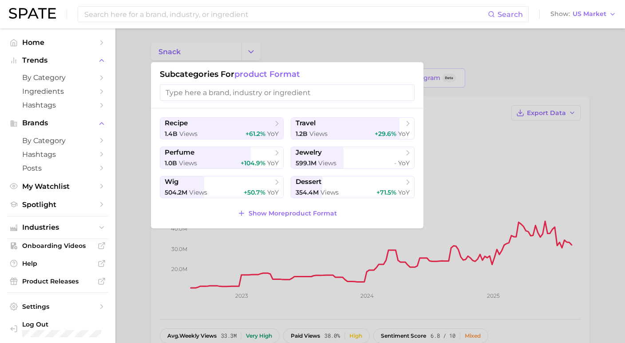
click at [154, 159] on div "recipe 1.4b views +61.2% YoY travel 1.2b views +29.6% YoY perfume 1.0b views +1…" at bounding box center [287, 168] width 273 height 120
click at [124, 144] on div at bounding box center [312, 171] width 625 height 343
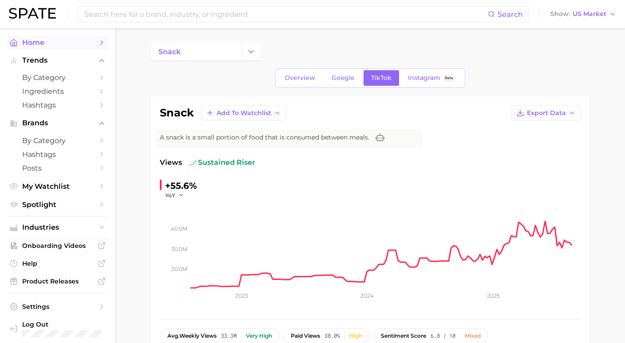
click at [35, 40] on span "Home" at bounding box center [57, 42] width 71 height 8
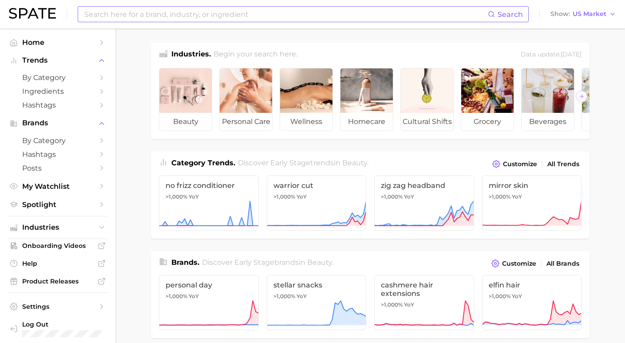
click at [202, 18] on input at bounding box center [286, 14] width 405 height 15
type input "e"
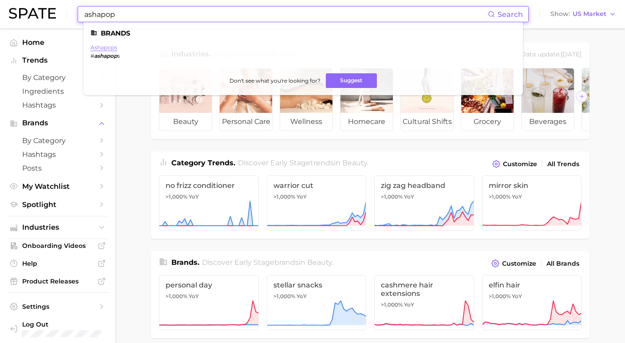
type input "ashapop"
click at [104, 48] on link "ashapops" at bounding box center [104, 47] width 27 height 7
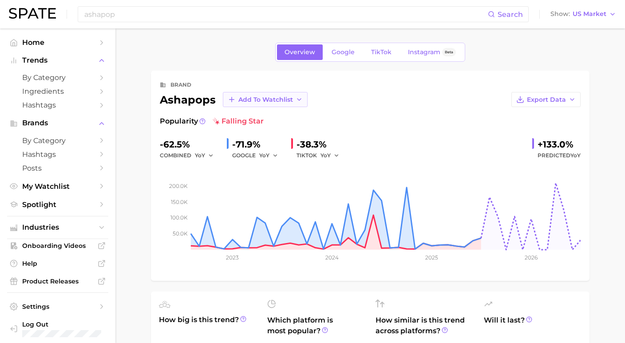
click at [255, 103] on span "Add to Watchlist" at bounding box center [266, 100] width 55 height 8
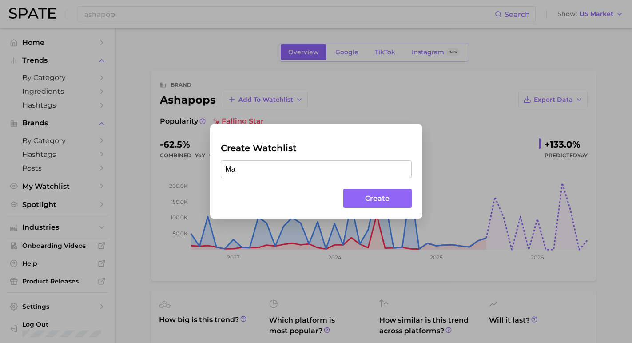
type input "M"
type input "Competitor Brands"
click at [381, 207] on button "Create" at bounding box center [377, 198] width 68 height 19
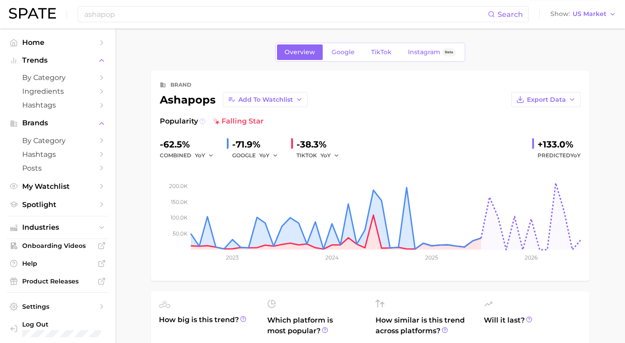
click at [199, 123] on icon at bounding box center [202, 121] width 6 height 6
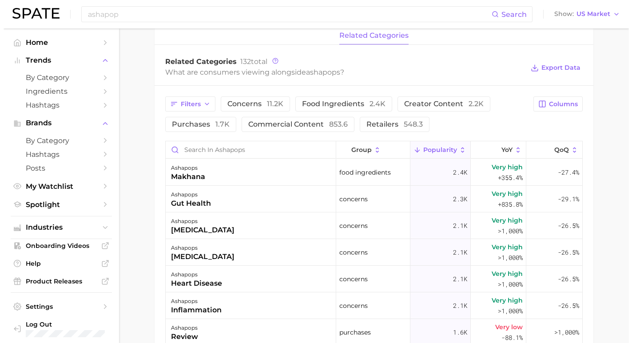
scroll to position [377, 0]
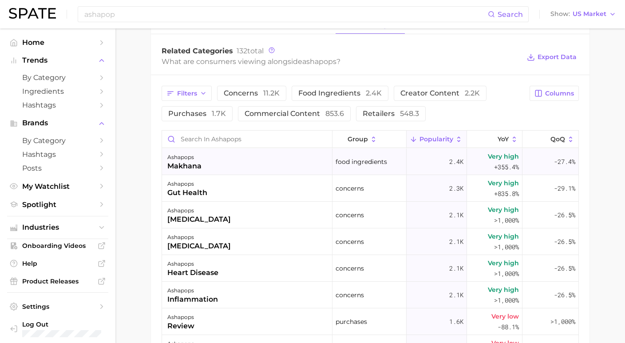
click at [220, 165] on div "ashapops makhana" at bounding box center [247, 161] width 171 height 27
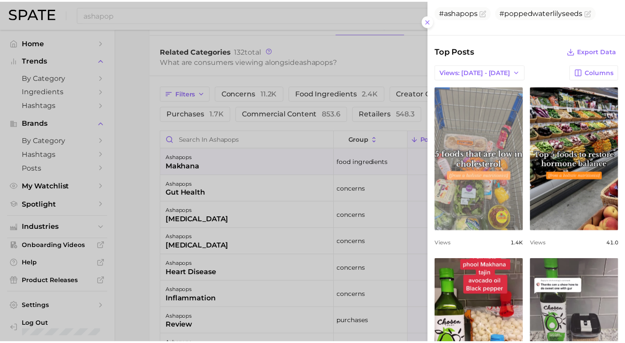
scroll to position [298, 0]
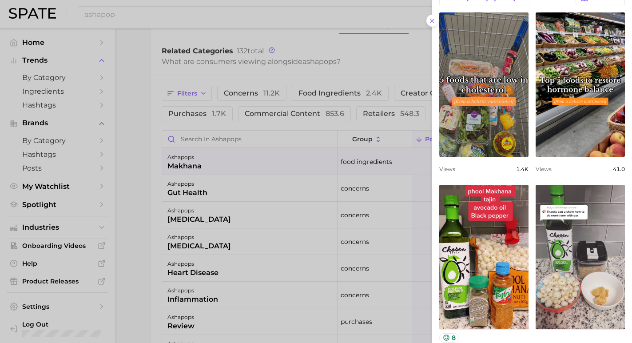
click at [346, 227] on div at bounding box center [316, 171] width 632 height 343
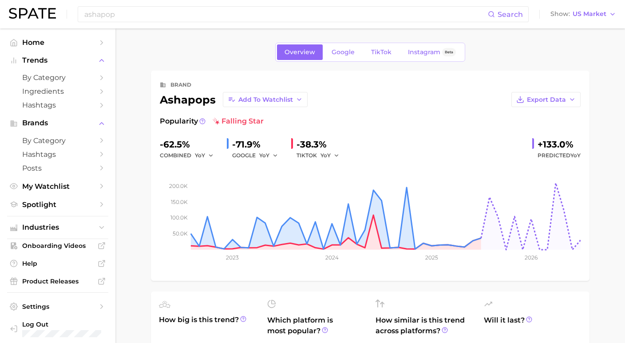
scroll to position [0, 0]
click at [376, 48] on link "TikTok" at bounding box center [382, 52] width 36 height 16
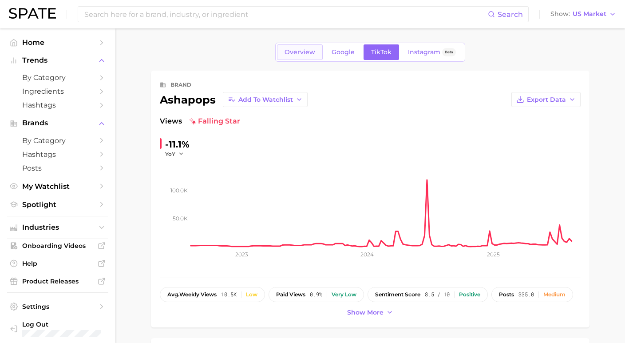
click at [308, 52] on span "Overview" at bounding box center [300, 52] width 31 height 8
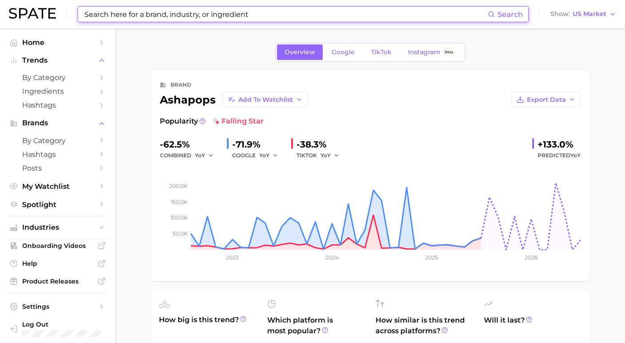
click at [223, 14] on input at bounding box center [286, 14] width 405 height 15
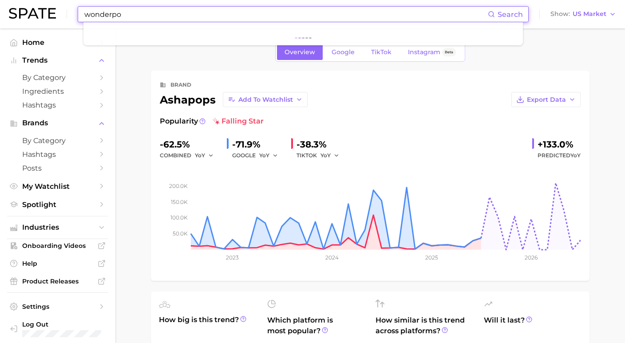
type input "wonderpop"
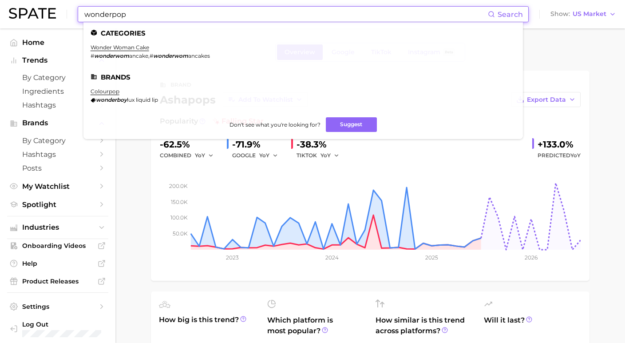
click at [126, 19] on input "wonderpop" at bounding box center [286, 14] width 405 height 15
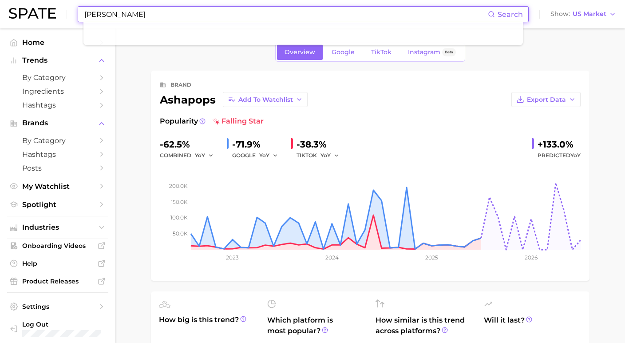
type input "bohana"
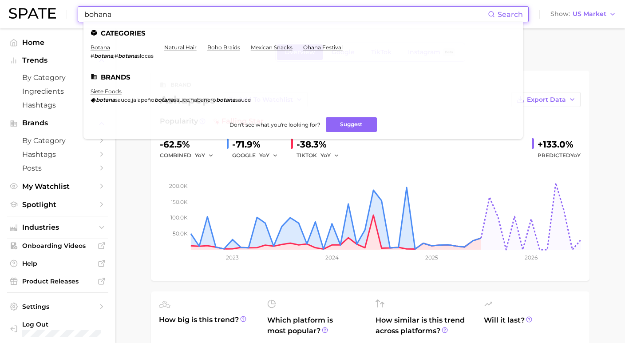
click at [119, 16] on input "bohana" at bounding box center [286, 14] width 405 height 15
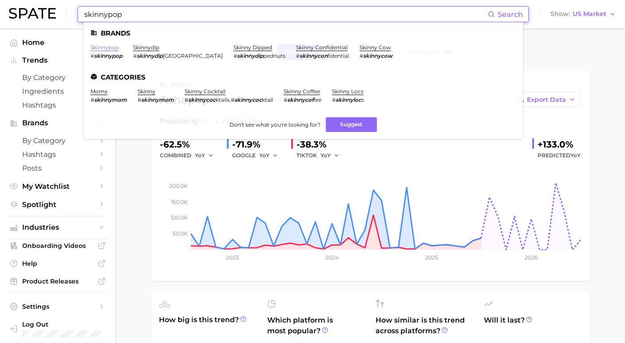
click at [107, 47] on link "skinnypop" at bounding box center [105, 47] width 28 height 7
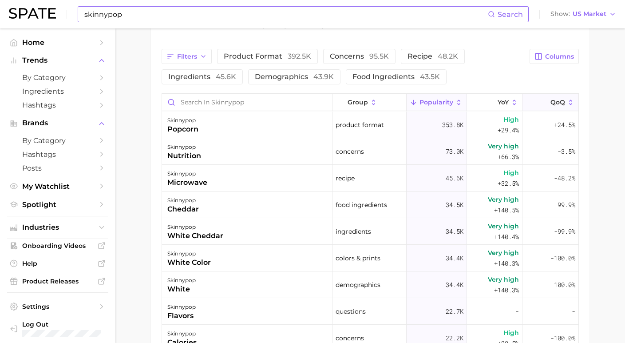
click at [542, 102] on icon at bounding box center [545, 103] width 8 height 8
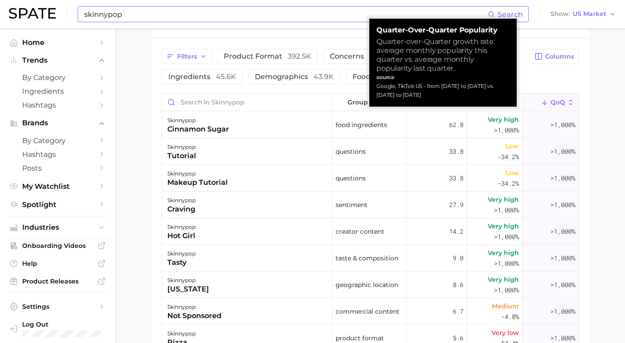
click at [551, 106] on span "QoQ" at bounding box center [558, 102] width 15 height 7
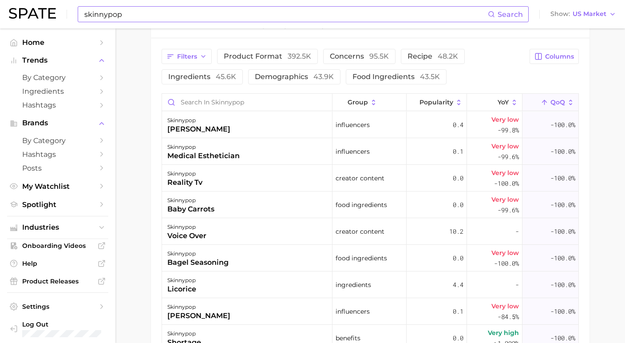
click at [537, 100] on button "QoQ" at bounding box center [551, 102] width 56 height 17
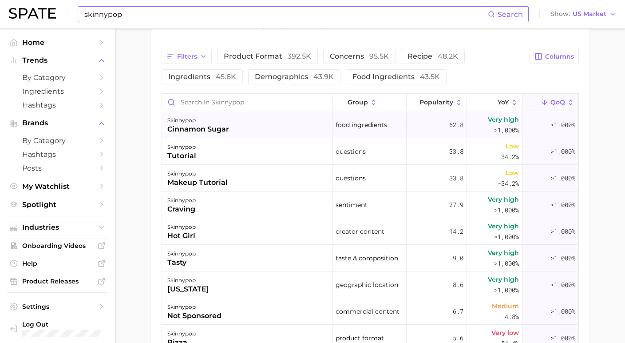
click at [287, 127] on div "skinnypop cinnamon sugar" at bounding box center [247, 124] width 171 height 27
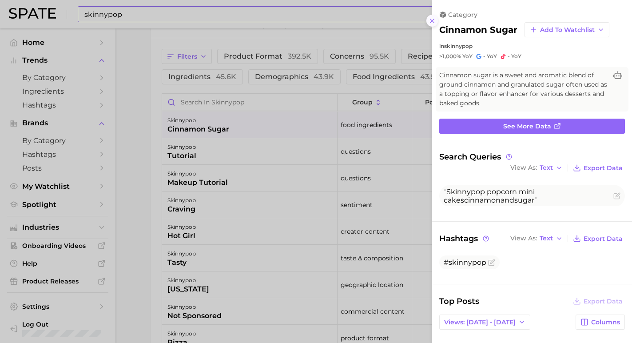
click at [431, 19] on line at bounding box center [432, 21] width 4 height 4
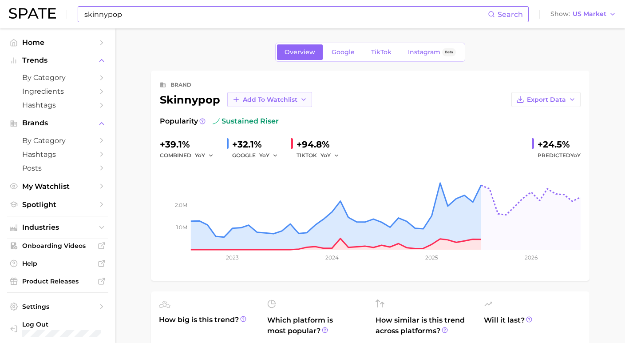
click at [274, 97] on span "Add to Watchlist" at bounding box center [270, 100] width 55 height 8
click at [263, 130] on span "Competitor Brands" at bounding box center [274, 133] width 62 height 8
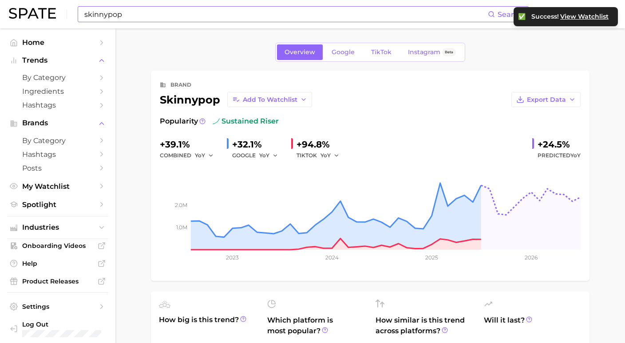
click at [383, 115] on div "brand skinnypop Add to Watchlist Export Data Popularity sustained riser +39.1% …" at bounding box center [370, 176] width 421 height 192
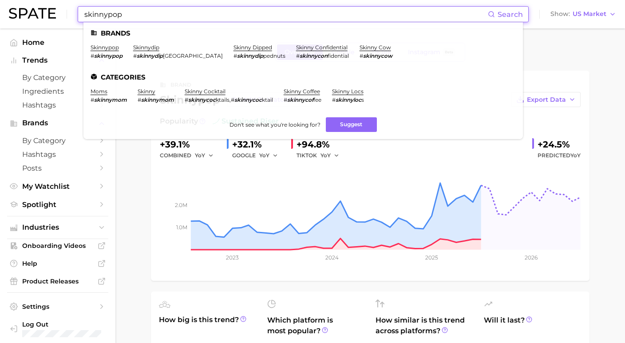
click at [157, 11] on input "skinnypop" at bounding box center [286, 14] width 405 height 15
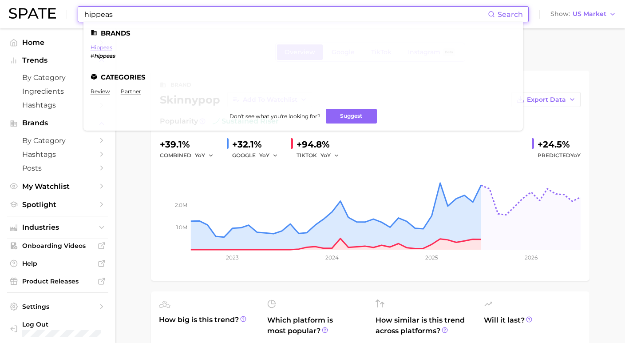
type input "hippeas"
click at [105, 47] on link "hippeas" at bounding box center [102, 47] width 22 height 7
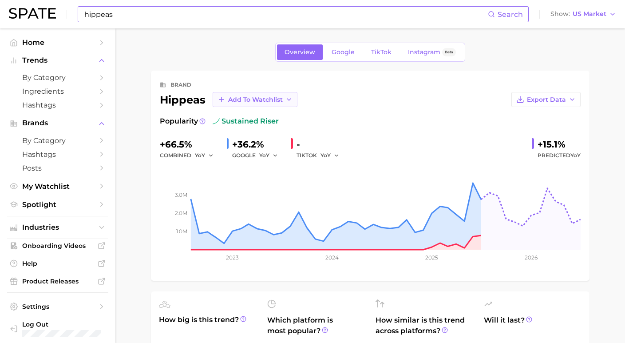
click at [251, 96] on span "Add to Watchlist" at bounding box center [255, 100] width 55 height 8
click at [252, 129] on span "Competitor Brands" at bounding box center [259, 133] width 62 height 8
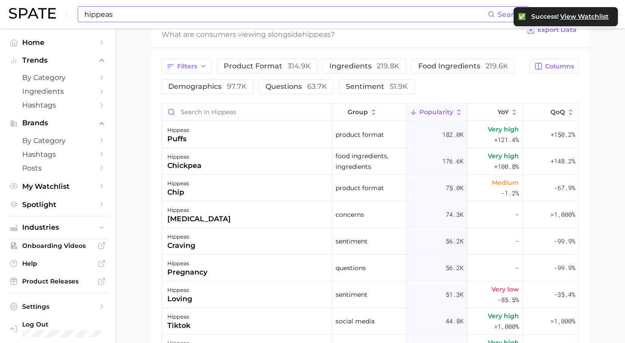
scroll to position [415, 0]
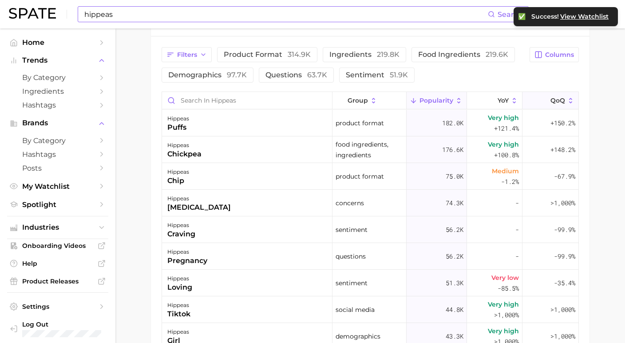
click at [541, 104] on icon at bounding box center [545, 101] width 8 height 8
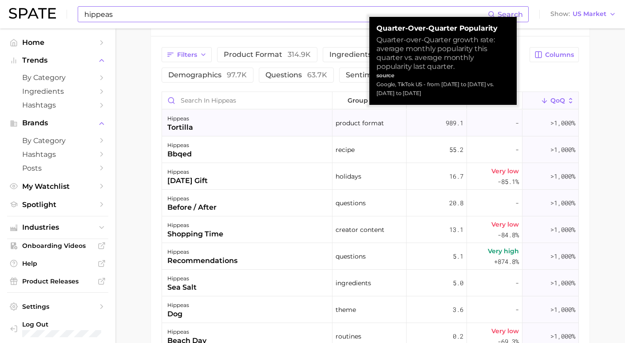
click at [292, 124] on div "hippeas tortilla" at bounding box center [247, 123] width 171 height 27
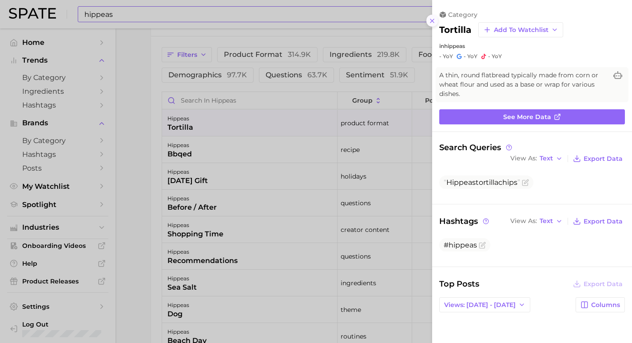
click at [430, 17] on icon at bounding box center [432, 20] width 7 height 7
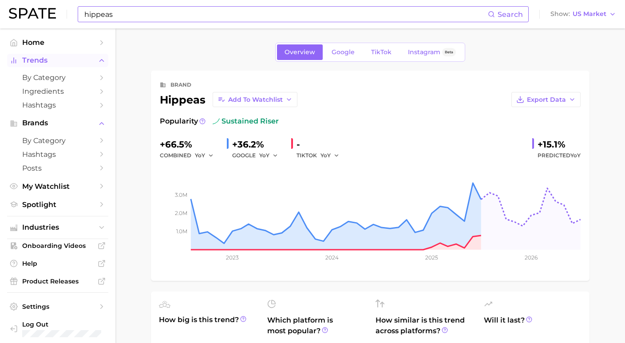
scroll to position [0, 0]
click at [43, 44] on span "Home" at bounding box center [57, 42] width 71 height 8
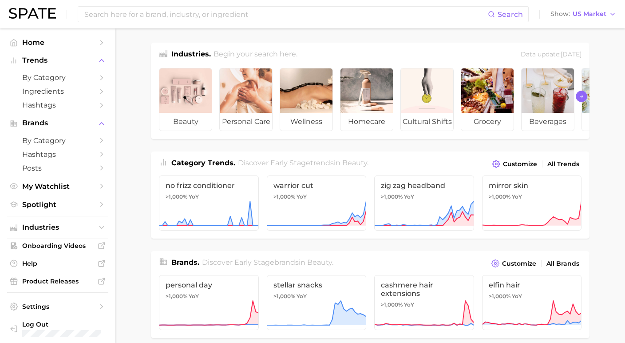
click at [581, 100] on icon "Scroll Right" at bounding box center [581, 96] width 5 height 7
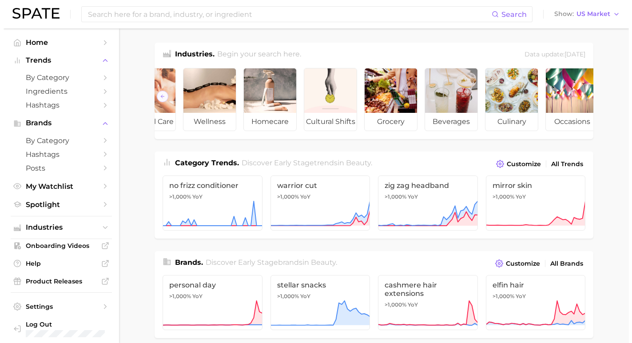
scroll to position [0, 114]
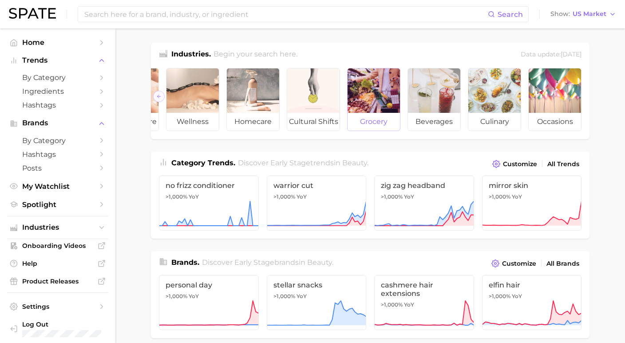
click at [370, 106] on div at bounding box center [374, 90] width 52 height 44
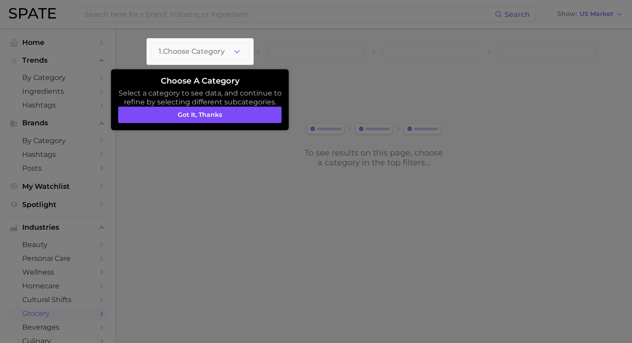
click at [209, 116] on button "Got it, thanks" at bounding box center [199, 115] width 163 height 17
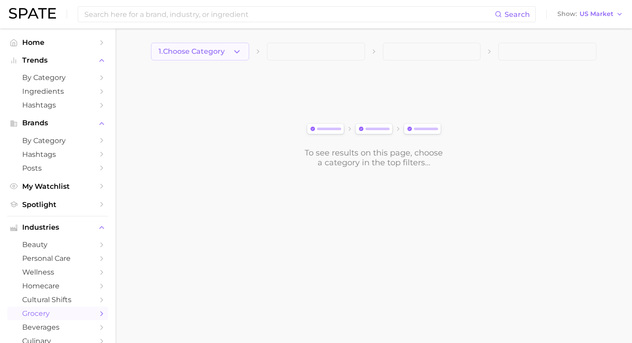
click at [235, 48] on icon "button" at bounding box center [236, 51] width 9 height 9
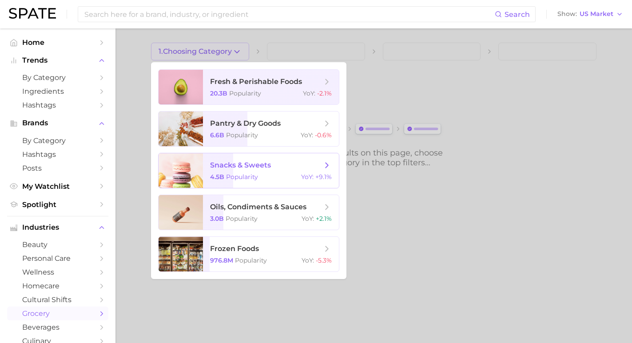
click at [247, 162] on span "snacks & sweets" at bounding box center [240, 165] width 61 height 8
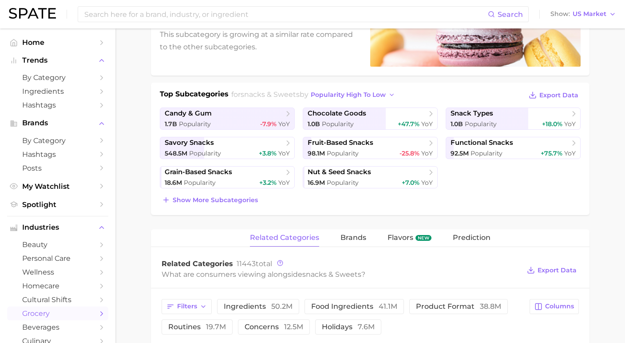
scroll to position [154, 0]
click at [231, 201] on span "Show more subcategories" at bounding box center [215, 201] width 85 height 8
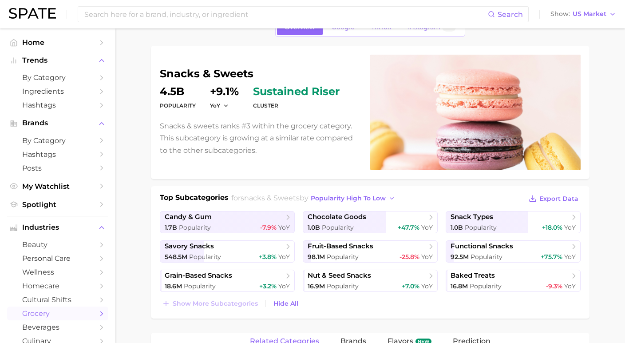
scroll to position [51, 0]
click at [569, 223] on link "snack types 1.0b Popularity +18.0% YoY" at bounding box center [513, 222] width 135 height 22
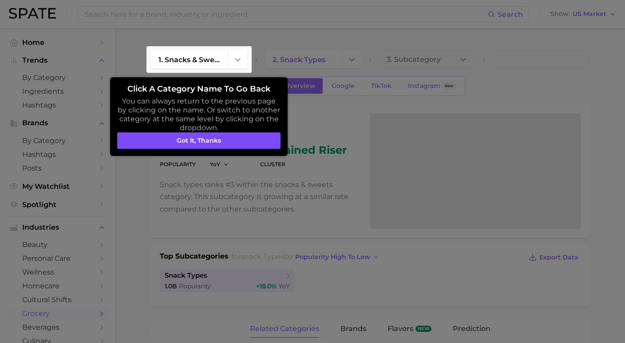
click at [211, 132] on button "Got it, thanks" at bounding box center [198, 140] width 163 height 17
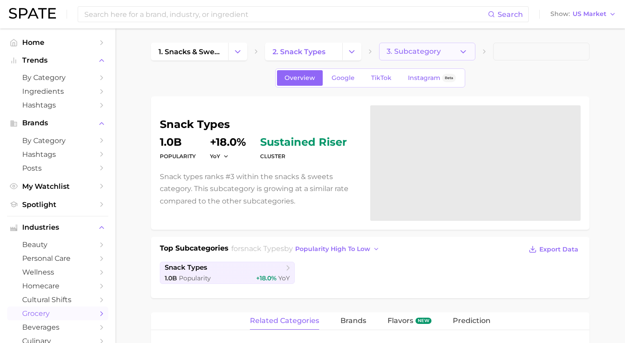
click at [417, 52] on span "3. Subcategory" at bounding box center [414, 52] width 54 height 8
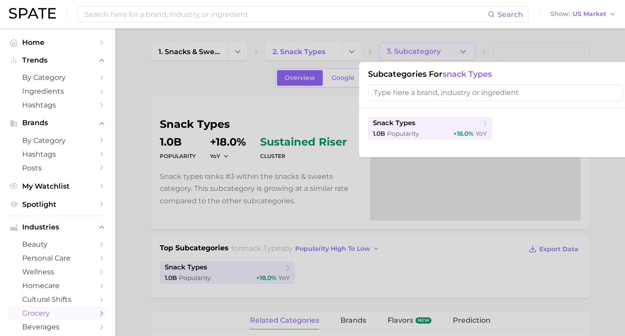
click at [244, 90] on div at bounding box center [312, 168] width 625 height 336
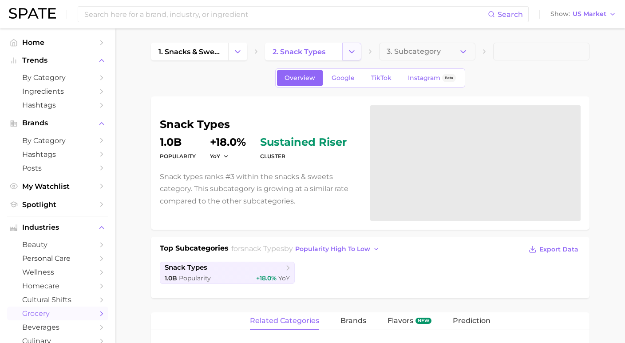
click at [357, 56] on button "Change Category" at bounding box center [351, 52] width 19 height 18
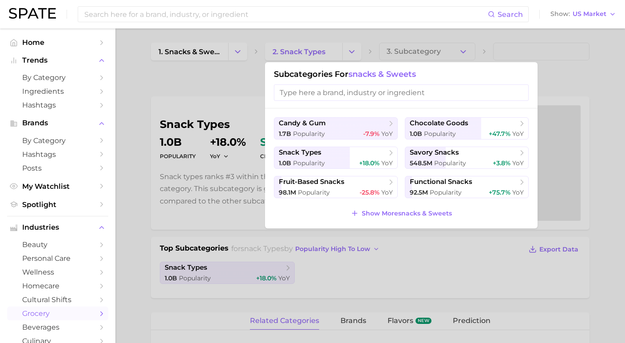
click at [245, 120] on div at bounding box center [312, 171] width 625 height 343
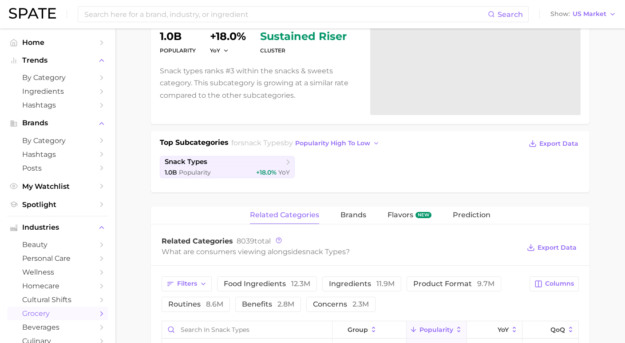
scroll to position [108, 0]
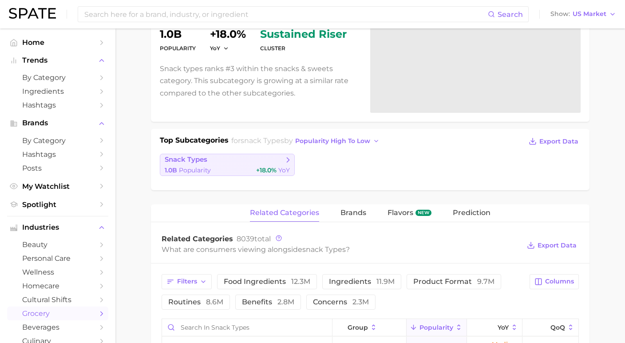
click at [288, 165] on link "snack types 1.0b Popularity +18.0% YoY" at bounding box center [227, 165] width 135 height 22
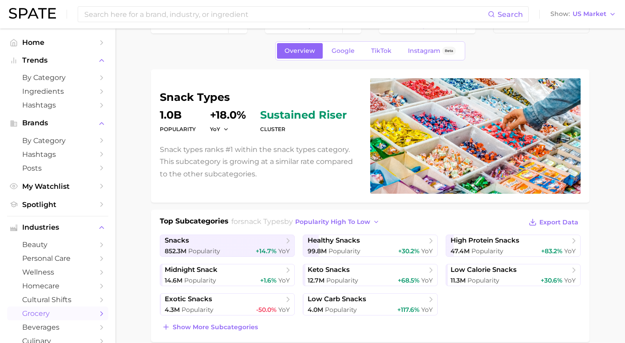
scroll to position [50, 0]
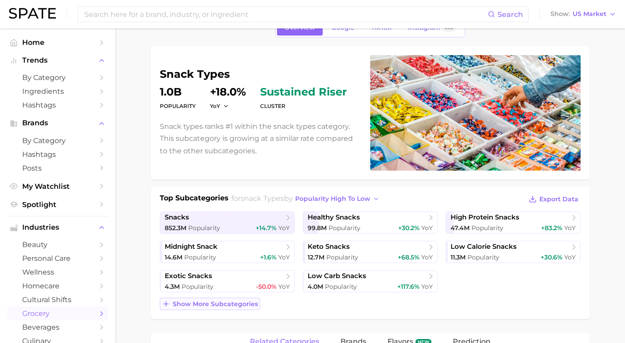
click at [221, 301] on span "Show more subcategories" at bounding box center [215, 304] width 85 height 8
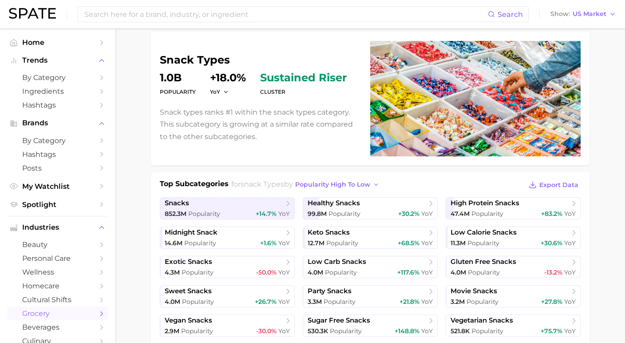
scroll to position [69, 0]
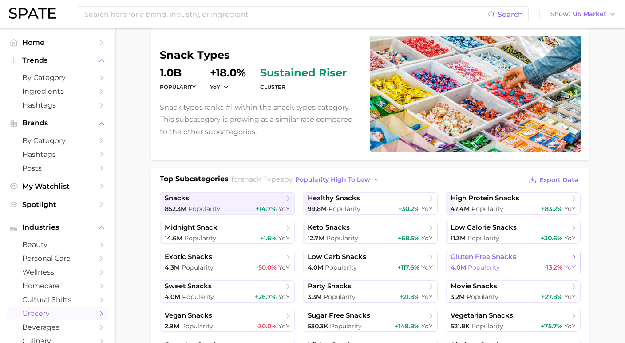
click at [573, 258] on icon at bounding box center [574, 257] width 9 height 9
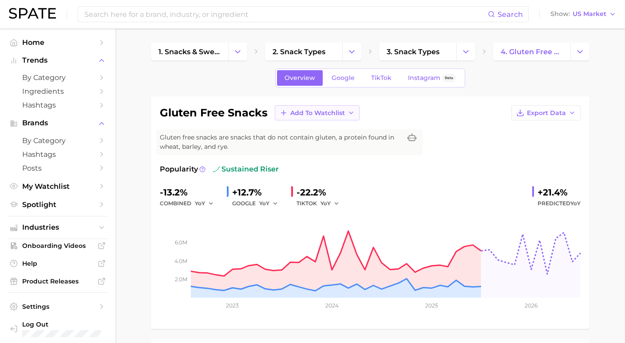
click at [348, 114] on icon "button" at bounding box center [351, 112] width 7 height 7
click at [306, 126] on span "New Watchlist" at bounding box center [313, 130] width 47 height 8
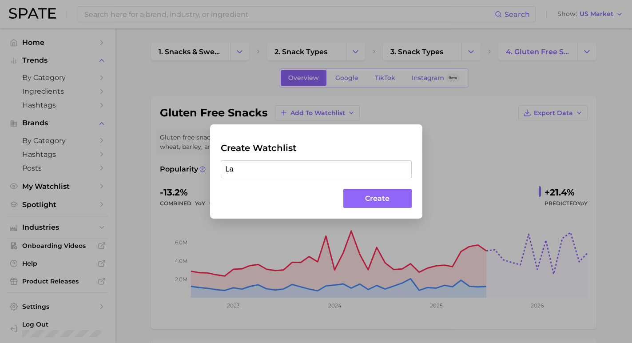
type input "L"
type input "C"
type input "S"
type input "Snack Labels"
click at [371, 201] on button "Create" at bounding box center [377, 198] width 68 height 19
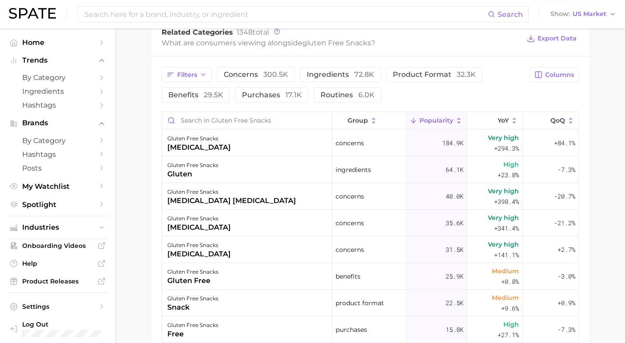
scroll to position [439, 0]
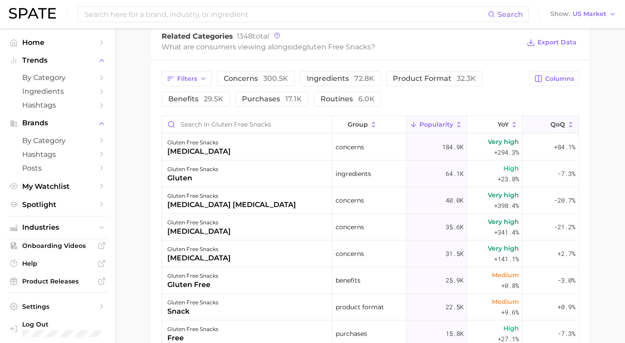
click at [551, 128] on span "QoQ" at bounding box center [558, 124] width 15 height 7
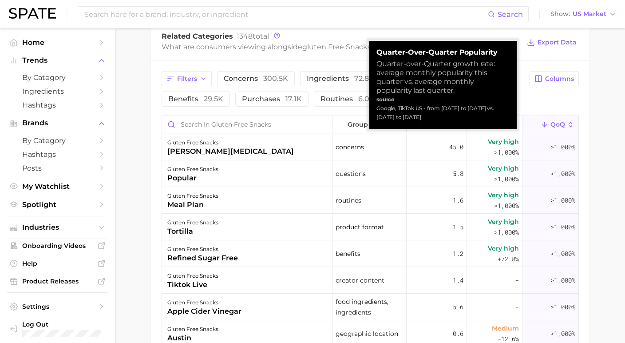
click at [551, 128] on span "QoQ" at bounding box center [558, 124] width 15 height 7
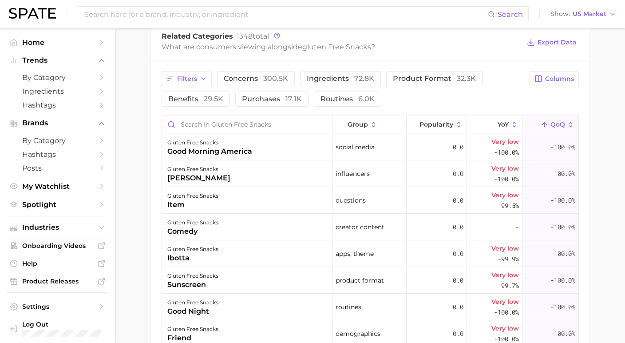
click at [541, 125] on icon at bounding box center [545, 125] width 8 height 8
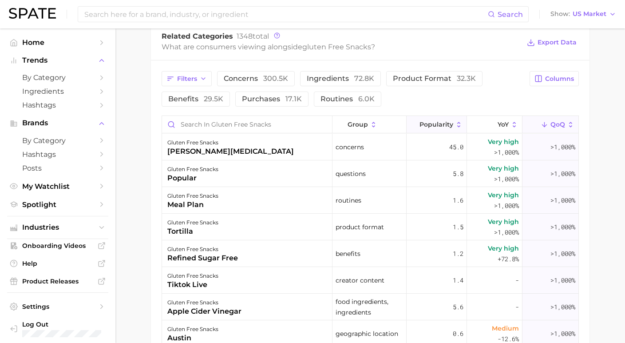
click at [436, 128] on span "Popularity" at bounding box center [437, 124] width 34 height 7
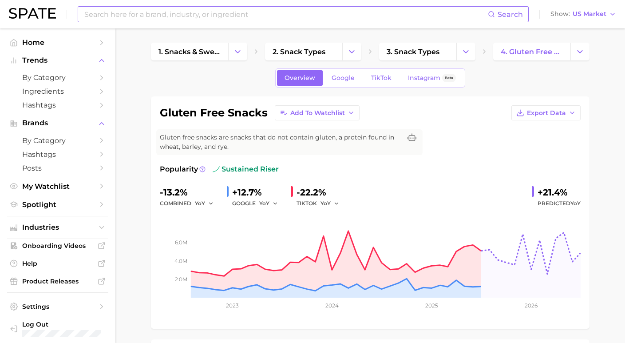
scroll to position [0, 0]
click at [435, 57] on link "3. snack types" at bounding box center [417, 52] width 77 height 18
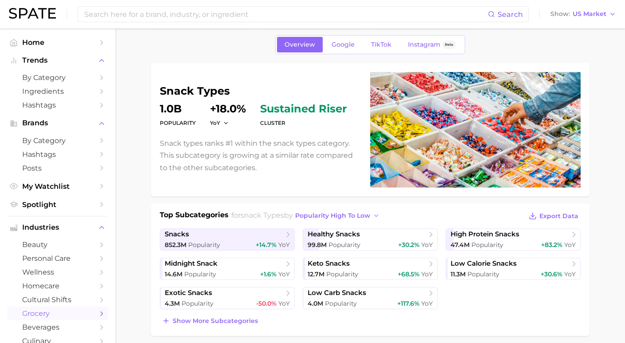
scroll to position [110, 0]
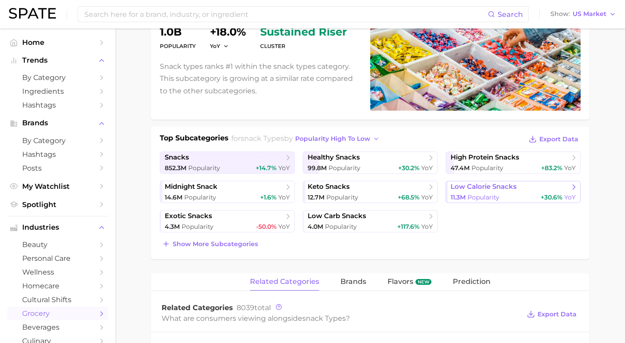
click at [494, 194] on span "Popularity" at bounding box center [484, 197] width 32 height 8
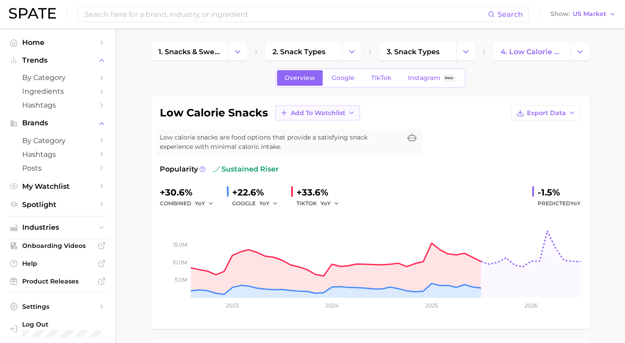
click at [291, 111] on span "Add to Watchlist" at bounding box center [318, 113] width 55 height 8
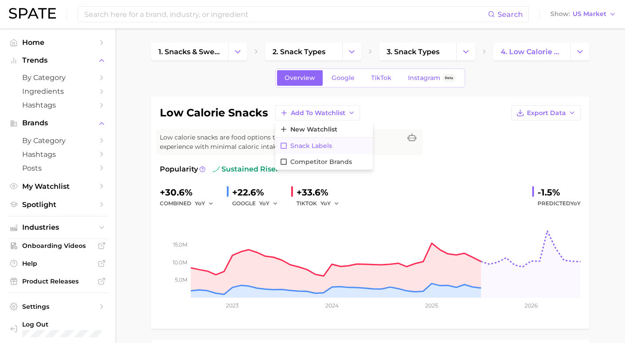
click at [291, 146] on span "Snack Labels" at bounding box center [312, 146] width 42 height 8
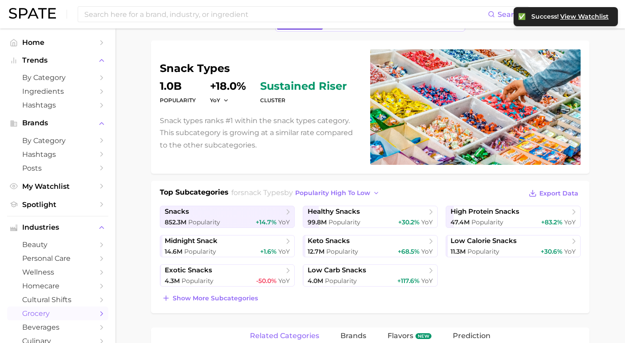
scroll to position [90, 0]
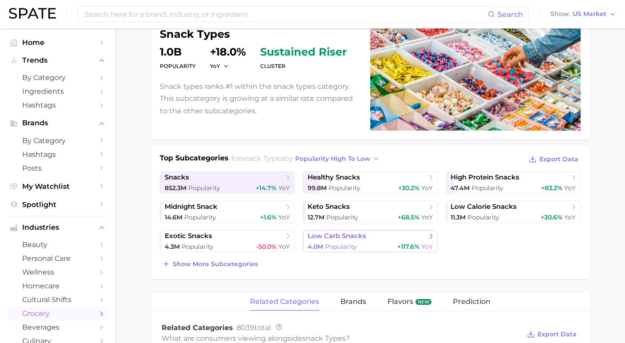
click at [368, 245] on div "4.0m Popularity +117.6% YoY" at bounding box center [370, 247] width 125 height 8
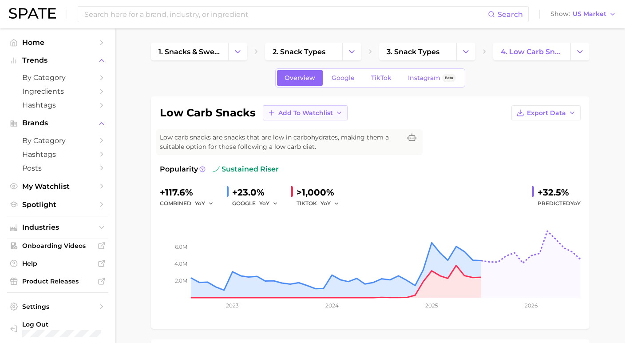
click at [280, 113] on span "Add to Watchlist" at bounding box center [306, 113] width 55 height 8
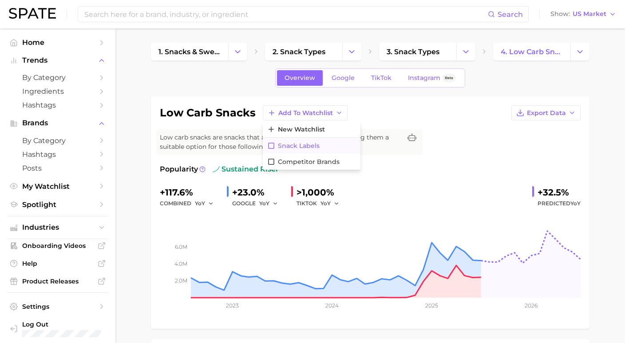
click at [267, 147] on icon at bounding box center [271, 146] width 8 height 8
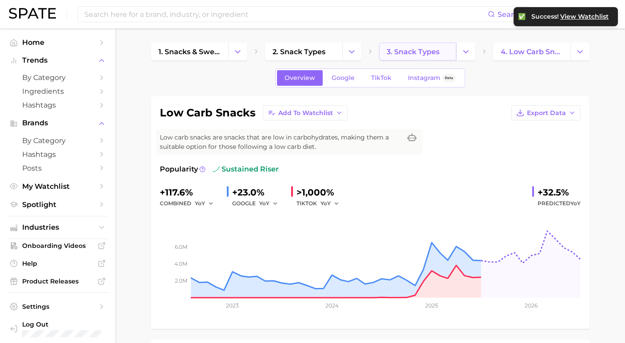
click at [425, 48] on span "3. snack types" at bounding box center [413, 52] width 53 height 8
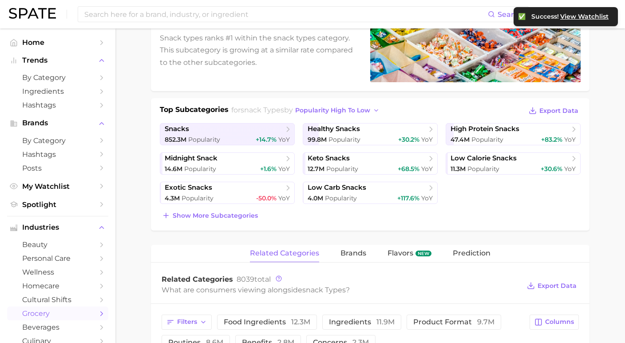
scroll to position [131, 0]
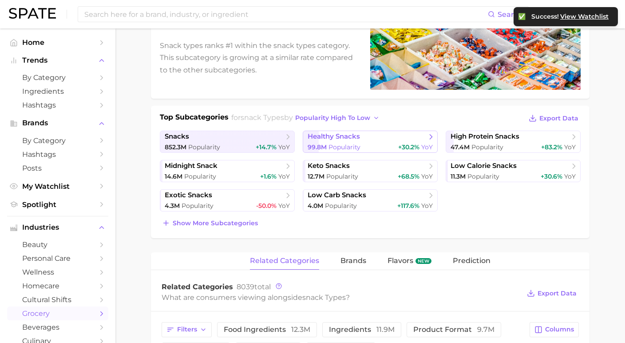
click at [383, 141] on span "healthy snacks" at bounding box center [367, 136] width 119 height 9
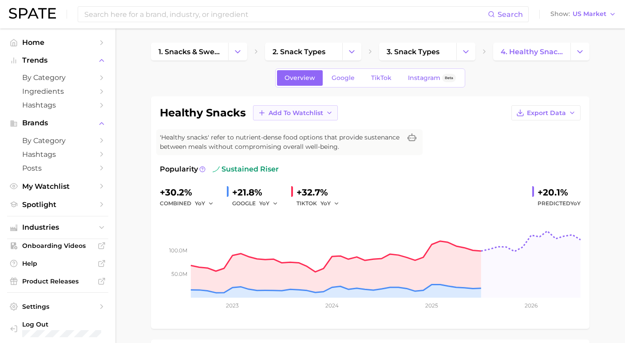
click at [280, 113] on span "Add to Watchlist" at bounding box center [296, 113] width 55 height 8
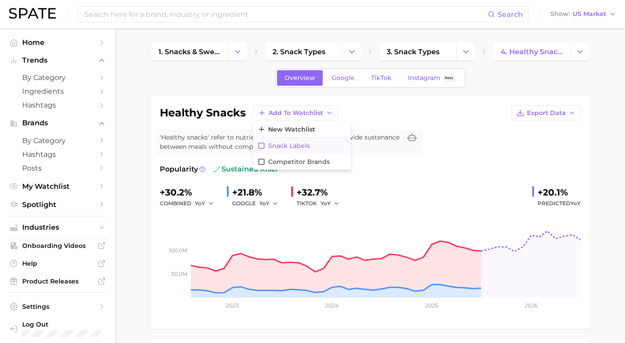
click at [274, 143] on span "Snack Labels" at bounding box center [289, 146] width 42 height 8
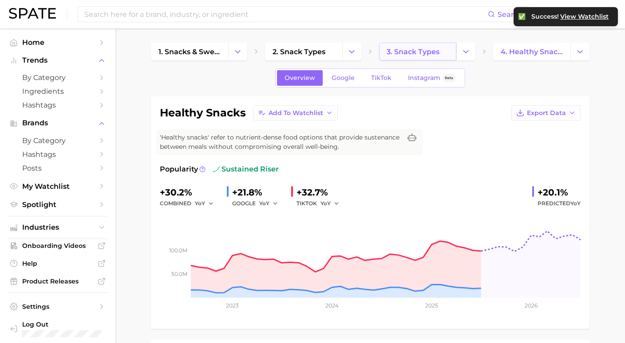
click at [425, 59] on link "3. snack types" at bounding box center [417, 52] width 77 height 18
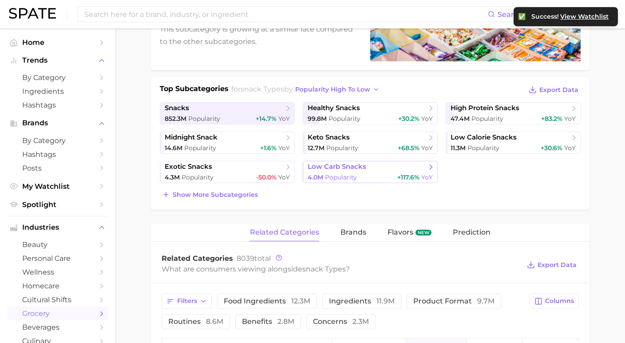
scroll to position [159, 0]
click at [247, 196] on span "Show more subcategories" at bounding box center [215, 195] width 85 height 8
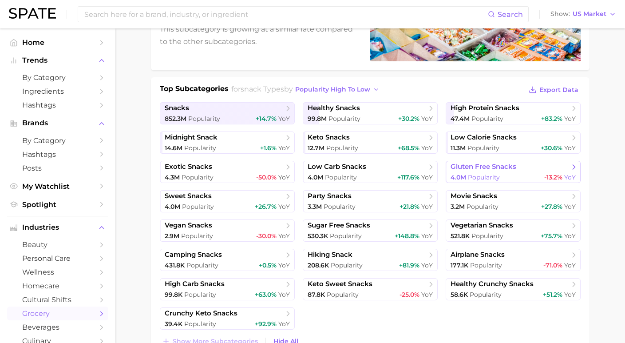
click at [492, 176] on span "Popularity" at bounding box center [484, 177] width 32 height 8
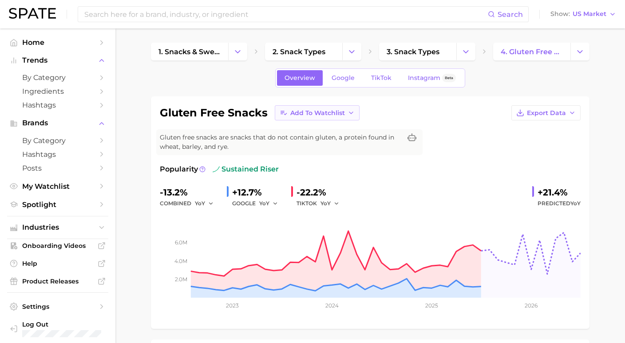
click at [297, 116] on span "Add to Watchlist" at bounding box center [318, 113] width 55 height 8
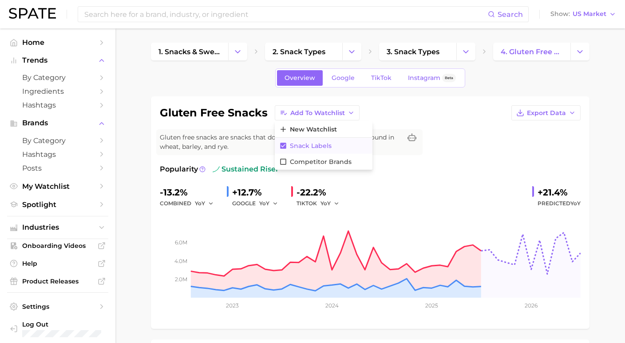
click at [295, 146] on span "Snack Labels" at bounding box center [311, 146] width 42 height 8
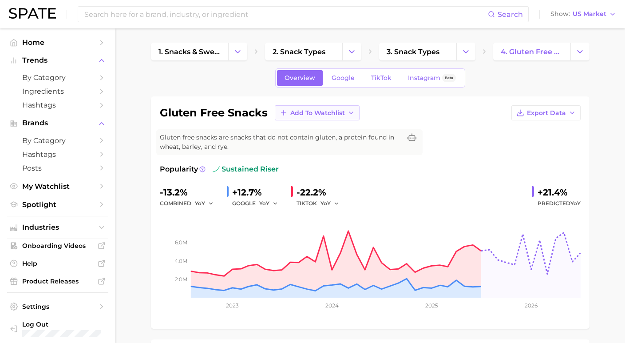
click at [298, 114] on span "Add to Watchlist" at bounding box center [318, 113] width 55 height 8
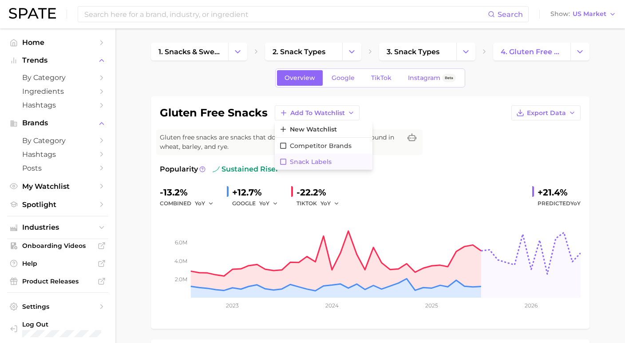
click at [291, 158] on span "Snack Labels" at bounding box center [311, 162] width 42 height 8
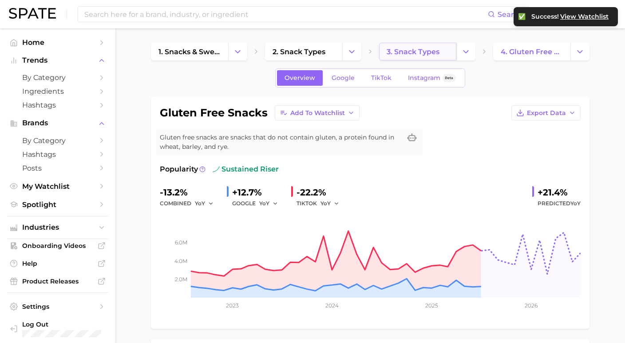
click at [411, 59] on link "3. snack types" at bounding box center [417, 52] width 77 height 18
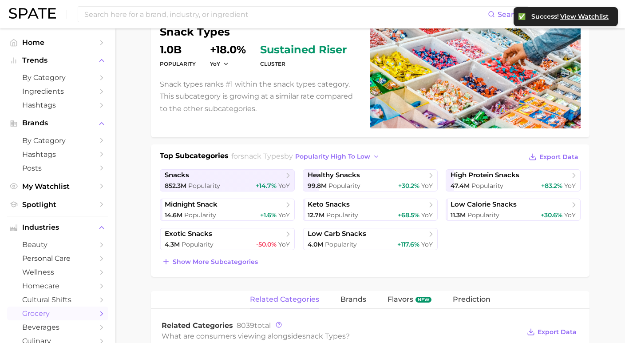
scroll to position [93, 0]
click at [225, 264] on span "Show more subcategories" at bounding box center [215, 262] width 85 height 8
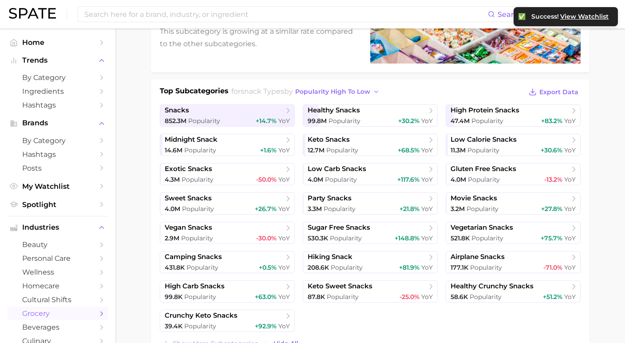
scroll to position [160, 0]
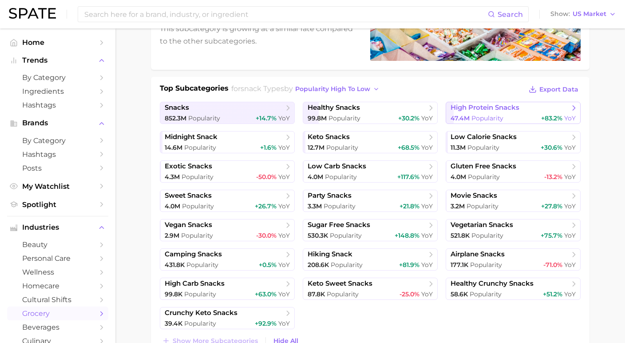
click at [484, 111] on span "high protein snacks" at bounding box center [485, 107] width 69 height 8
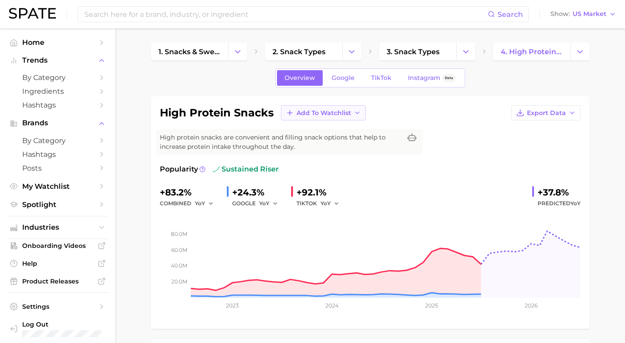
click at [305, 116] on span "Add to Watchlist" at bounding box center [324, 113] width 55 height 8
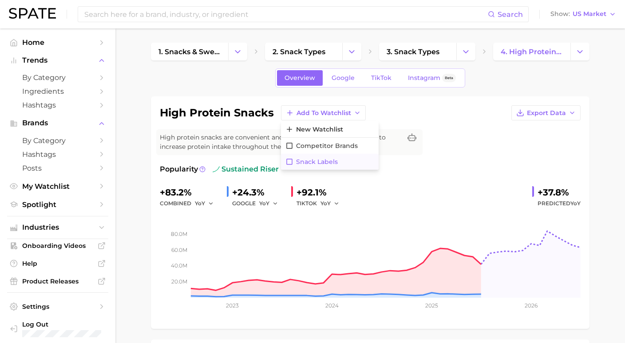
click at [297, 159] on span "Snack Labels" at bounding box center [317, 162] width 42 height 8
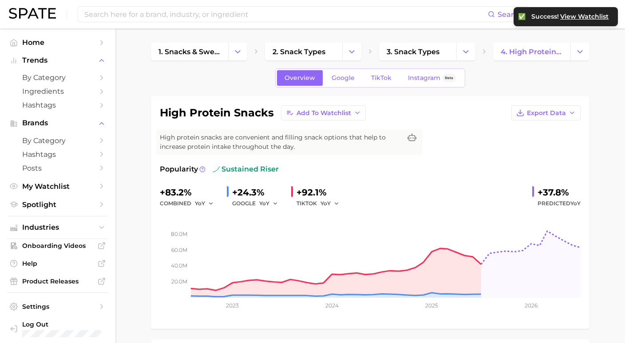
click at [592, 18] on span "View Watchlist" at bounding box center [585, 17] width 48 height 8
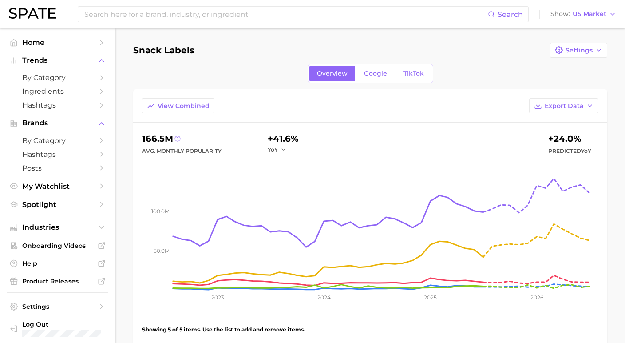
click at [45, 175] on ul "Home Trends by Category Ingredients Hashtags Brands by Category Hashtags Posts …" at bounding box center [57, 124] width 101 height 176
click at [46, 182] on span "My Watchlist" at bounding box center [57, 186] width 71 height 8
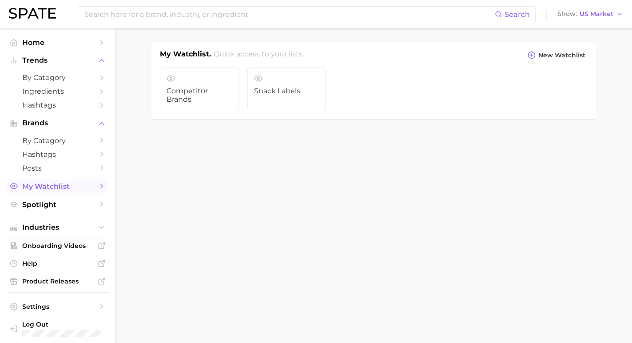
click at [99, 182] on icon "Sidebar" at bounding box center [102, 186] width 8 height 8
click at [214, 89] on span "Competitor Brands" at bounding box center [199, 95] width 65 height 16
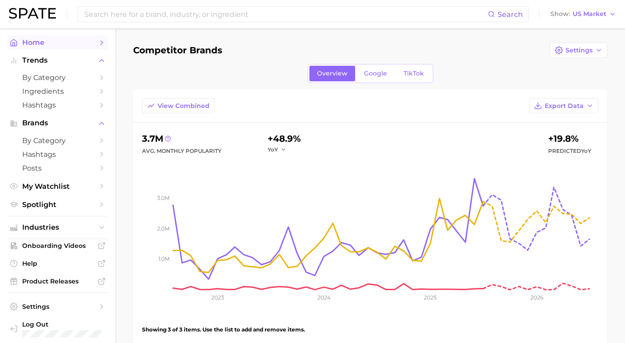
click at [24, 45] on span "Home" at bounding box center [57, 42] width 71 height 8
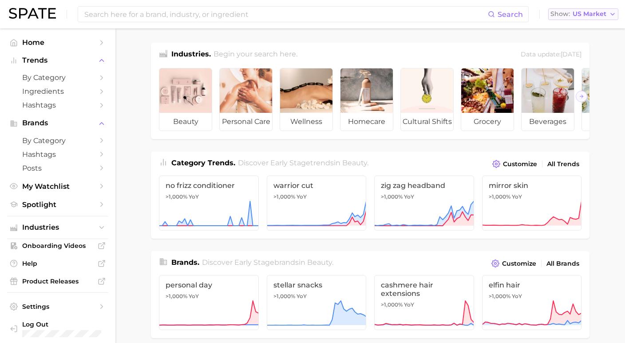
click at [598, 16] on span "US Market" at bounding box center [590, 14] width 34 height 5
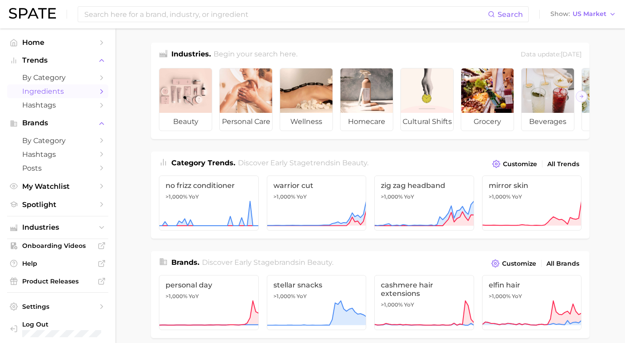
click at [86, 88] on span "Ingredients" at bounding box center [57, 91] width 71 height 8
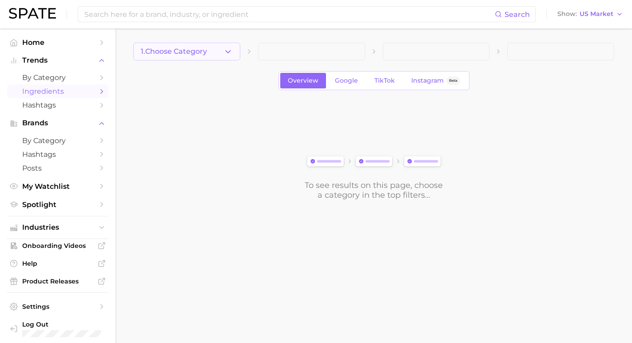
click at [221, 50] on button "1. Choose Category" at bounding box center [186, 52] width 107 height 18
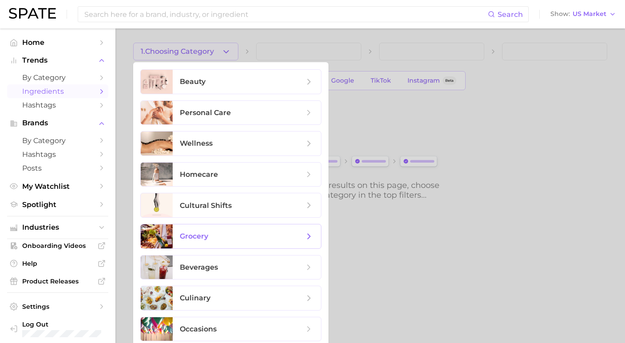
click at [212, 239] on span "grocery" at bounding box center [242, 236] width 124 height 10
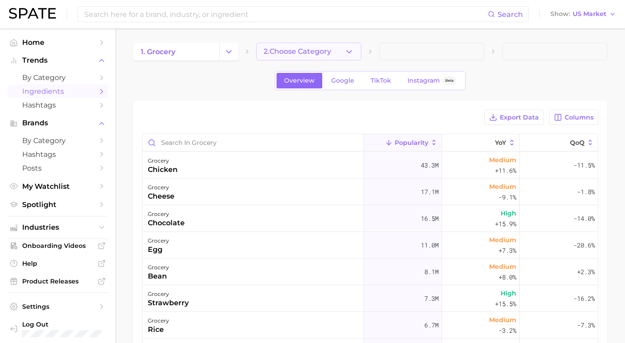
click at [306, 50] on span "2. Choose Category" at bounding box center [298, 52] width 68 height 8
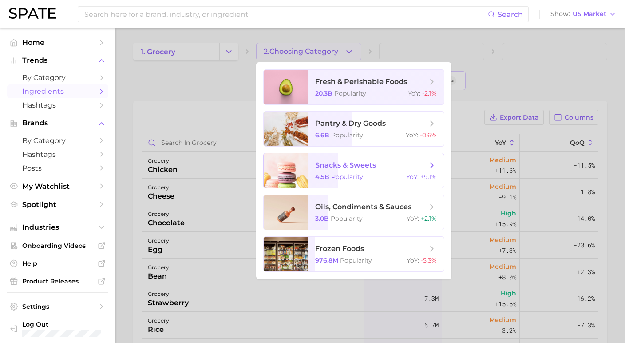
click at [302, 162] on div at bounding box center [286, 170] width 44 height 35
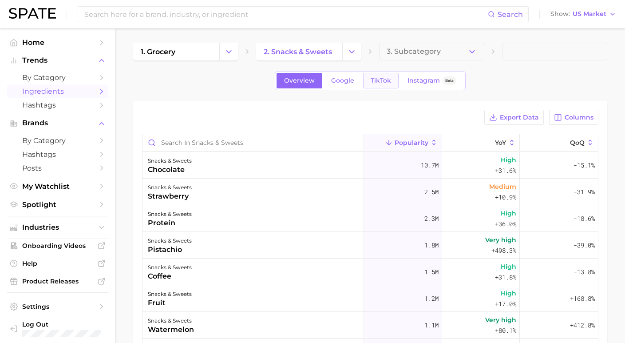
click at [381, 76] on link "TikTok" at bounding box center [381, 81] width 36 height 16
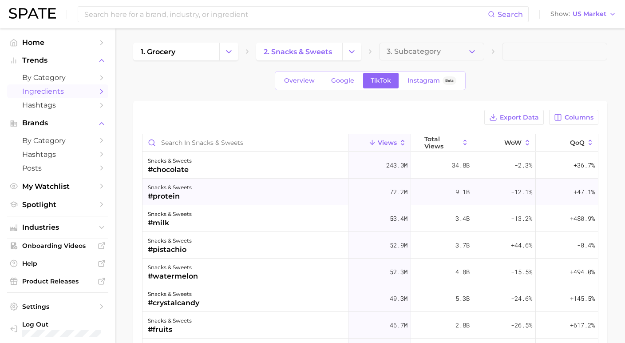
click at [251, 191] on div "snacks & sweets #protein" at bounding box center [246, 192] width 206 height 27
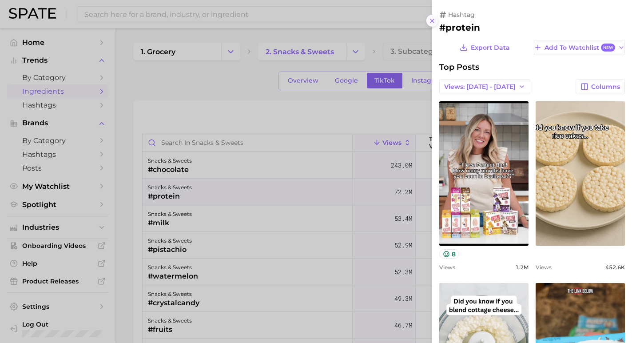
click at [430, 17] on icon at bounding box center [432, 20] width 7 height 7
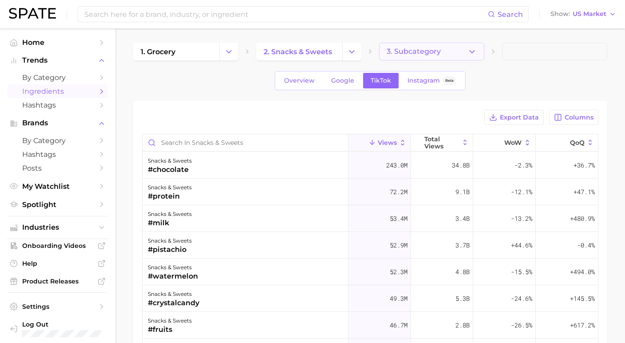
click at [436, 50] on button "3. Subcategory" at bounding box center [431, 52] width 105 height 18
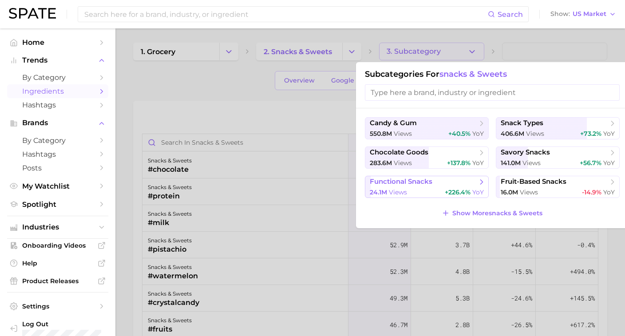
click at [444, 187] on button "functional snacks 24.1m views +226.4% YoY" at bounding box center [427, 187] width 124 height 22
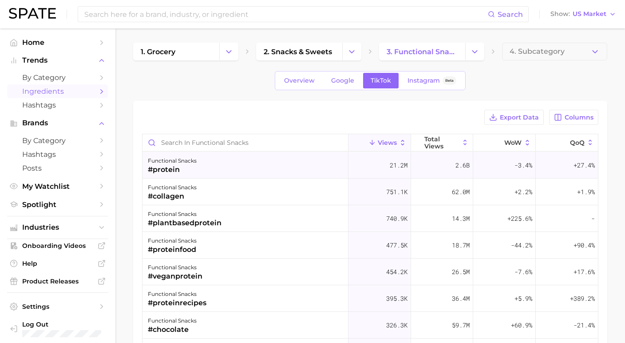
click at [247, 161] on div "functional snacks #protein" at bounding box center [246, 165] width 206 height 27
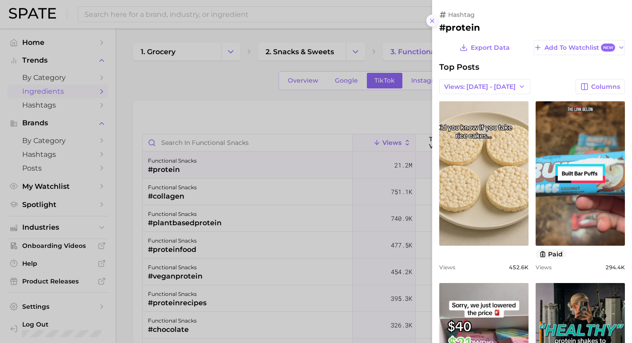
click at [428, 17] on button at bounding box center [432, 21] width 12 height 12
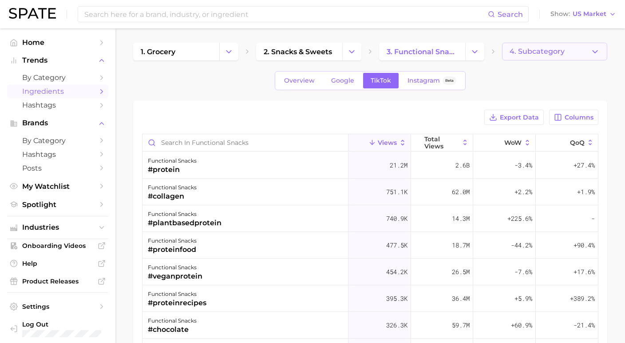
click at [576, 53] on button "4. Subcategory" at bounding box center [554, 52] width 105 height 18
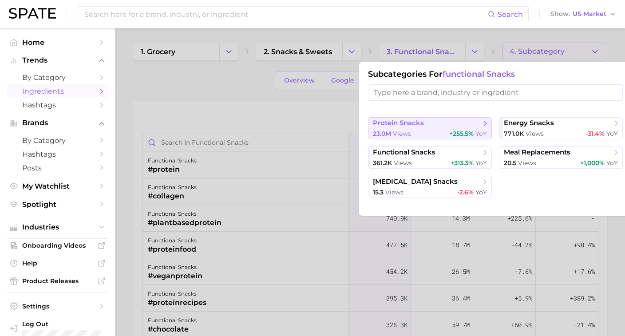
click at [463, 136] on button "protein snacks 23.0m views +255.5% YoY" at bounding box center [430, 128] width 124 height 22
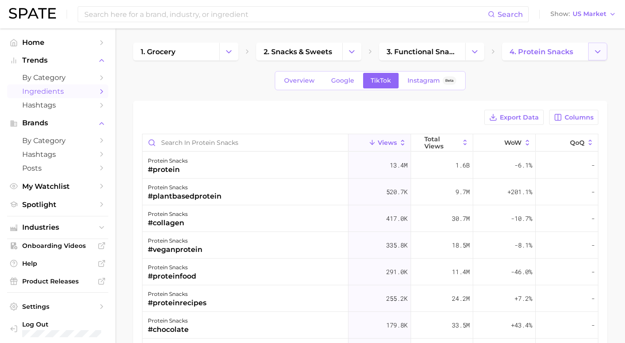
click at [601, 55] on icon "Change Category" at bounding box center [597, 51] width 9 height 9
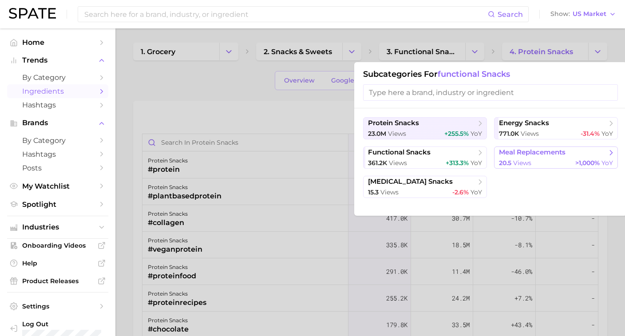
click at [517, 163] on span "views" at bounding box center [522, 163] width 18 height 8
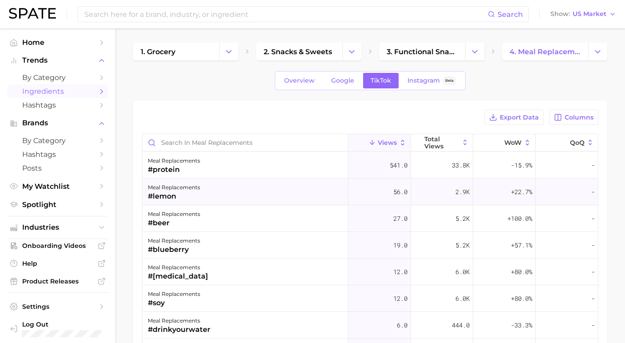
click at [236, 193] on div "meal replacements #lemon" at bounding box center [246, 192] width 206 height 27
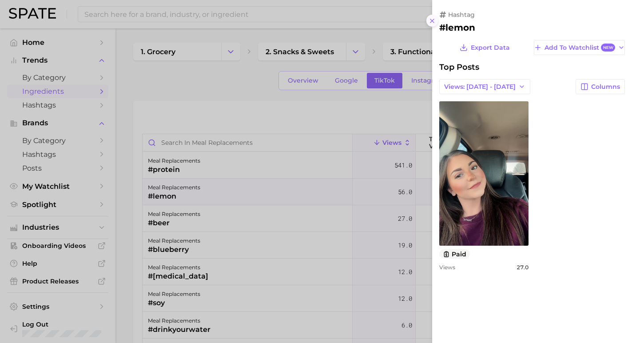
click at [432, 19] on icon at bounding box center [432, 20] width 7 height 7
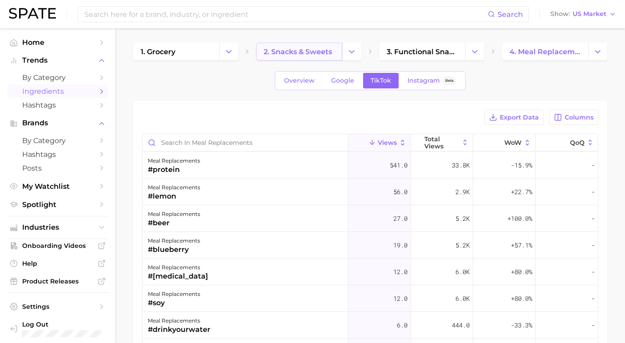
click at [306, 56] on link "2. snacks & sweets" at bounding box center [299, 52] width 86 height 18
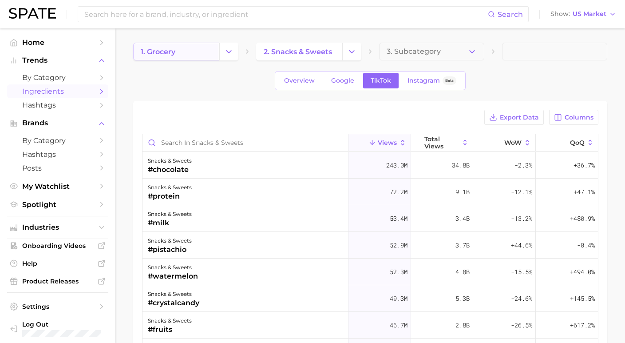
click at [180, 58] on link "1. grocery" at bounding box center [176, 52] width 86 height 18
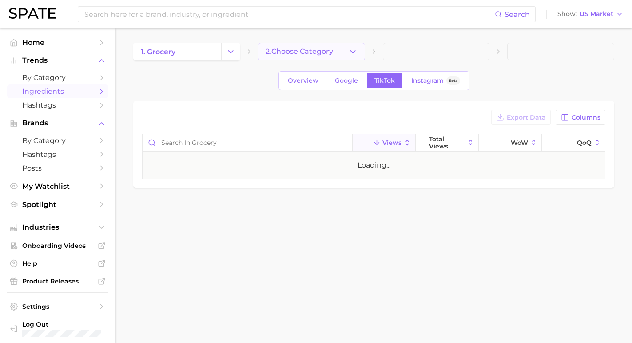
click at [303, 50] on span "2. Choose Category" at bounding box center [300, 52] width 68 height 8
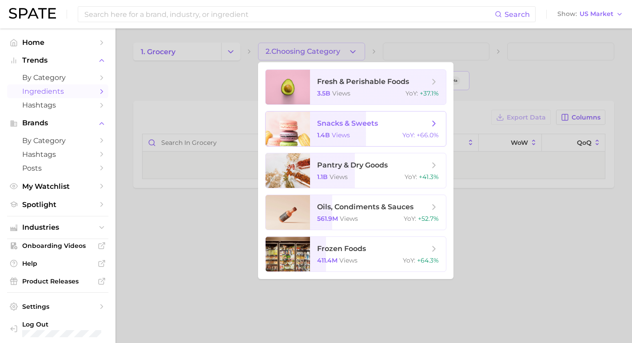
click at [328, 132] on span "1.4b" at bounding box center [323, 135] width 13 height 8
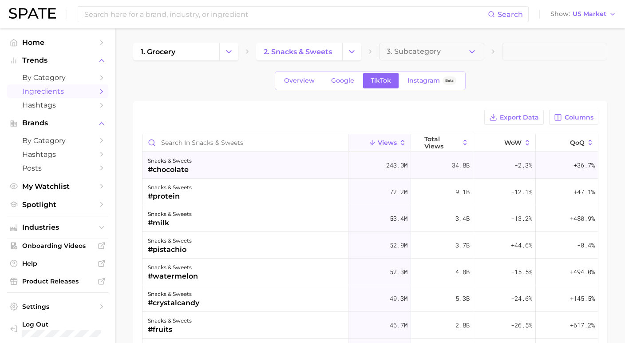
click at [271, 169] on div "snacks & sweets #chocolate" at bounding box center [246, 165] width 206 height 27
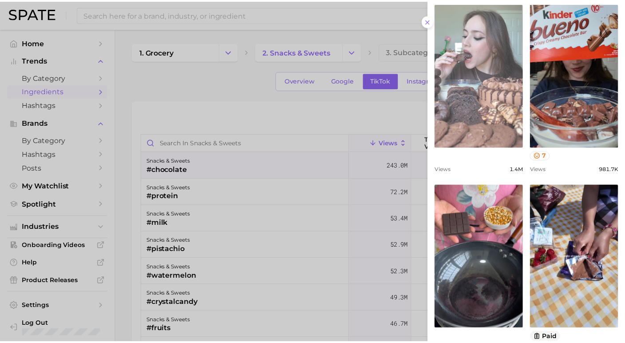
scroll to position [512, 0]
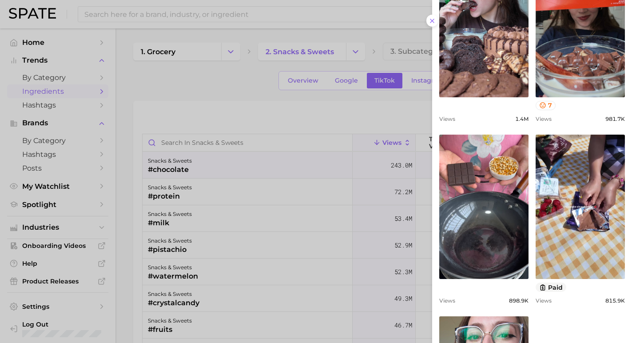
click at [353, 231] on div at bounding box center [316, 171] width 632 height 343
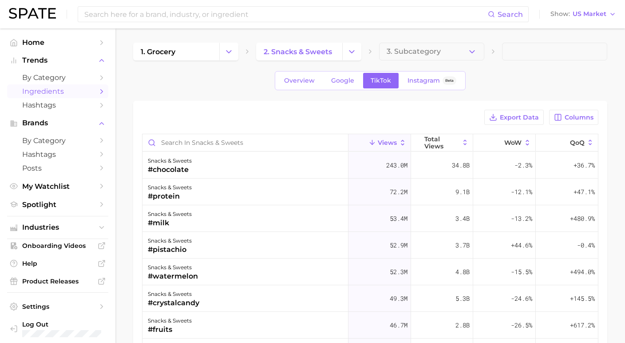
click at [375, 117] on div "Export Data Columns" at bounding box center [370, 117] width 457 height 15
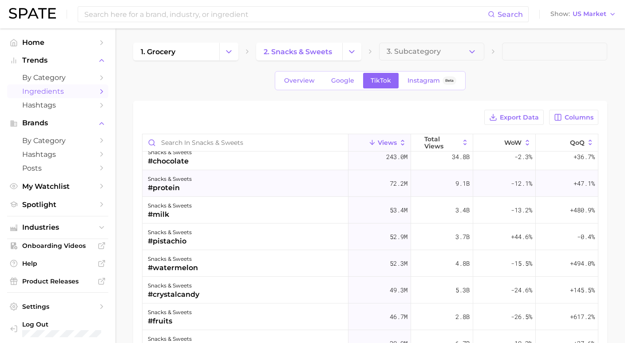
scroll to position [0, 0]
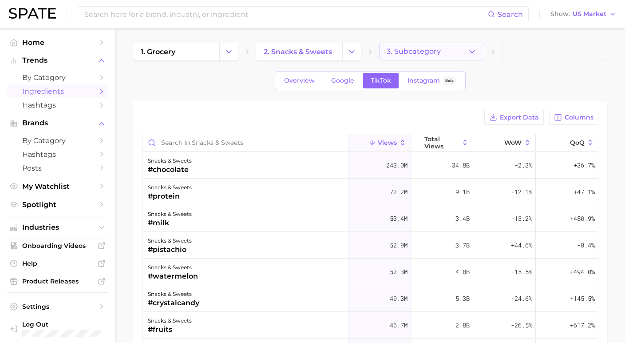
click at [414, 52] on span "3. Subcategory" at bounding box center [414, 52] width 54 height 8
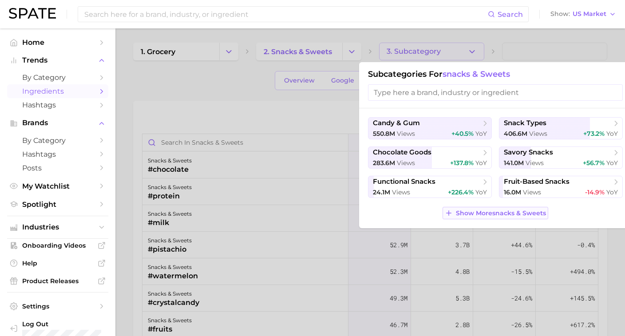
click at [502, 215] on span "Show More snacks & sweets" at bounding box center [501, 214] width 90 height 8
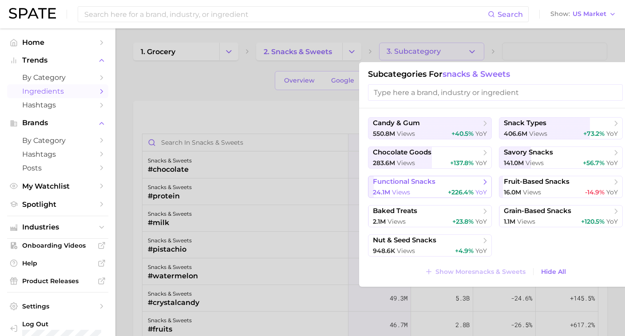
click at [453, 190] on button "functional snacks 24.1m views +226.4% YoY" at bounding box center [430, 187] width 124 height 22
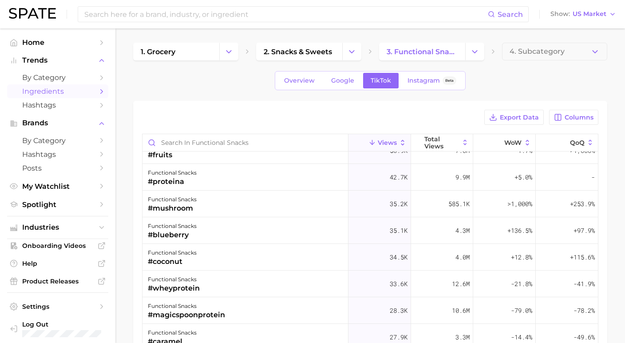
scroll to position [152, 0]
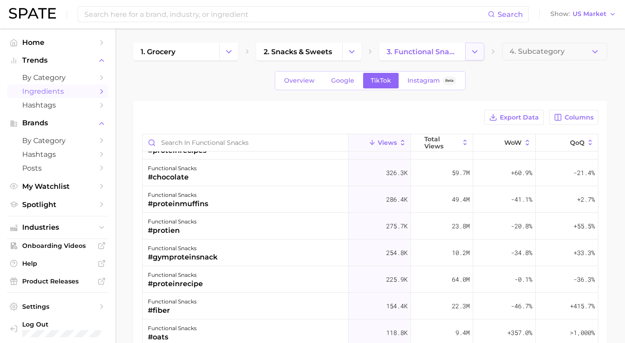
click at [469, 56] on button "Change Category" at bounding box center [475, 52] width 19 height 18
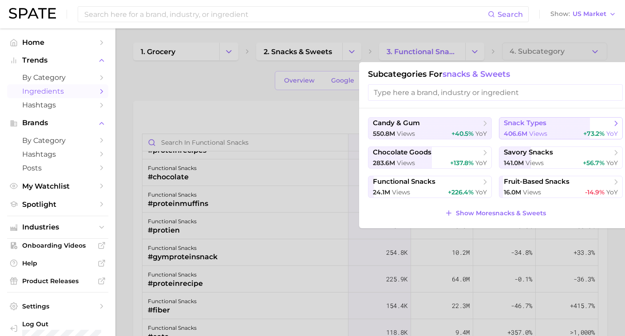
click at [533, 128] on span "snack types" at bounding box center [558, 123] width 108 height 9
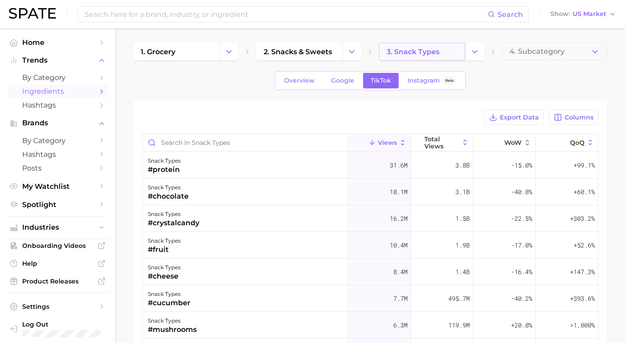
click at [439, 52] on link "3. snack types" at bounding box center [422, 52] width 86 height 18
click at [472, 52] on icon "Change Category" at bounding box center [474, 51] width 9 height 9
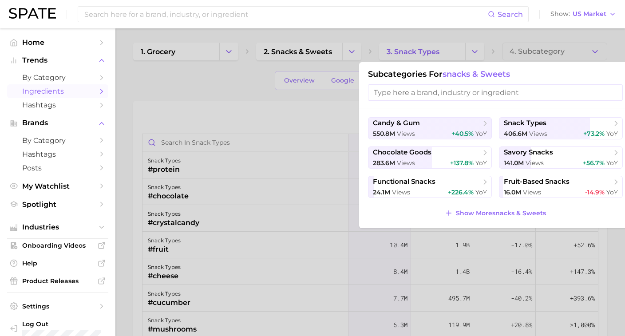
click at [248, 93] on div at bounding box center [312, 168] width 625 height 336
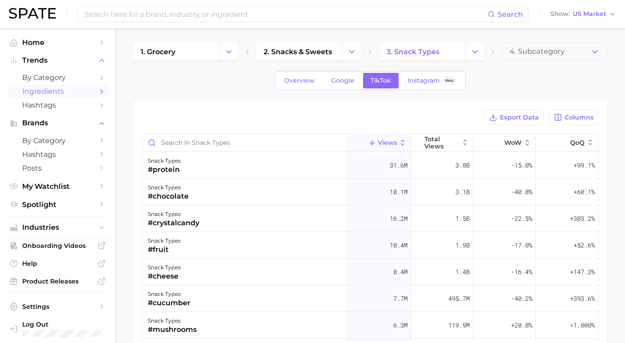
click at [240, 58] on div "1. grocery 2. snacks & sweets 3. snack types 4. Subcategory" at bounding box center [370, 52] width 474 height 18
click at [99, 204] on link "Spotlight" at bounding box center [57, 205] width 101 height 14
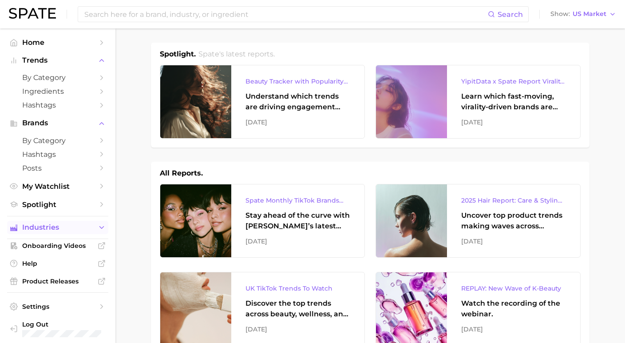
click at [100, 227] on polyline "Sidebar" at bounding box center [102, 228] width 4 height 2
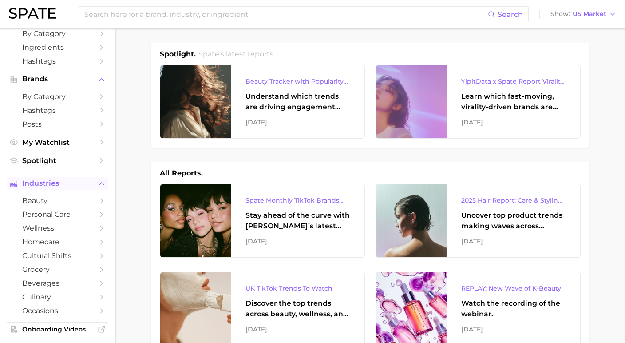
scroll to position [51, 0]
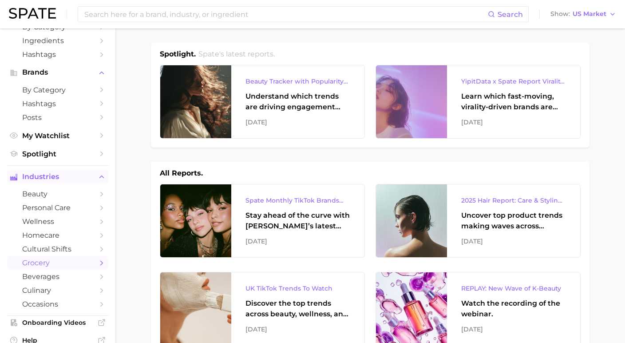
click at [98, 259] on icon "Sidebar" at bounding box center [102, 263] width 8 height 8
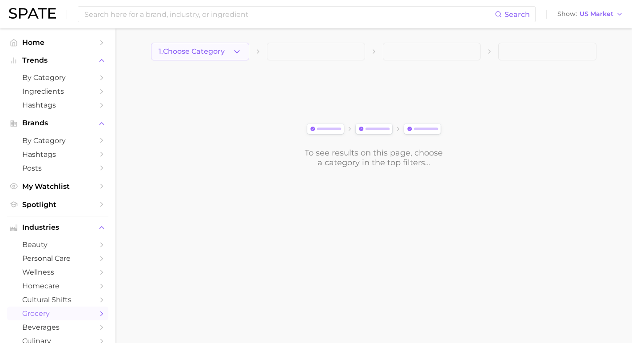
click at [235, 54] on icon "button" at bounding box center [236, 51] width 9 height 9
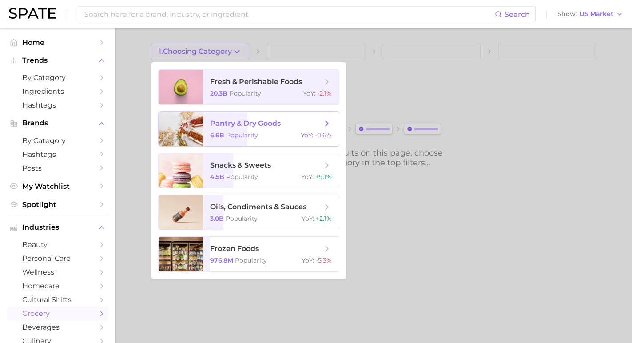
click at [243, 139] on span "Popularity" at bounding box center [242, 135] width 32 height 8
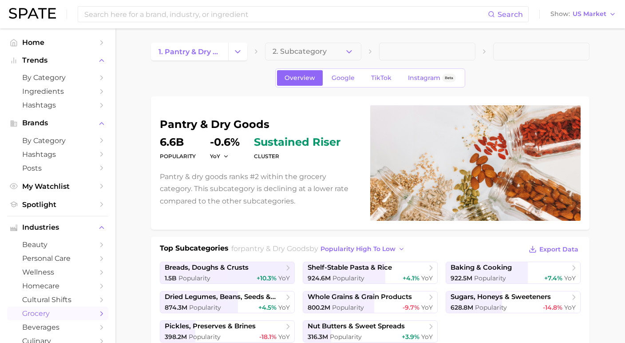
click at [238, 51] on icon "Change Category" at bounding box center [237, 51] width 9 height 9
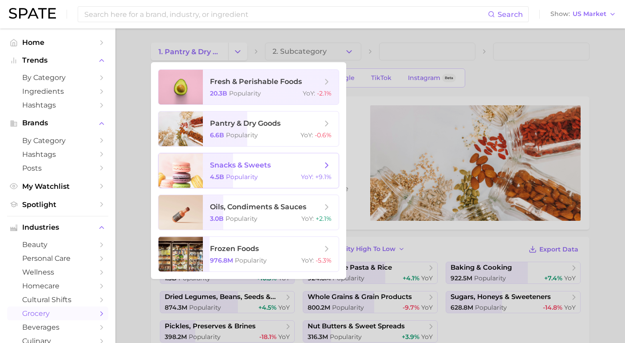
click at [241, 165] on span "snacks & sweets" at bounding box center [240, 165] width 61 height 8
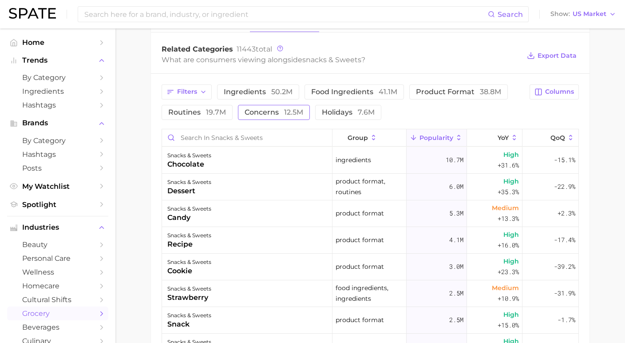
scroll to position [355, 0]
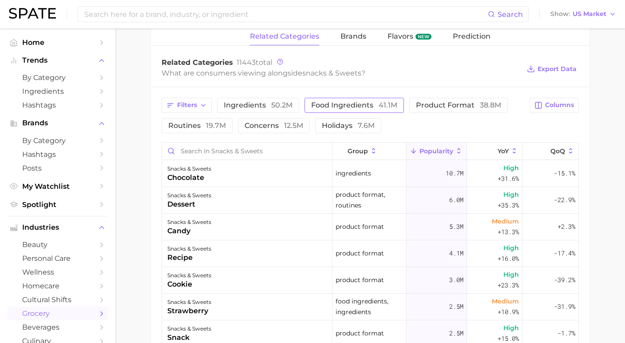
click at [350, 109] on span "food ingredients 41.1m" at bounding box center [354, 105] width 86 height 7
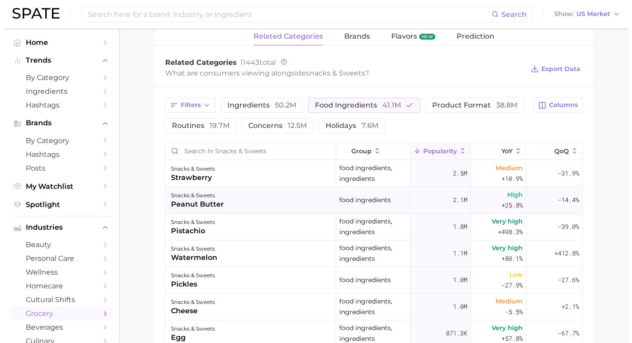
scroll to position [0, 0]
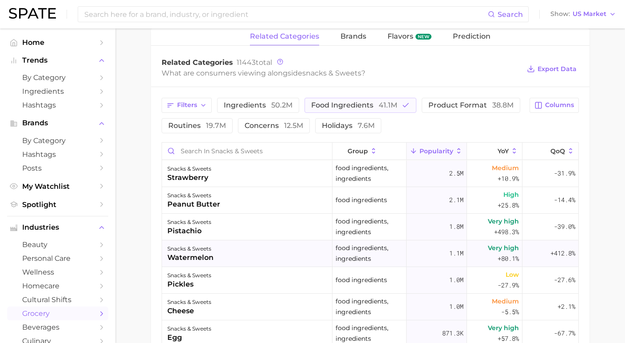
click at [277, 248] on div "snacks & sweets watermelon" at bounding box center [247, 253] width 171 height 27
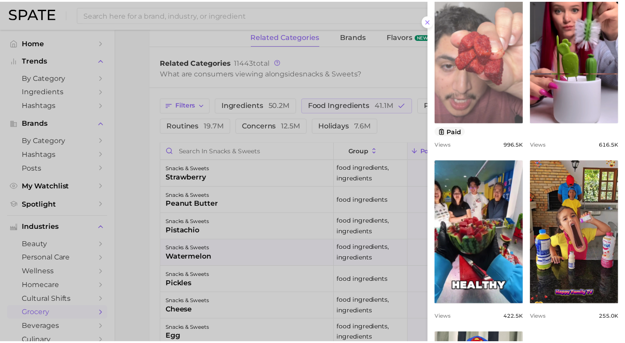
scroll to position [474, 0]
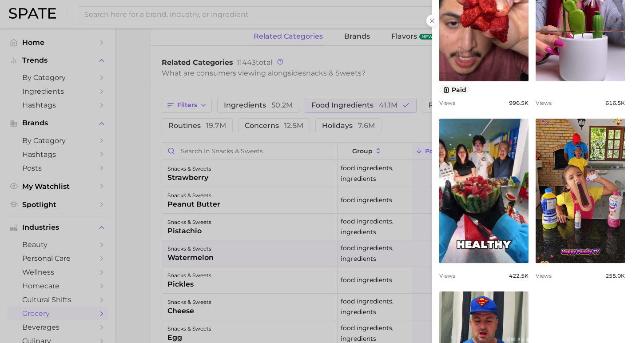
click at [409, 222] on div at bounding box center [316, 171] width 632 height 343
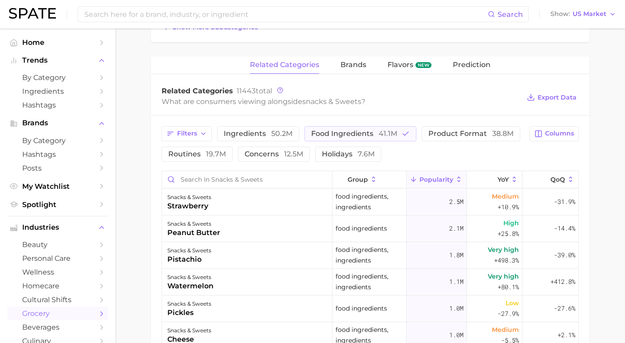
scroll to position [0, 0]
click at [220, 13] on input at bounding box center [286, 14] width 405 height 15
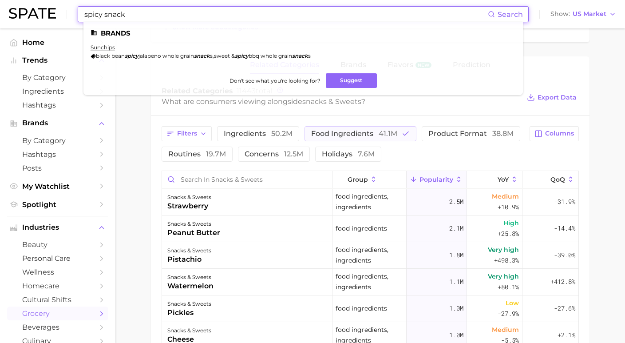
type input "spicy snack"
click at [145, 15] on input "spicy snack" at bounding box center [286, 14] width 405 height 15
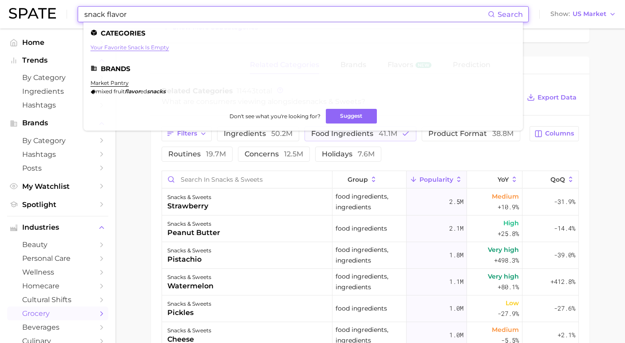
type input "snack flavor"
click at [132, 46] on link "your favorite snack is empty" at bounding box center [130, 47] width 79 height 7
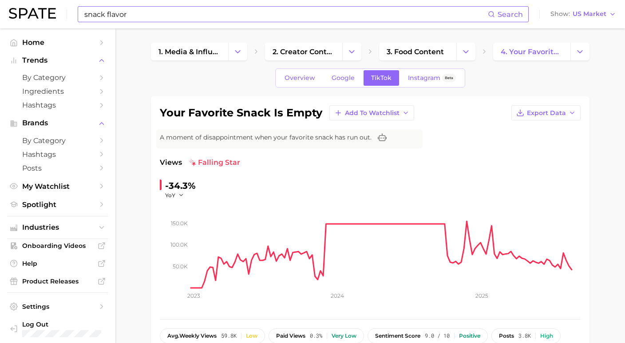
scroll to position [0, 0]
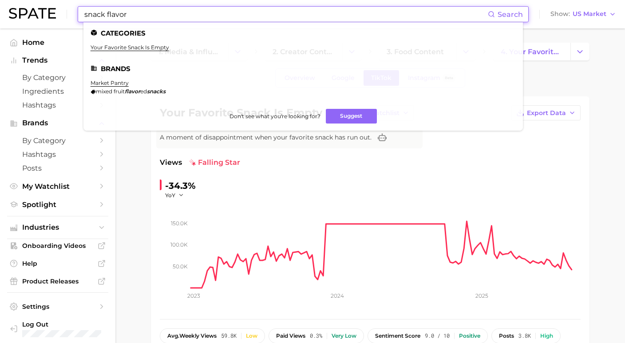
click at [129, 13] on input "snack flavor" at bounding box center [286, 14] width 405 height 15
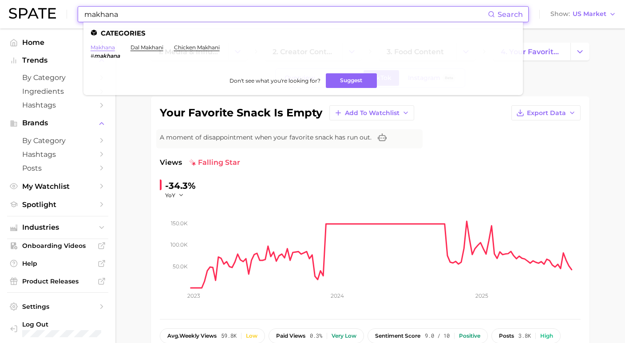
type input "makhana"
click at [105, 47] on link "makhana" at bounding box center [103, 47] width 24 height 7
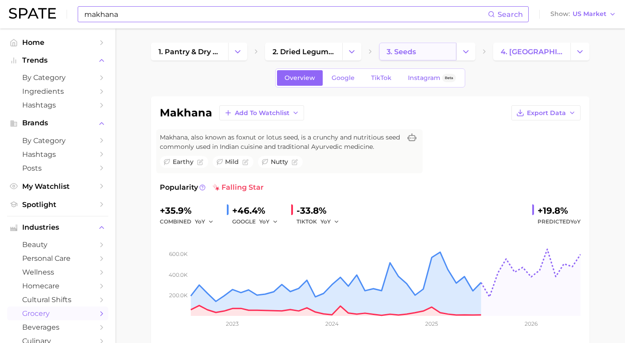
click at [432, 52] on link "3. seeds" at bounding box center [417, 52] width 77 height 18
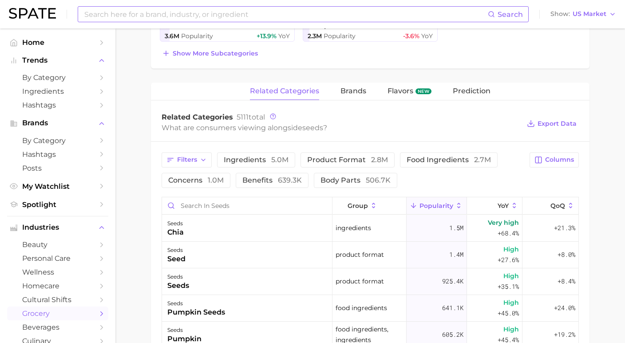
scroll to position [253, 0]
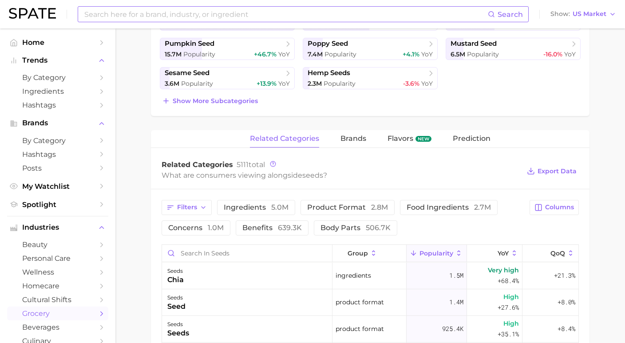
click at [487, 12] on input at bounding box center [286, 14] width 405 height 15
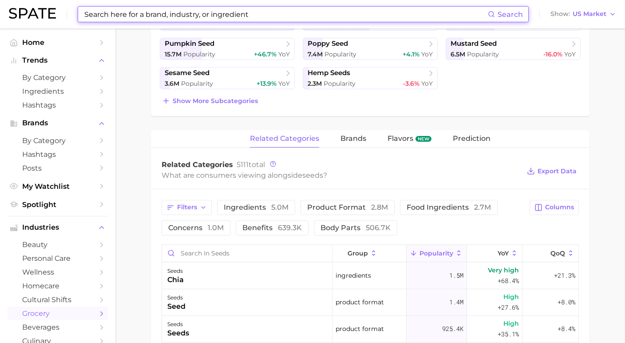
click at [487, 12] on input at bounding box center [286, 14] width 405 height 15
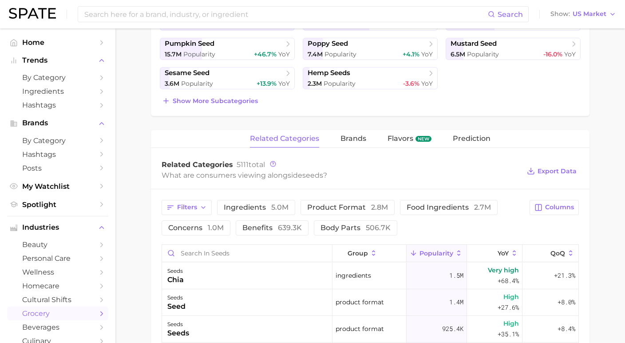
click at [42, 49] on ul "Home Trends by Category Ingredients Hashtags Brands by Category Hashtags Posts …" at bounding box center [57, 124] width 101 height 176
click at [59, 76] on span "by Category" at bounding box center [57, 77] width 71 height 8
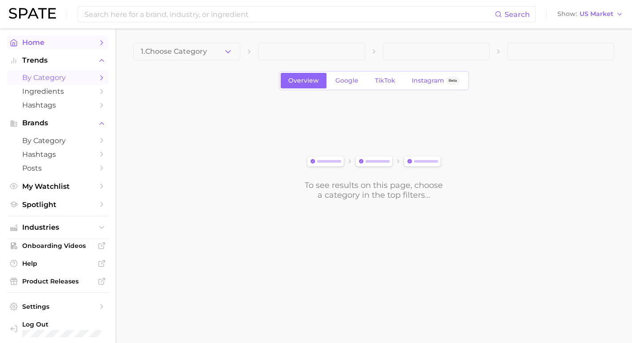
click at [25, 44] on span "Home" at bounding box center [57, 42] width 71 height 8
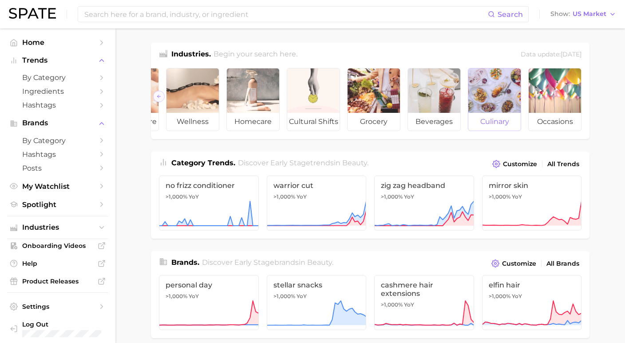
scroll to position [0, 114]
click at [490, 112] on div at bounding box center [495, 90] width 52 height 44
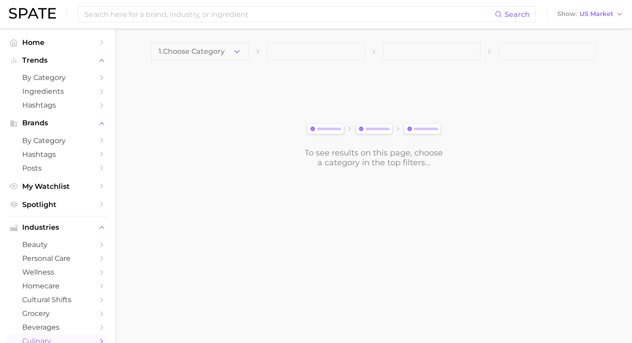
click at [228, 42] on main "1. Choose Category To see results on this page, choose a category in the top fi…" at bounding box center [373, 119] width 517 height 183
click at [230, 46] on button "1. Choose Category" at bounding box center [200, 52] width 98 height 18
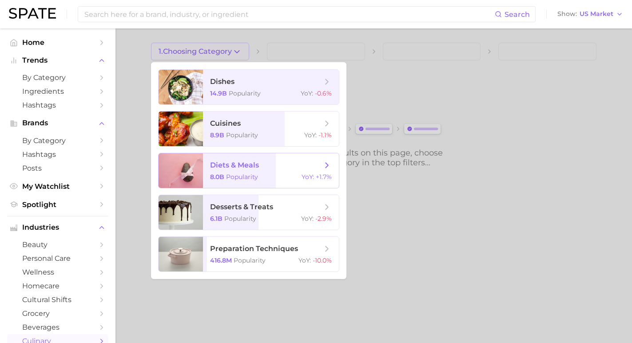
click at [314, 160] on span "diets & meals 8.0b Popularity YoY : +1.7%" at bounding box center [271, 170] width 136 height 35
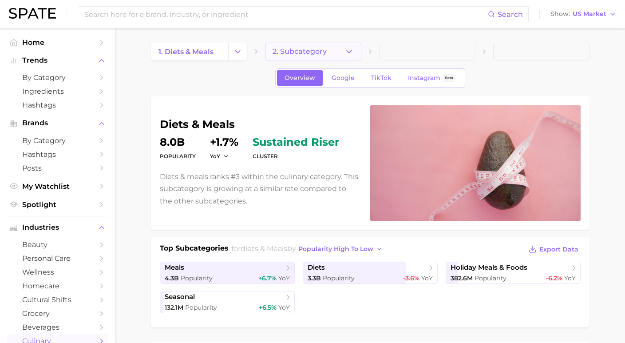
click at [353, 50] on icon "button" at bounding box center [349, 51] width 9 height 9
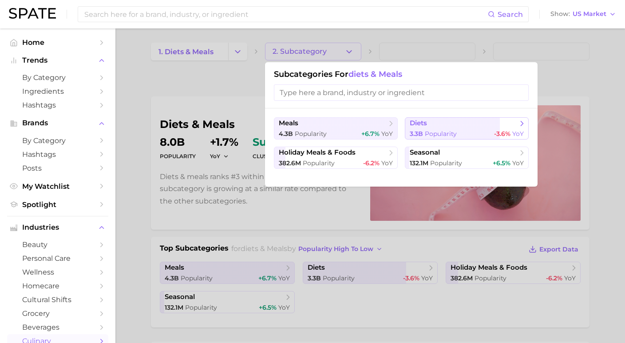
click at [423, 133] on span "3.3b Popularity" at bounding box center [433, 134] width 47 height 8
